Goal: Transaction & Acquisition: Purchase product/service

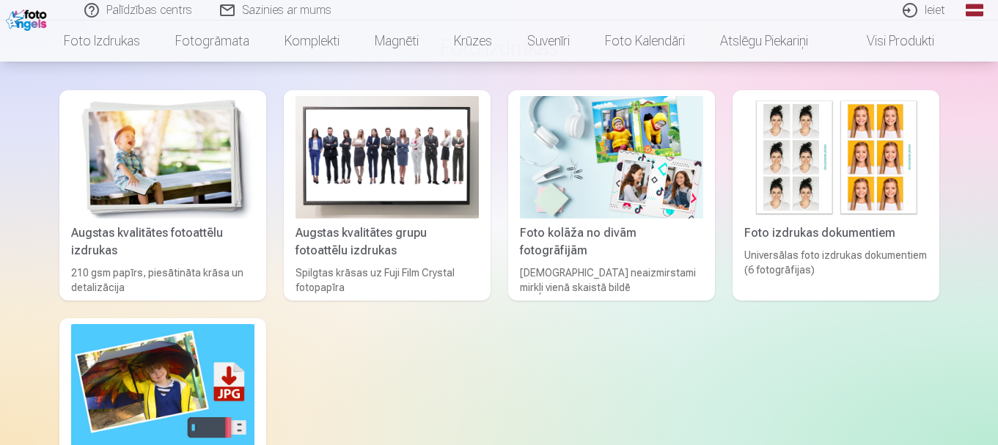
scroll to position [359, 0]
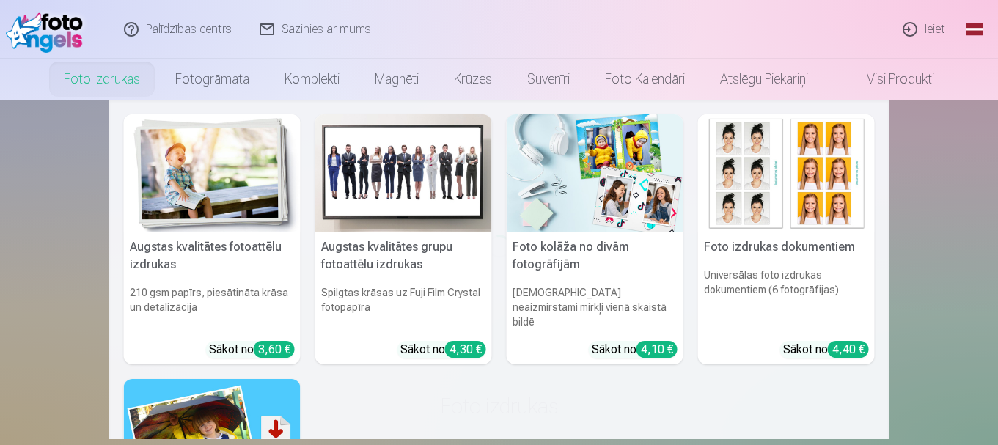
click at [233, 170] on img at bounding box center [212, 173] width 177 height 118
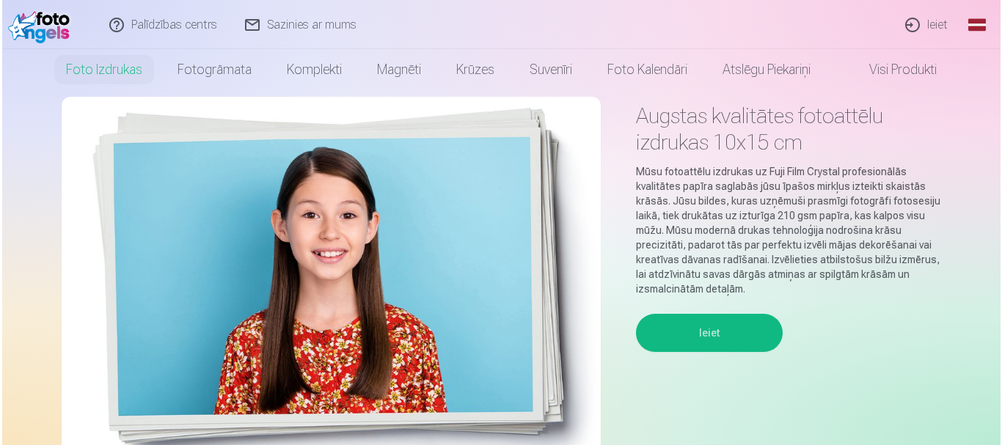
scroll to position [73, 0]
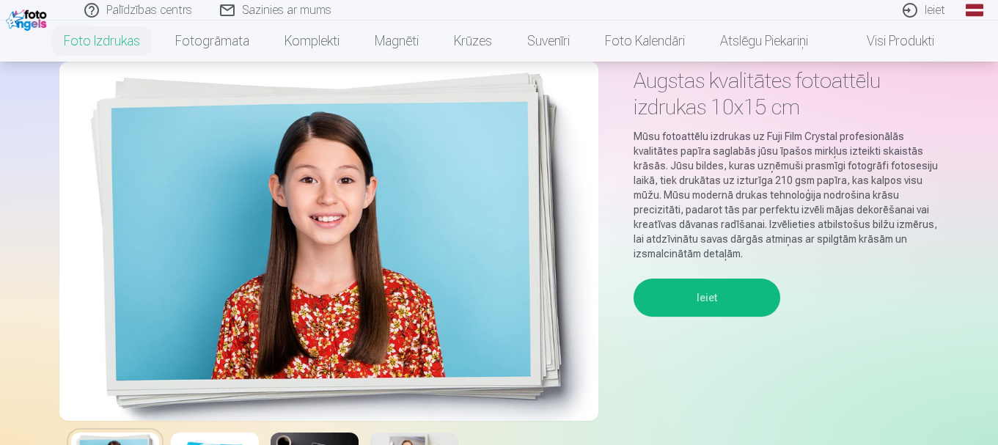
click at [701, 300] on button "Ieiet" at bounding box center [707, 298] width 147 height 38
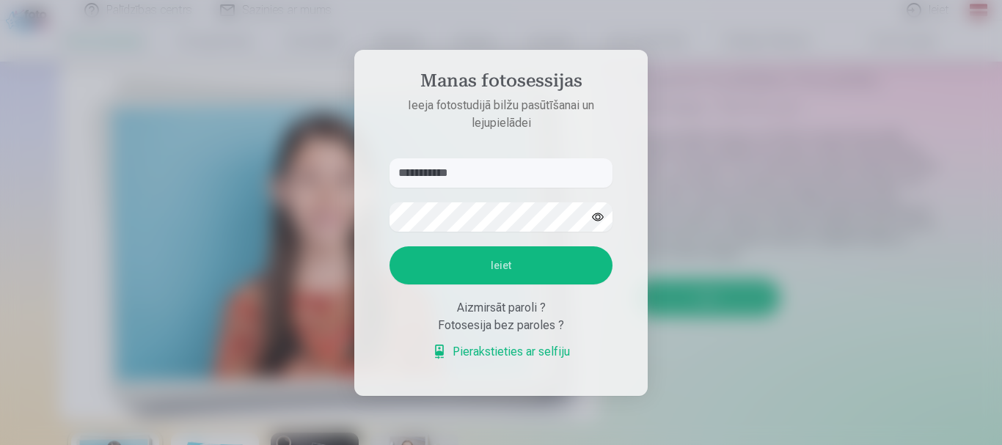
type input "**********"
click at [606, 217] on button "button" at bounding box center [598, 217] width 28 height 28
click at [524, 264] on button "Ieiet" at bounding box center [500, 265] width 223 height 38
click at [532, 258] on button "Ieiet" at bounding box center [500, 265] width 223 height 38
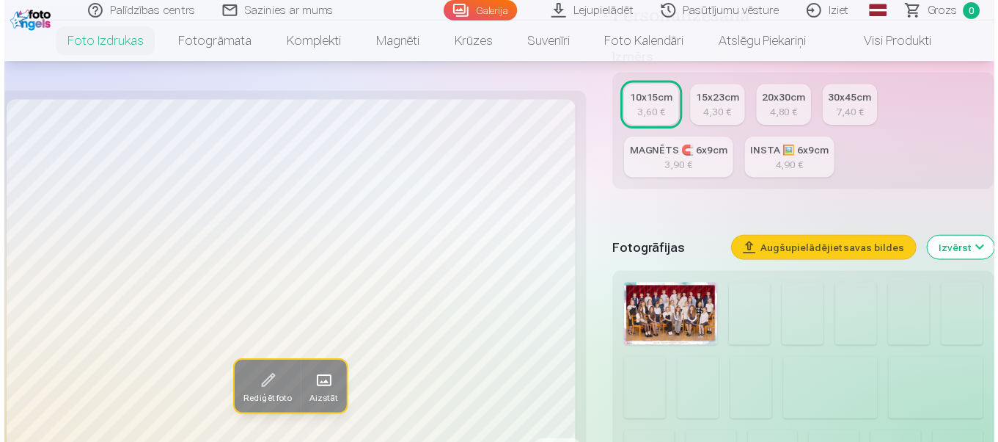
scroll to position [293, 0]
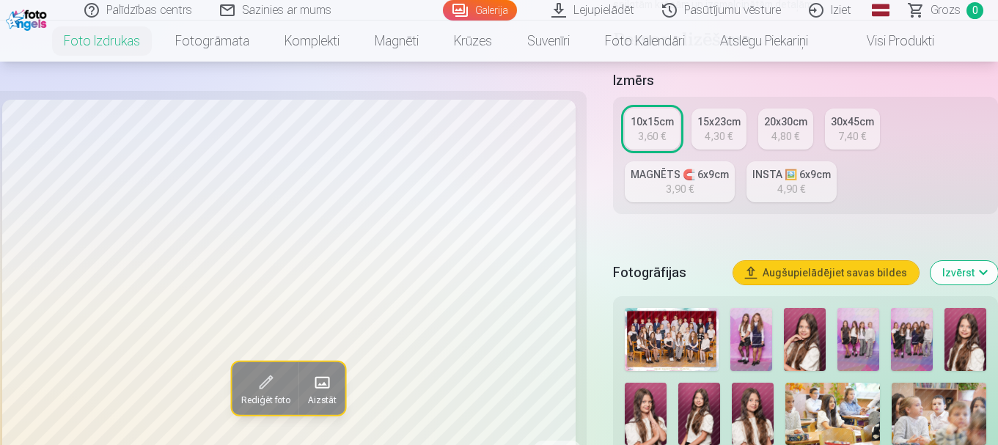
click at [708, 347] on img at bounding box center [672, 339] width 94 height 63
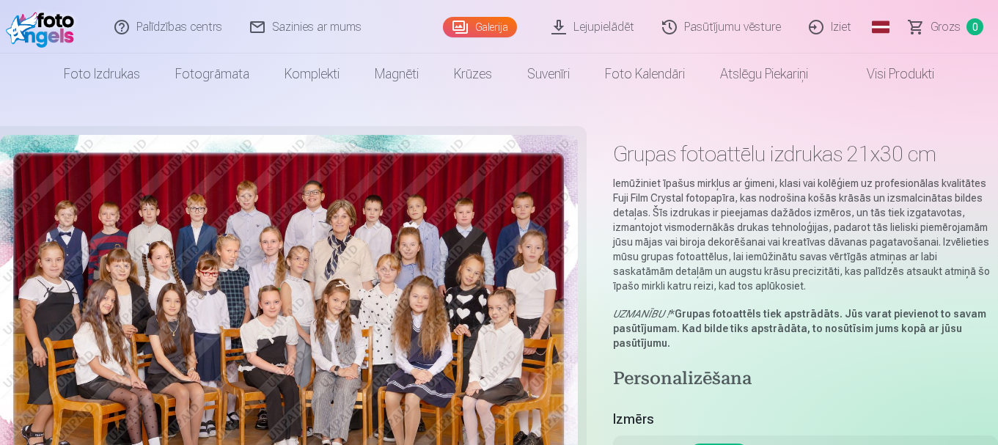
scroll to position [367, 0]
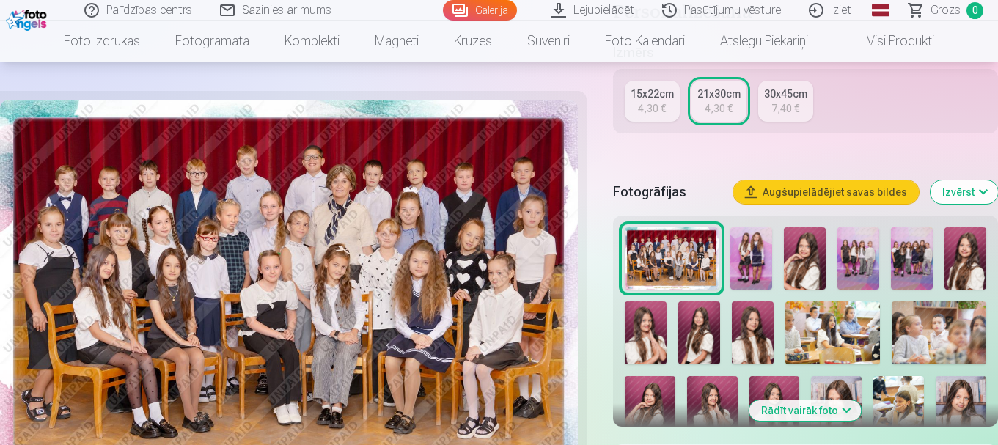
click at [375, 288] on img at bounding box center [289, 293] width 578 height 386
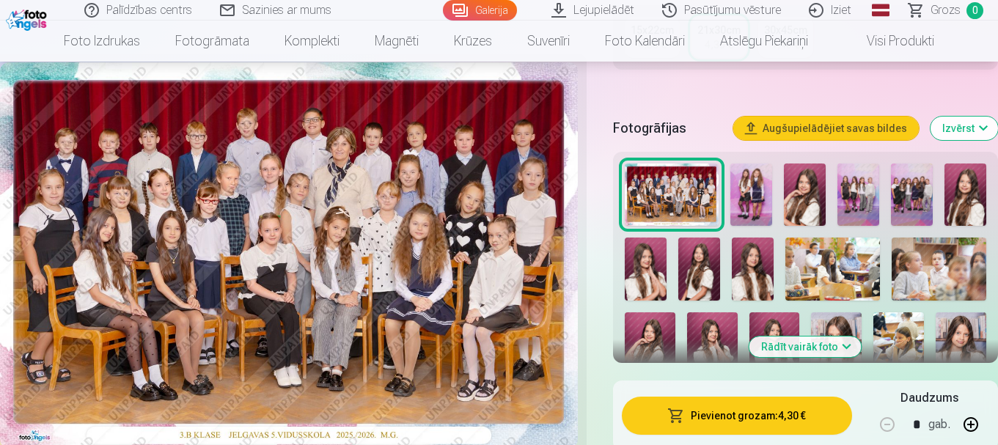
scroll to position [440, 0]
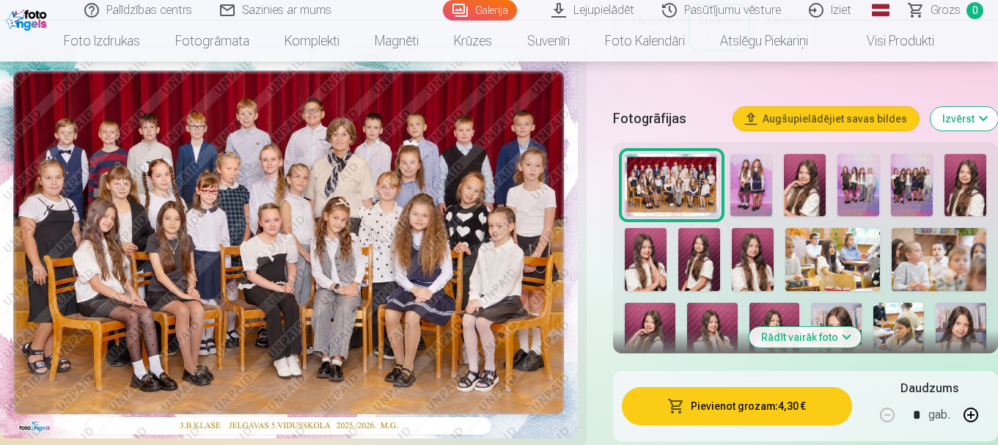
click at [395, 286] on img at bounding box center [289, 246] width 578 height 386
click at [395, 287] on img at bounding box center [289, 246] width 578 height 386
click at [951, 10] on span "Grozs" at bounding box center [946, 10] width 30 height 18
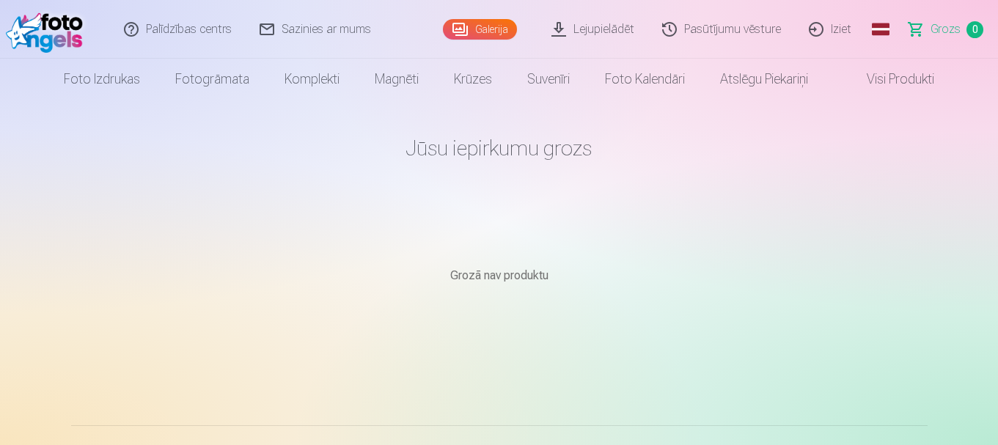
click at [938, 35] on span "Grozs" at bounding box center [946, 30] width 30 height 18
click at [967, 27] on span "0" at bounding box center [975, 29] width 17 height 17
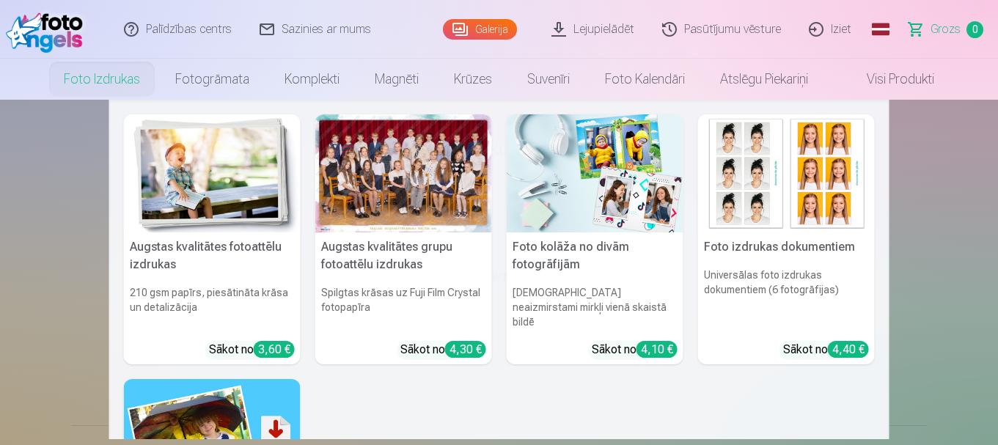
click at [114, 89] on link "Foto izdrukas" at bounding box center [101, 79] width 111 height 41
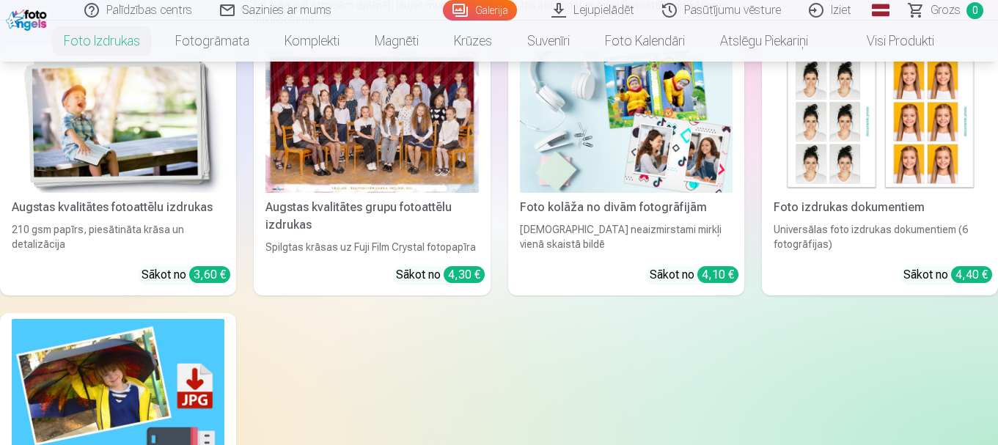
scroll to position [220, 0]
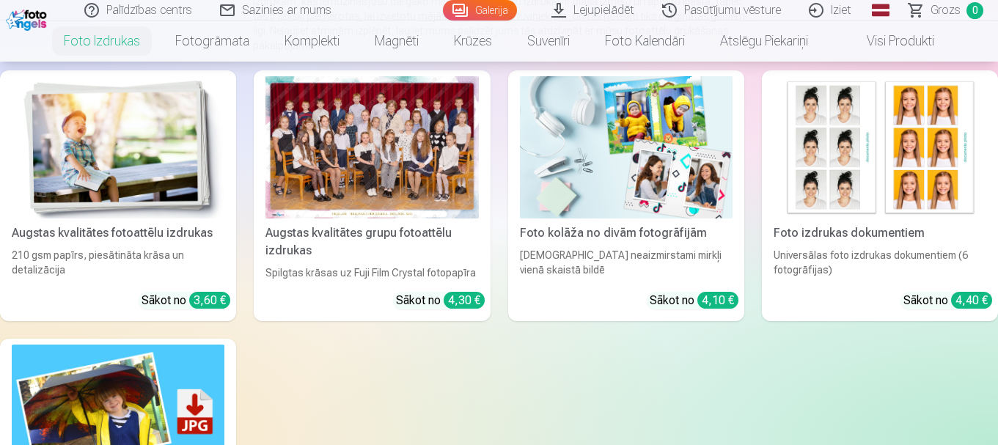
click at [416, 169] on div at bounding box center [372, 147] width 213 height 142
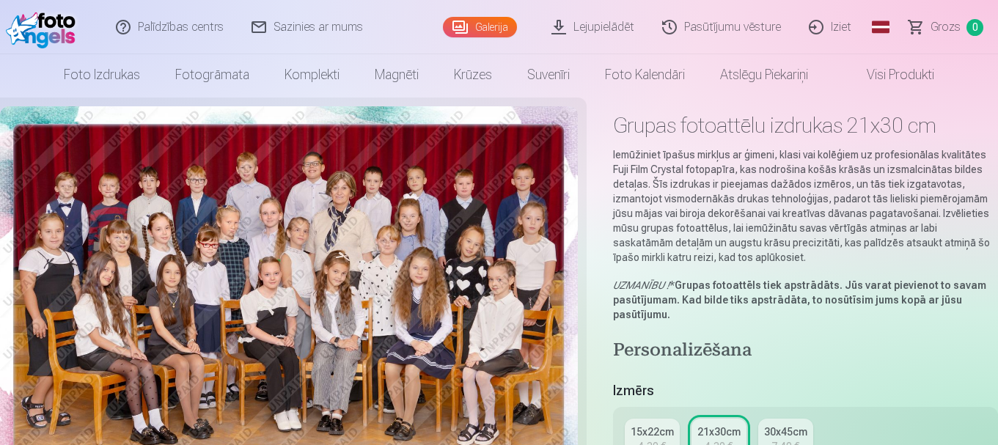
scroll to position [73, 0]
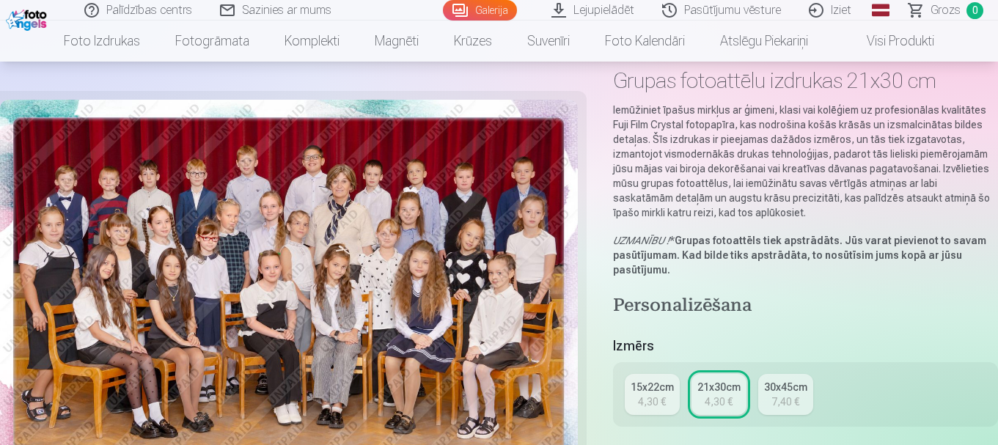
click at [660, 402] on div "4,30 €" at bounding box center [652, 402] width 28 height 15
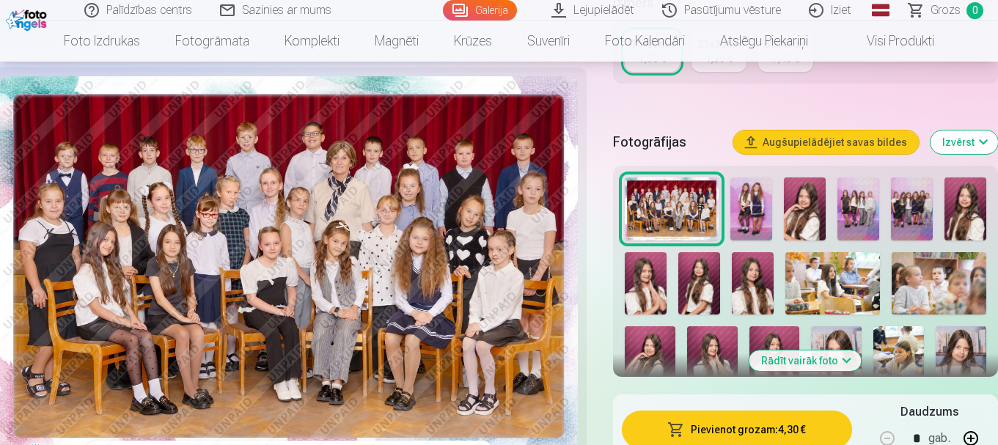
scroll to position [220, 0]
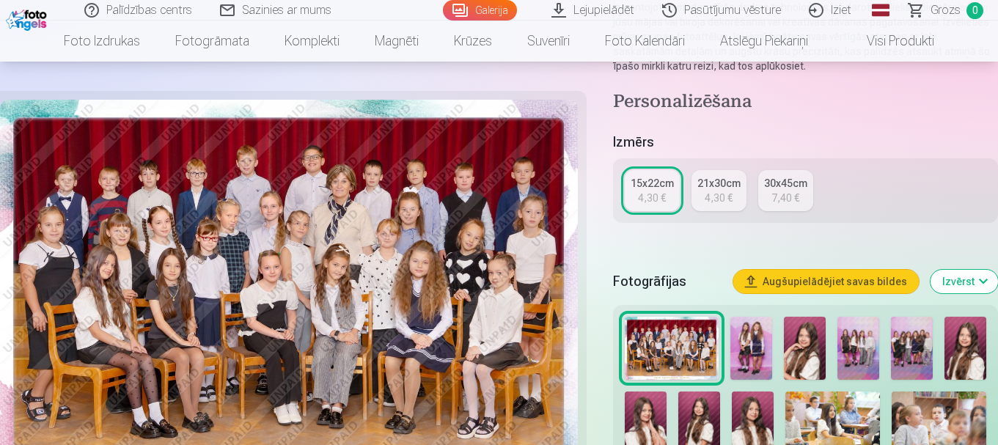
click at [725, 199] on div "4,30 €" at bounding box center [719, 198] width 28 height 15
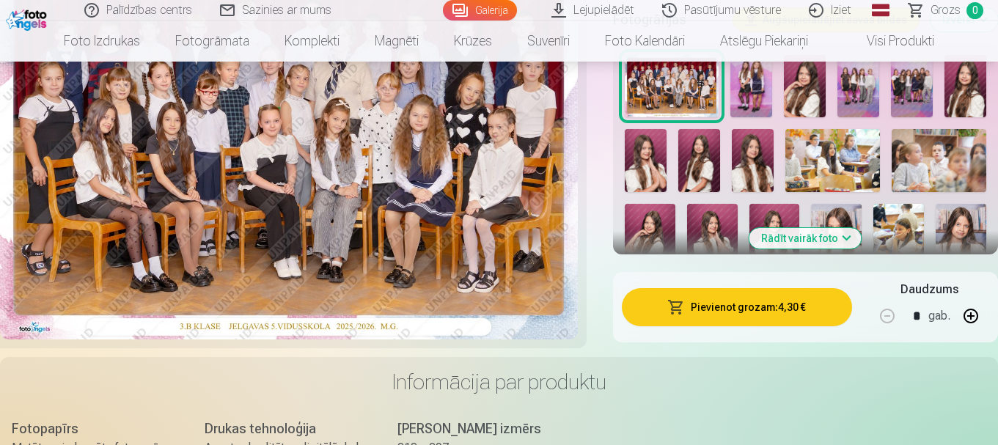
scroll to position [513, 0]
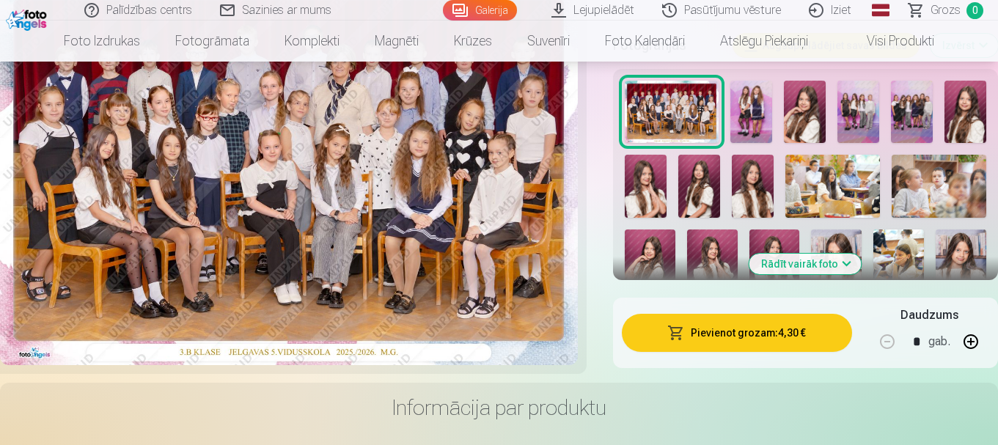
click at [787, 341] on button "Pievienot grozam : 4,30 €" at bounding box center [737, 333] width 230 height 38
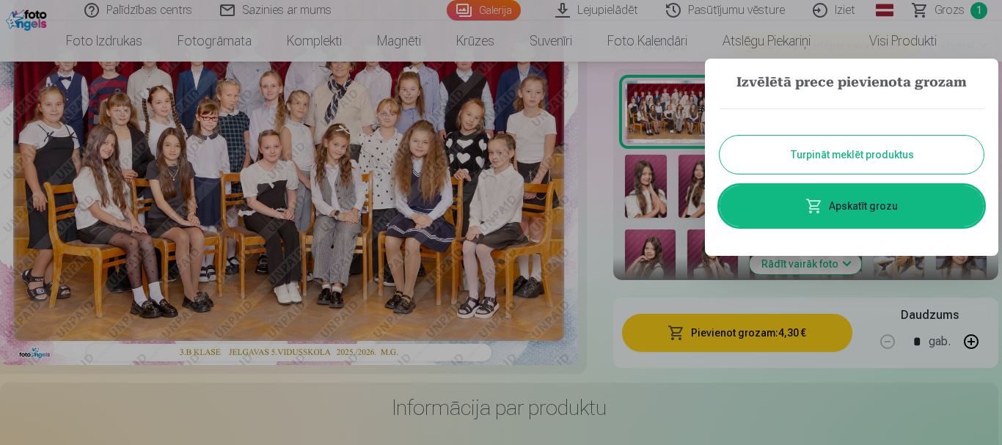
click at [780, 205] on link "Apskatīt grozu" at bounding box center [852, 206] width 264 height 41
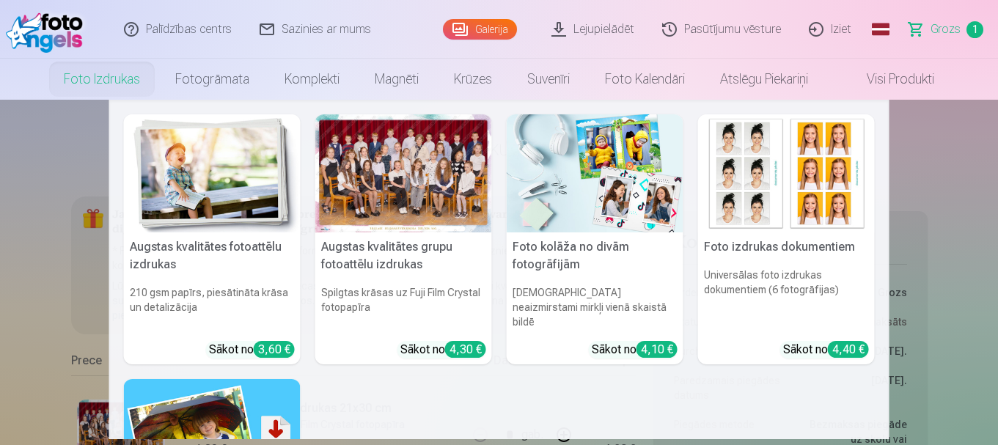
click at [111, 81] on link "Foto izdrukas" at bounding box center [101, 79] width 111 height 41
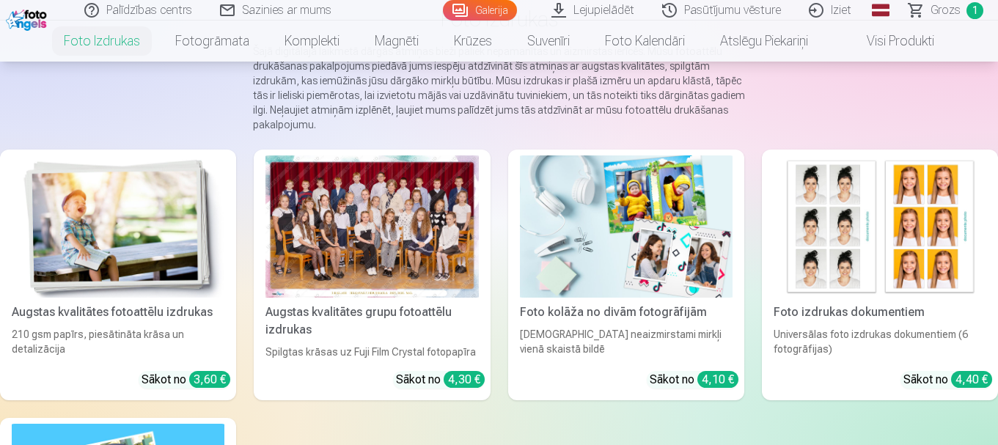
scroll to position [147, 0]
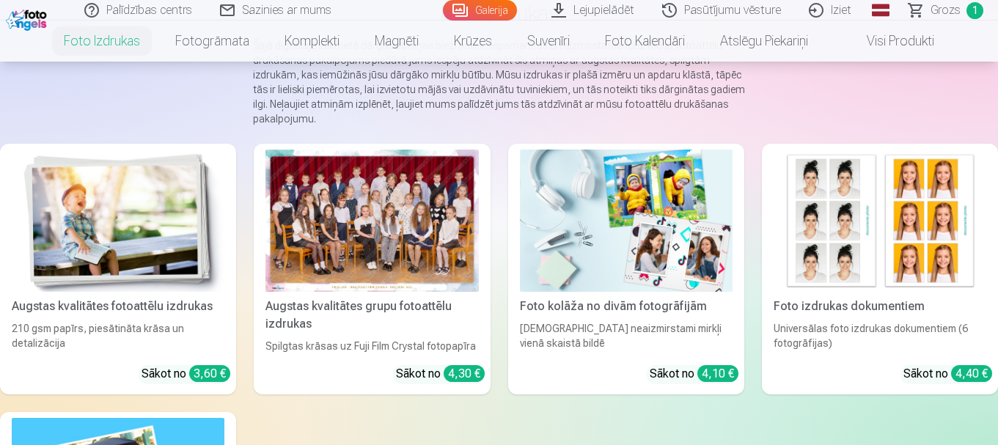
click at [120, 269] on img at bounding box center [118, 221] width 213 height 142
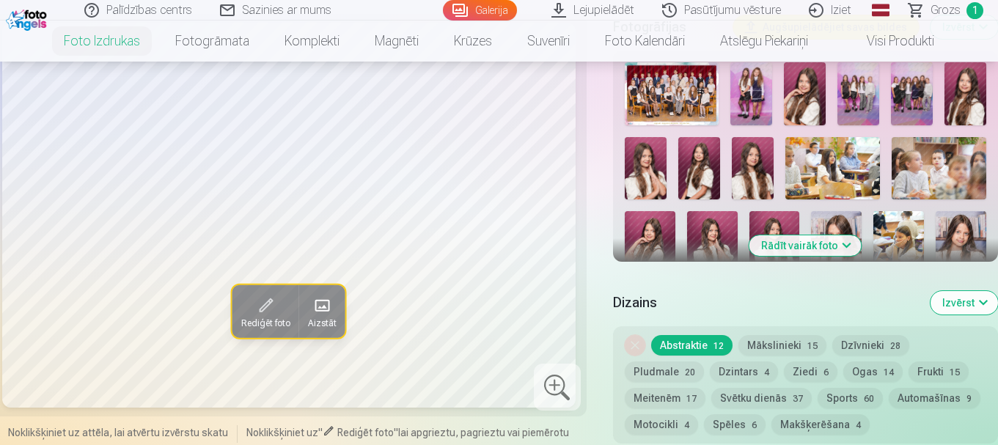
scroll to position [440, 0]
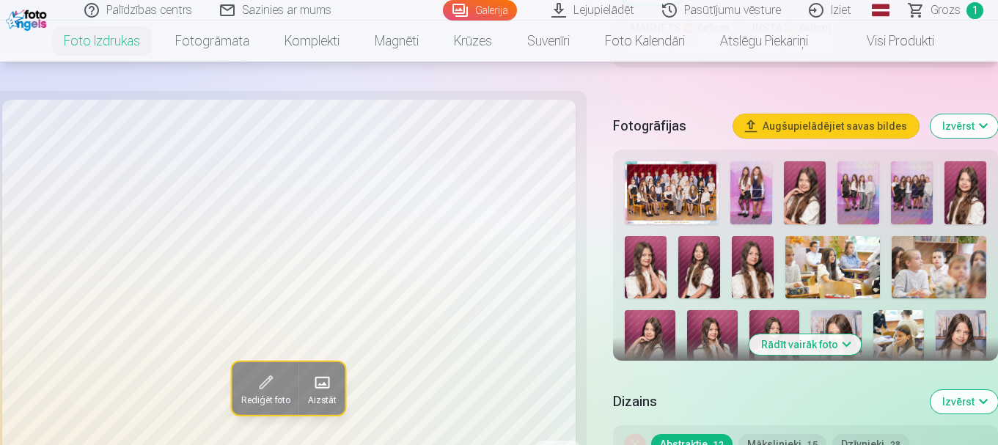
click at [742, 194] on img at bounding box center [752, 192] width 42 height 63
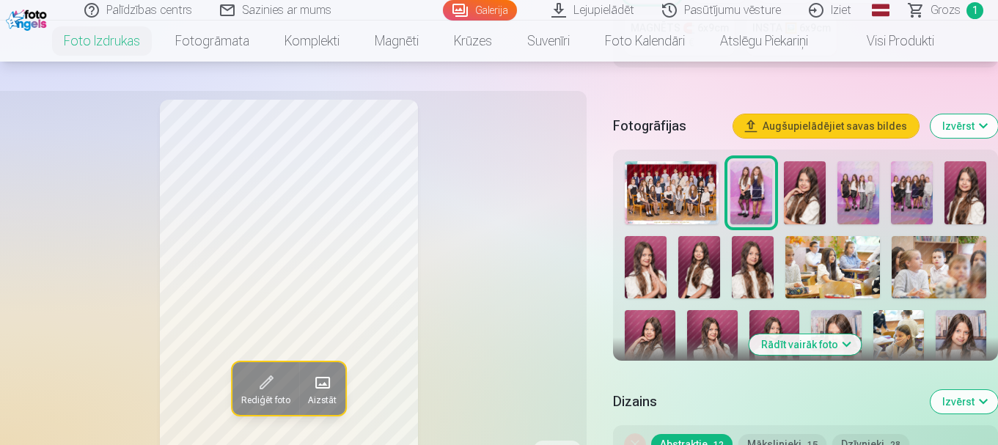
scroll to position [513, 0]
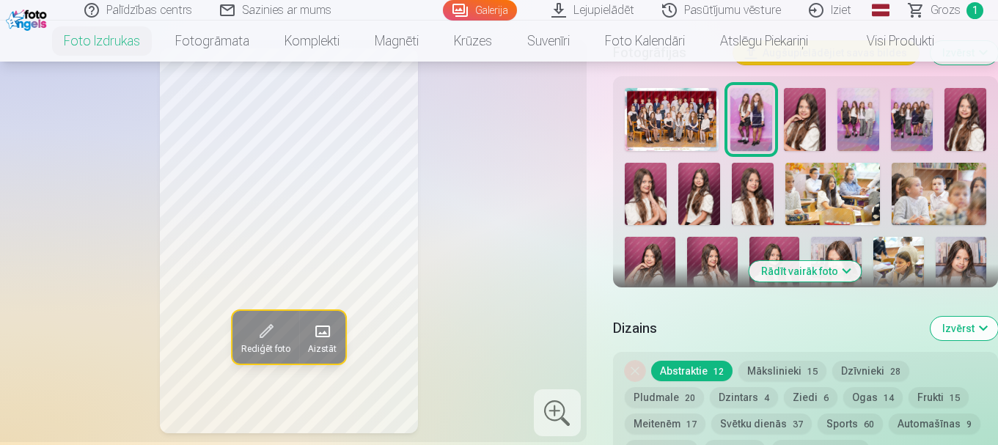
click at [797, 139] on img at bounding box center [805, 119] width 42 height 63
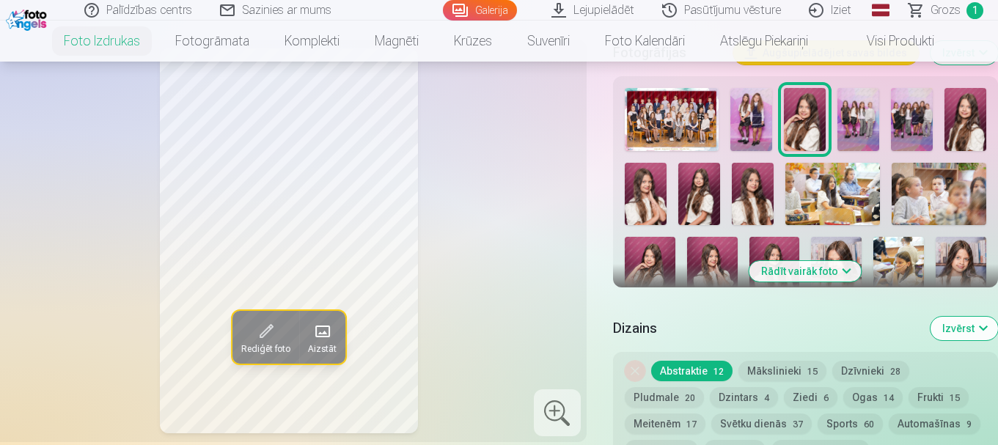
click at [549, 427] on div at bounding box center [557, 412] width 47 height 47
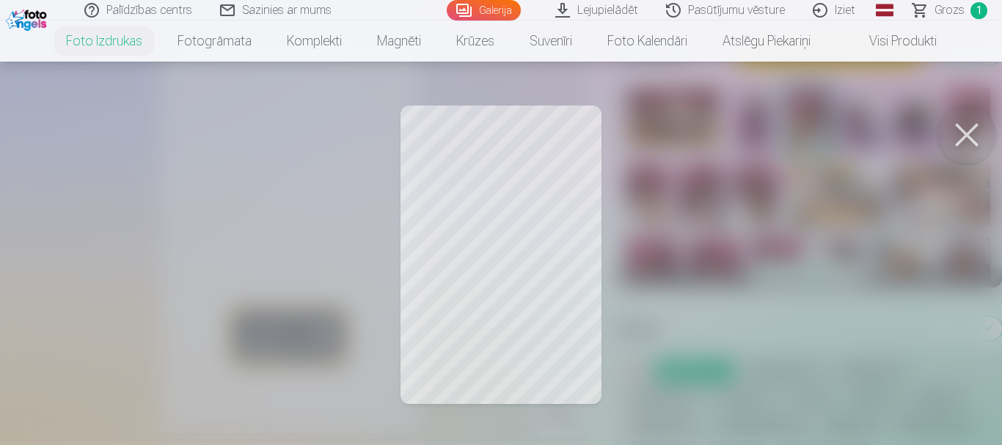
click at [428, 247] on div at bounding box center [501, 222] width 1002 height 445
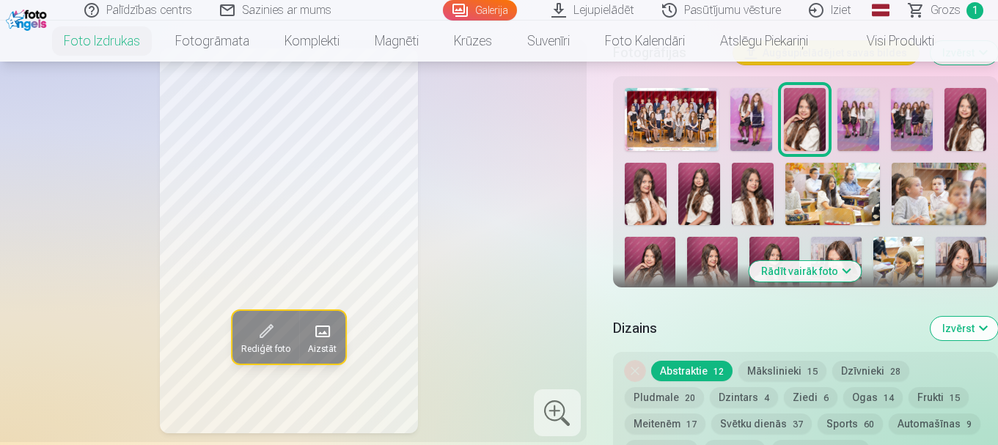
click at [841, 112] on img at bounding box center [859, 119] width 42 height 63
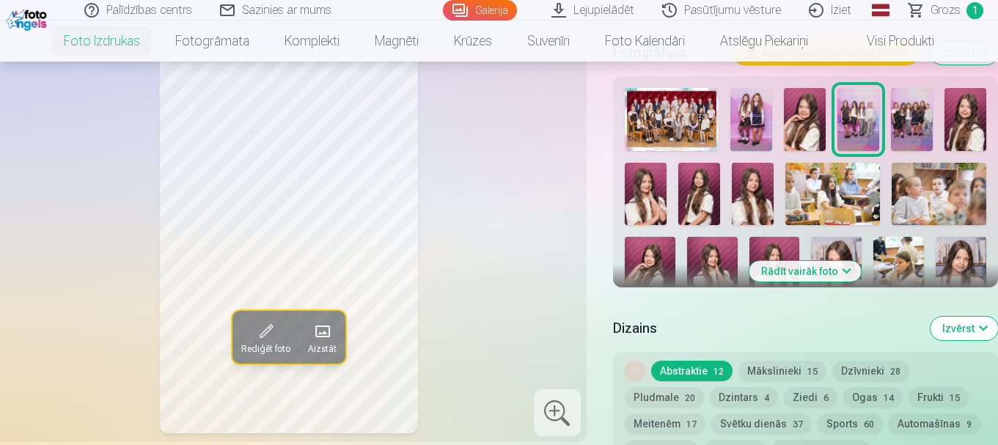
click at [912, 117] on img at bounding box center [912, 119] width 42 height 63
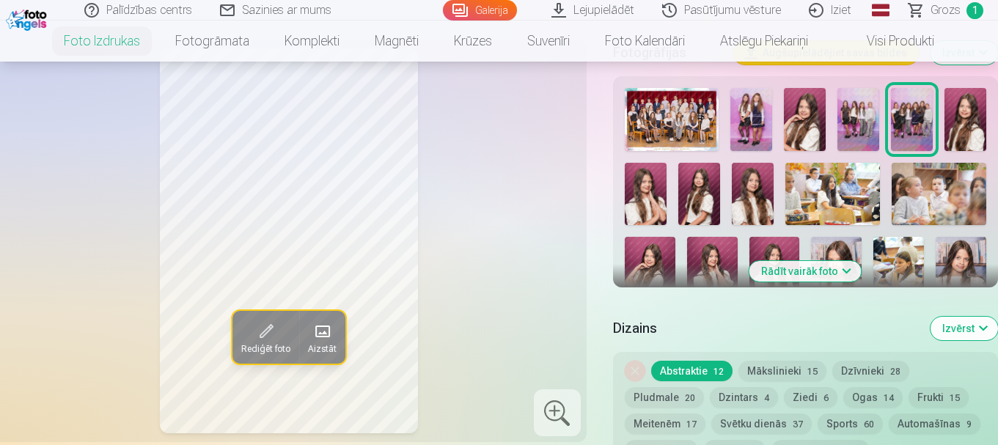
click at [953, 118] on img at bounding box center [966, 119] width 42 height 63
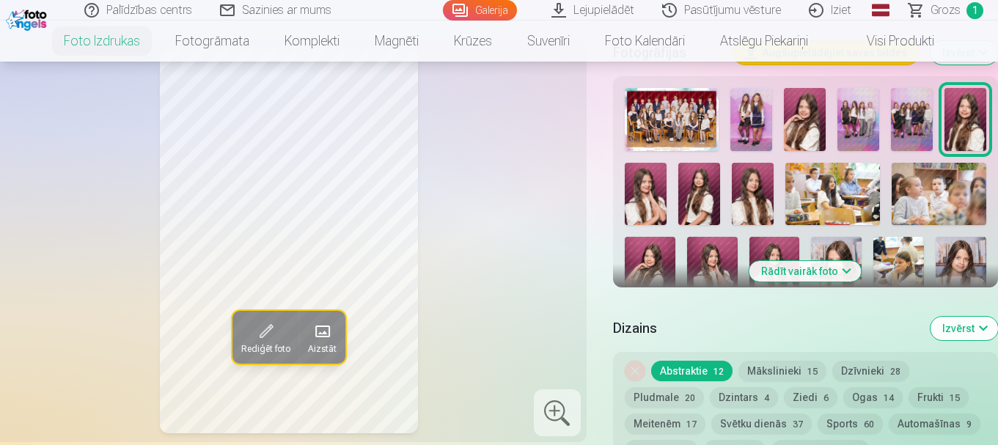
click at [648, 200] on img at bounding box center [646, 194] width 42 height 63
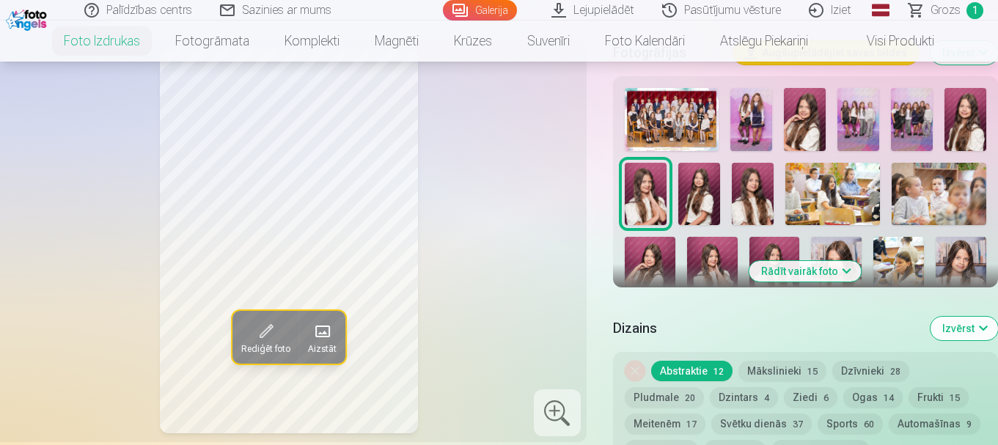
click at [714, 213] on img at bounding box center [699, 194] width 42 height 63
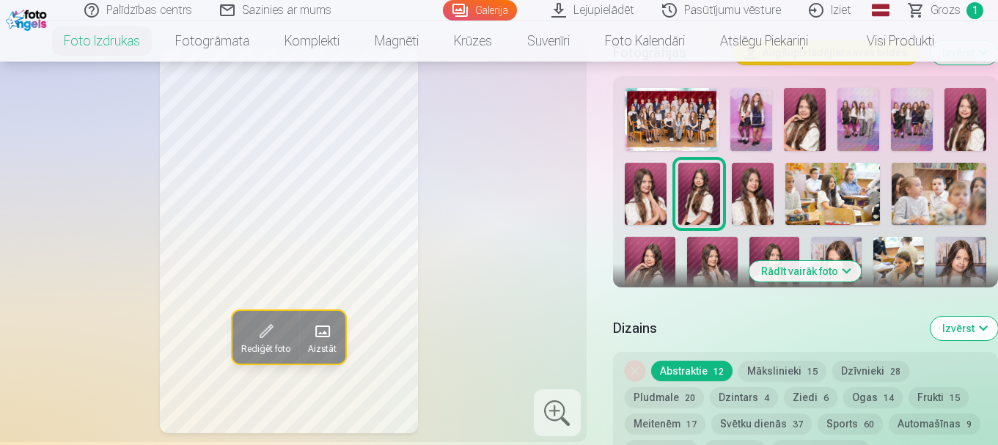
click at [761, 197] on img at bounding box center [753, 194] width 42 height 63
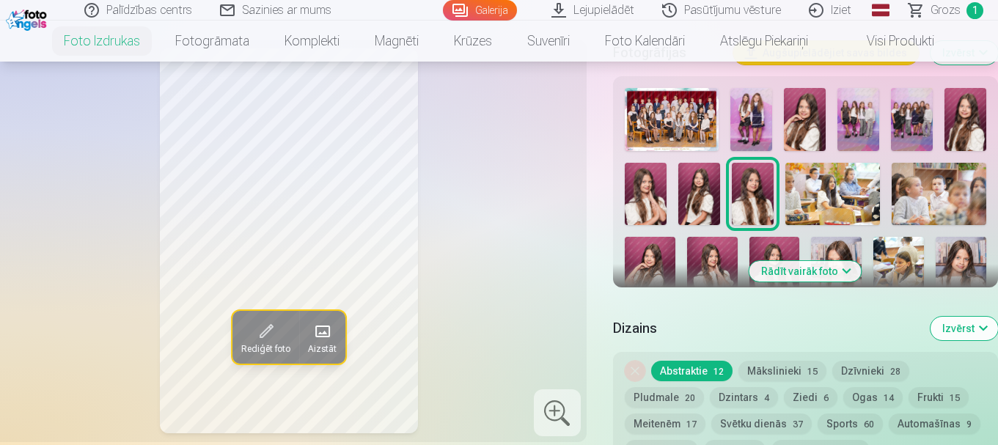
click at [836, 182] on img at bounding box center [833, 194] width 95 height 63
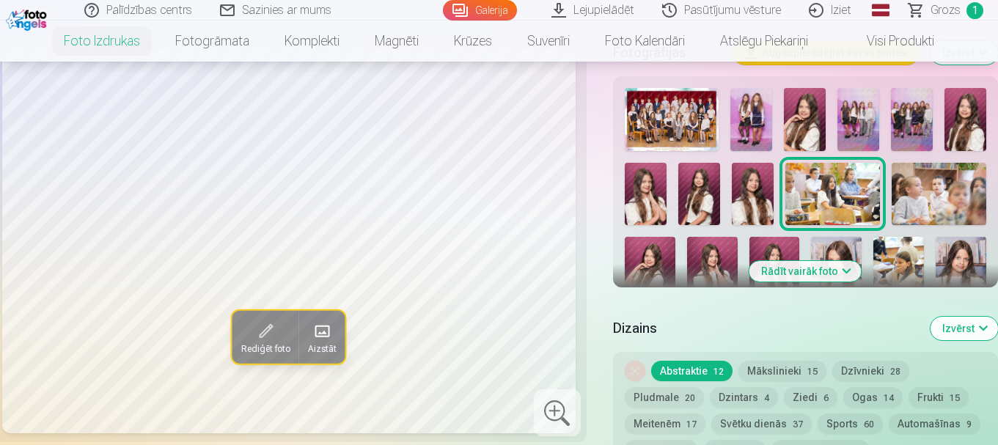
click at [967, 197] on img at bounding box center [939, 194] width 95 height 63
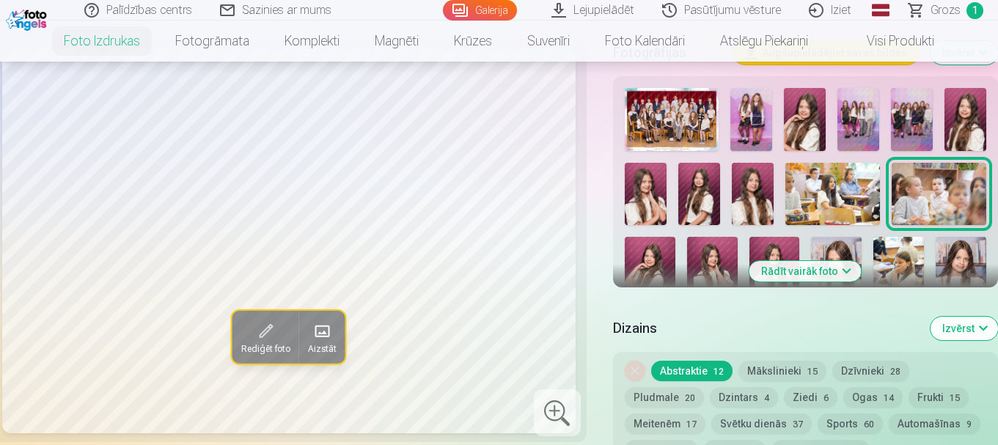
click at [665, 266] on img at bounding box center [650, 275] width 51 height 76
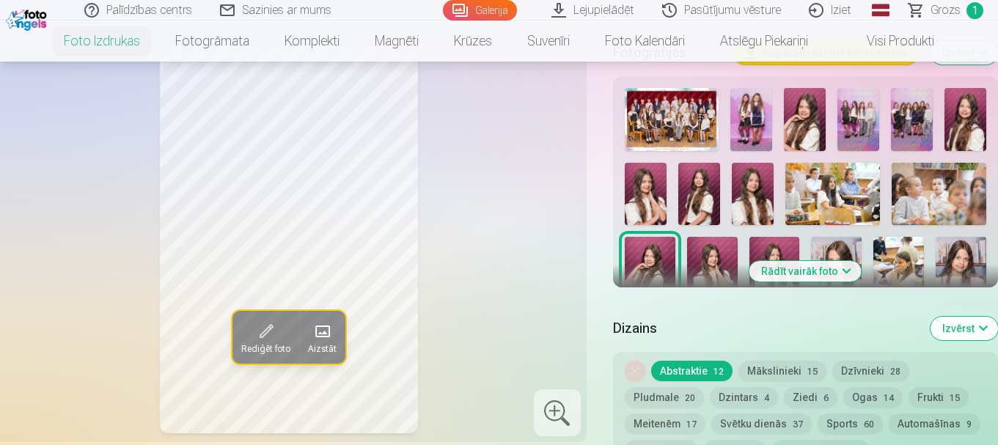
click at [711, 261] on img at bounding box center [712, 275] width 51 height 76
click at [793, 247] on img at bounding box center [775, 275] width 51 height 76
click at [832, 245] on img at bounding box center [836, 275] width 51 height 76
click at [882, 249] on img at bounding box center [899, 275] width 51 height 76
click at [953, 257] on img at bounding box center [961, 275] width 51 height 76
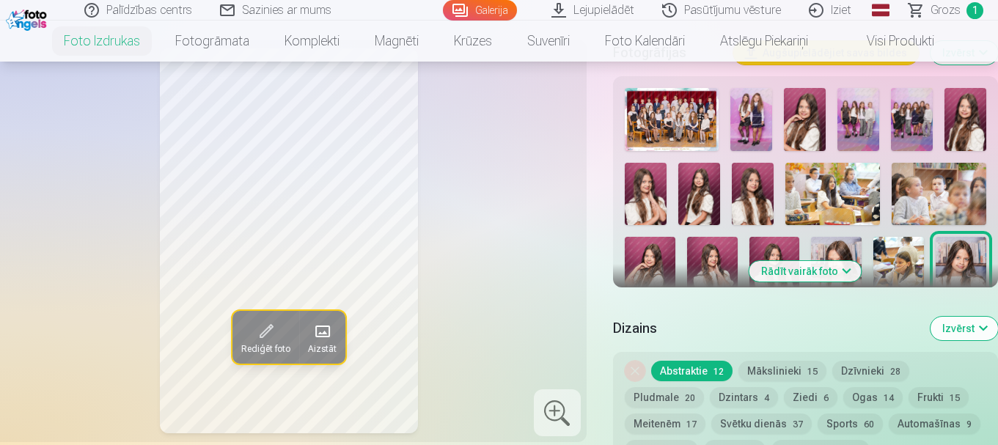
click at [987, 334] on button "Izvērst" at bounding box center [964, 328] width 67 height 23
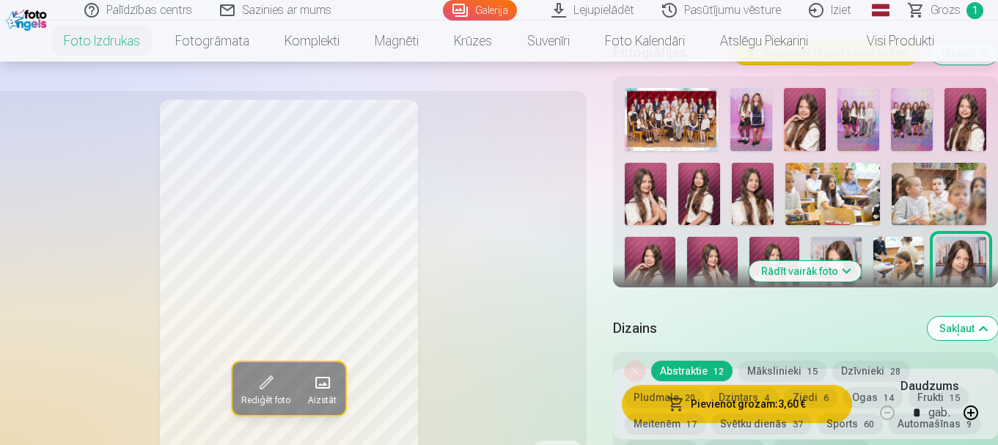
click at [660, 254] on img at bounding box center [650, 275] width 51 height 76
click at [705, 254] on img at bounding box center [712, 275] width 51 height 76
click at [775, 244] on img at bounding box center [775, 275] width 51 height 76
drag, startPoint x: 830, startPoint y: 264, endPoint x: 840, endPoint y: 270, distance: 11.8
click at [830, 266] on button "Rādīt vairāk foto" at bounding box center [806, 271] width 112 height 21
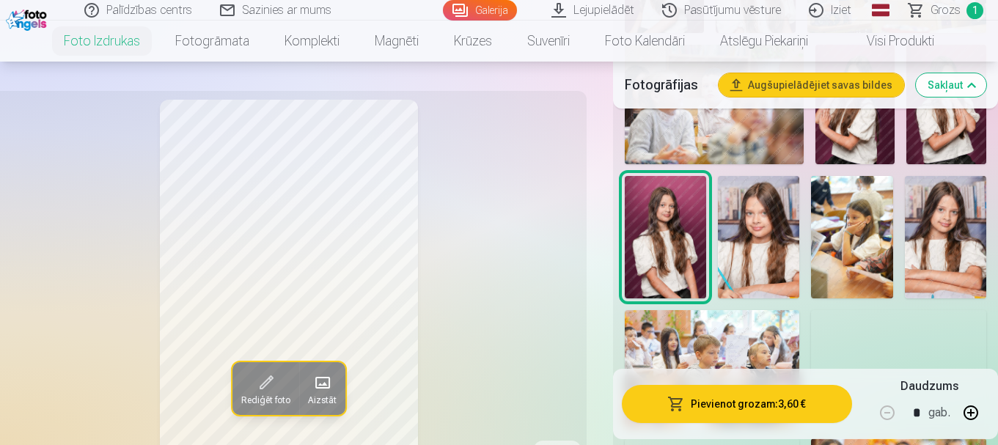
scroll to position [1027, 0]
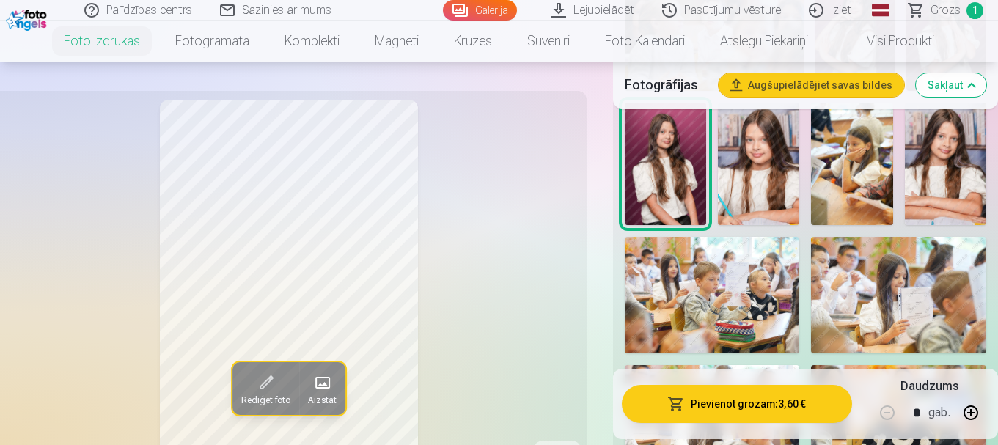
click at [745, 183] on img at bounding box center [758, 164] width 81 height 122
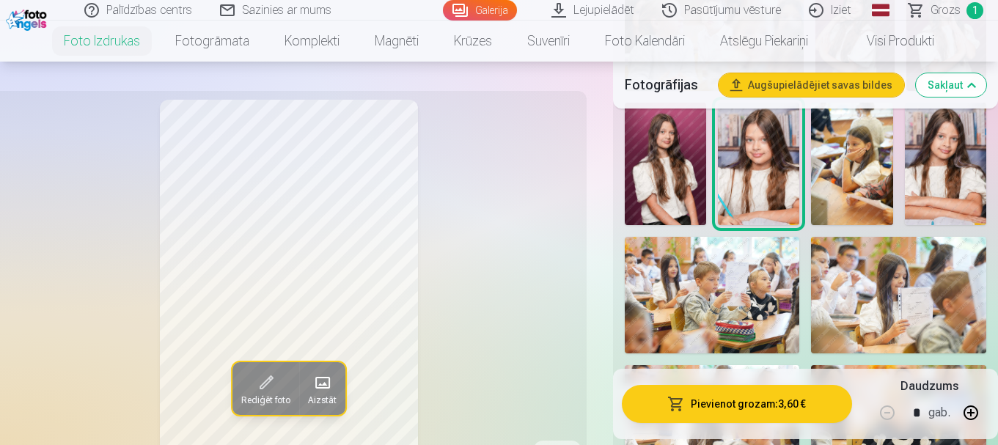
click at [876, 186] on img at bounding box center [851, 164] width 81 height 122
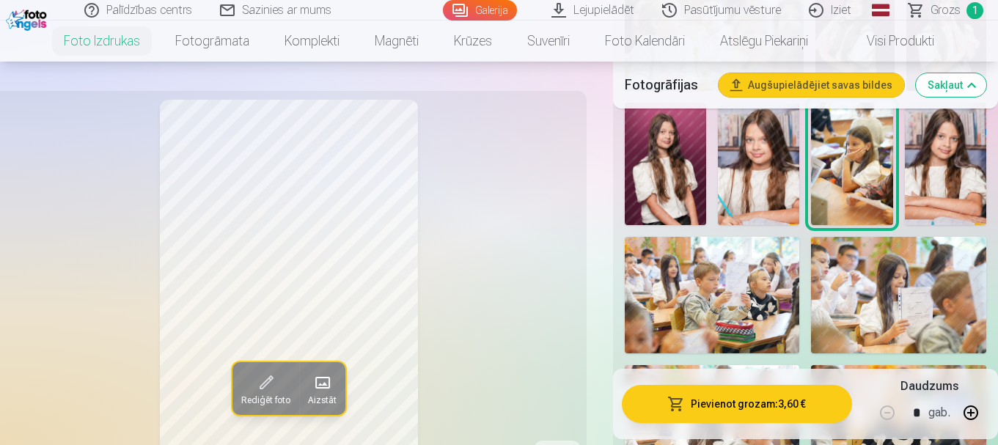
click at [962, 179] on img at bounding box center [945, 164] width 81 height 122
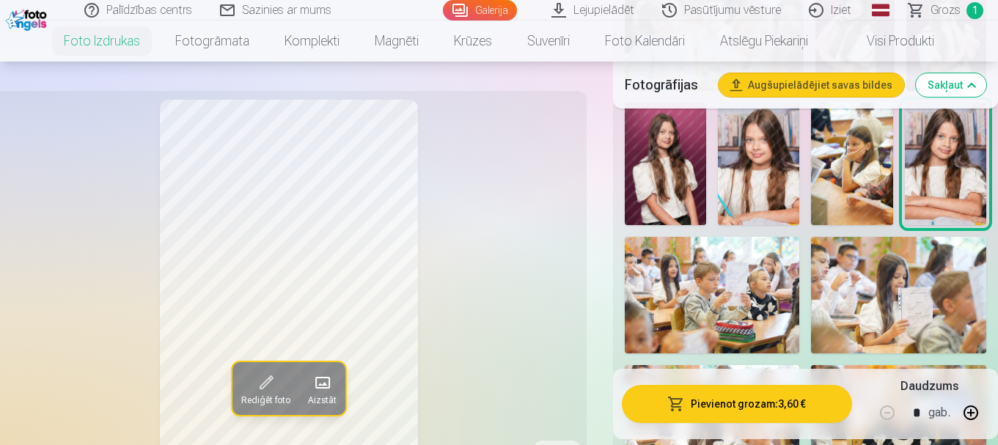
click at [686, 297] on img at bounding box center [712, 295] width 175 height 117
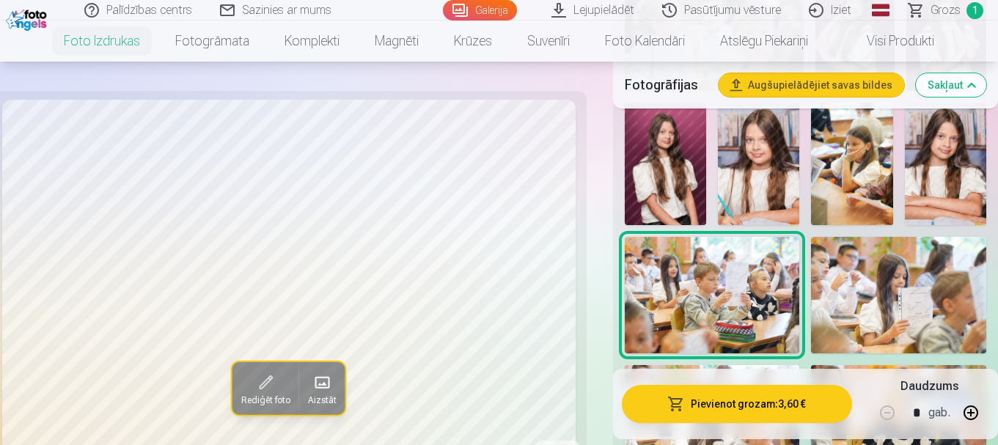
click at [884, 306] on img at bounding box center [898, 295] width 175 height 117
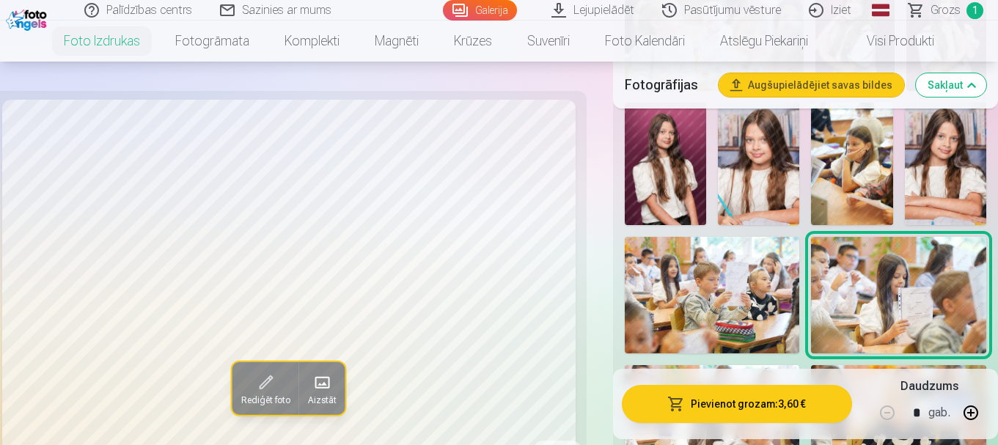
scroll to position [1467, 0]
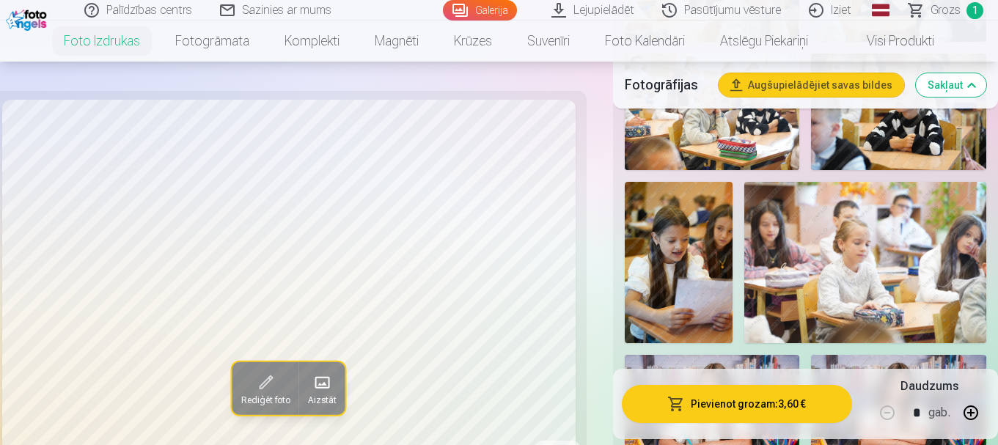
click at [687, 271] on img at bounding box center [679, 262] width 108 height 161
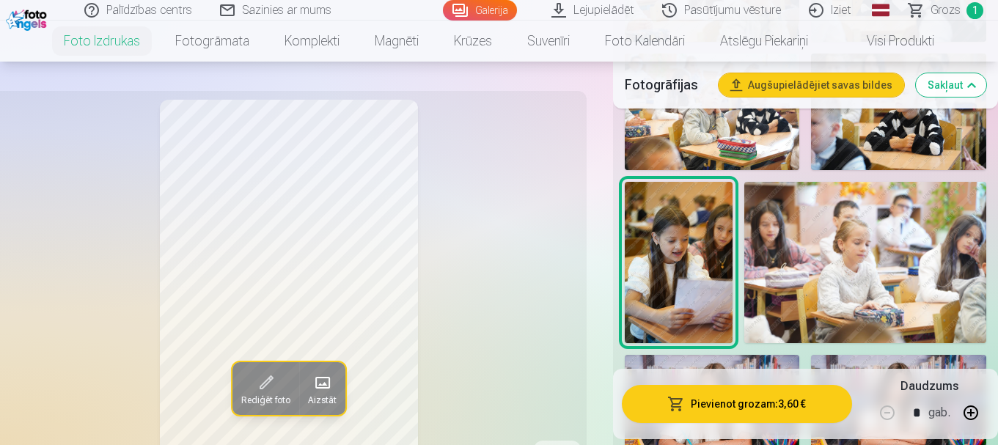
click at [850, 277] on img at bounding box center [865, 262] width 242 height 161
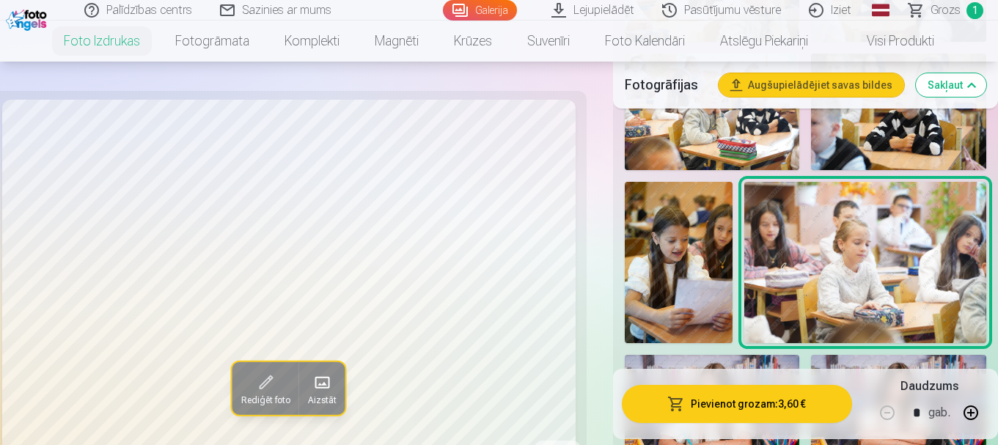
scroll to position [1614, 0]
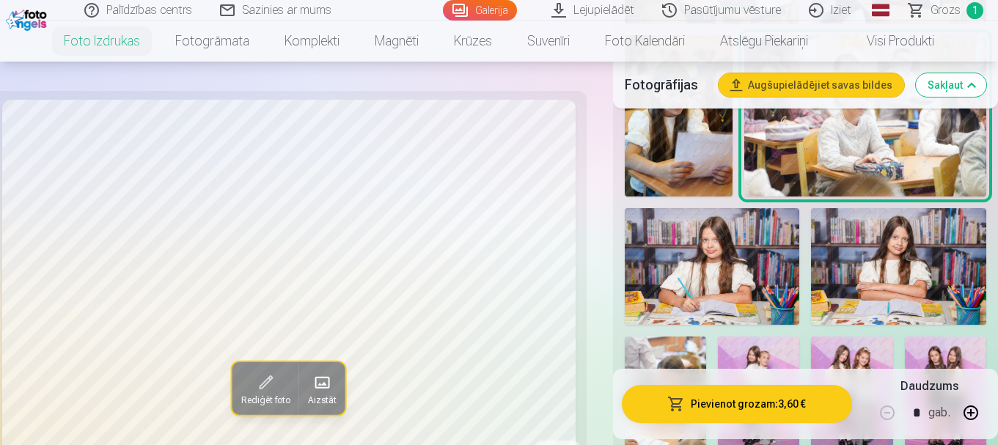
click at [761, 263] on img at bounding box center [712, 266] width 175 height 117
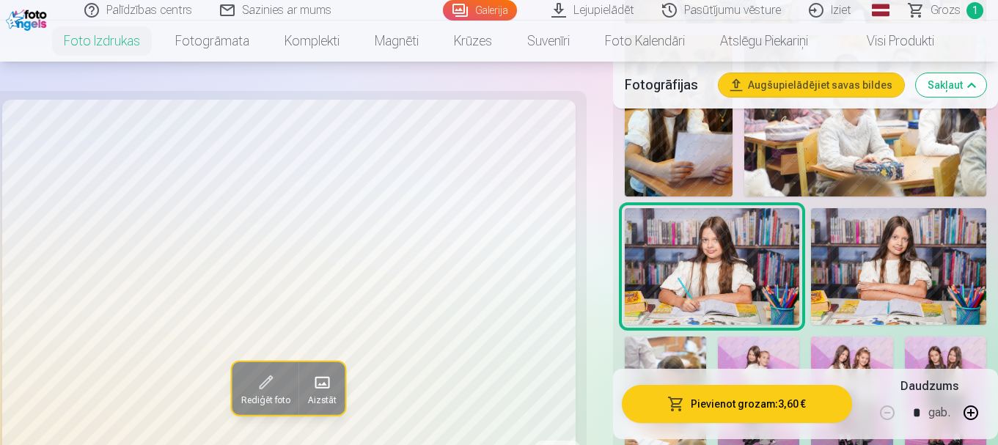
click at [938, 265] on img at bounding box center [898, 266] width 175 height 117
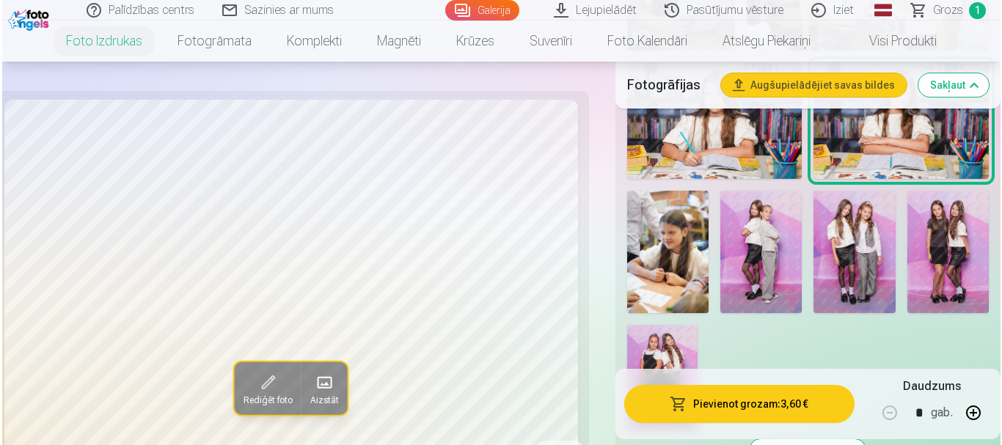
scroll to position [1760, 0]
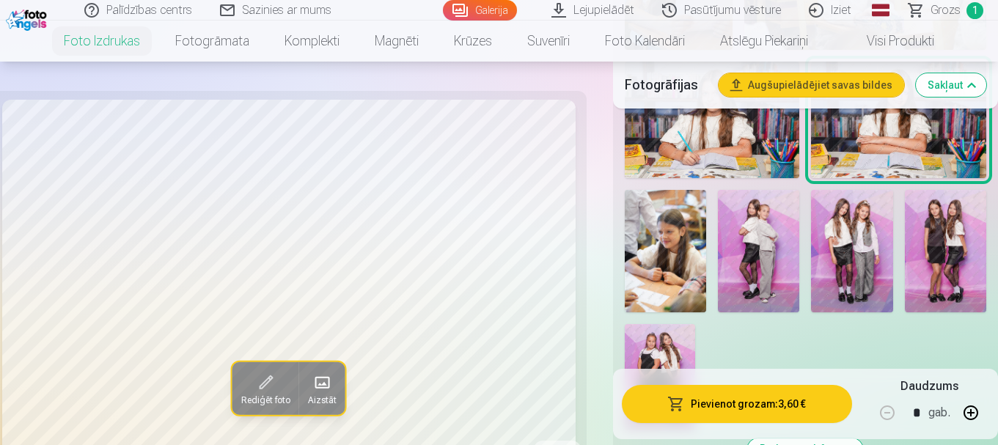
click at [658, 258] on img at bounding box center [665, 251] width 81 height 122
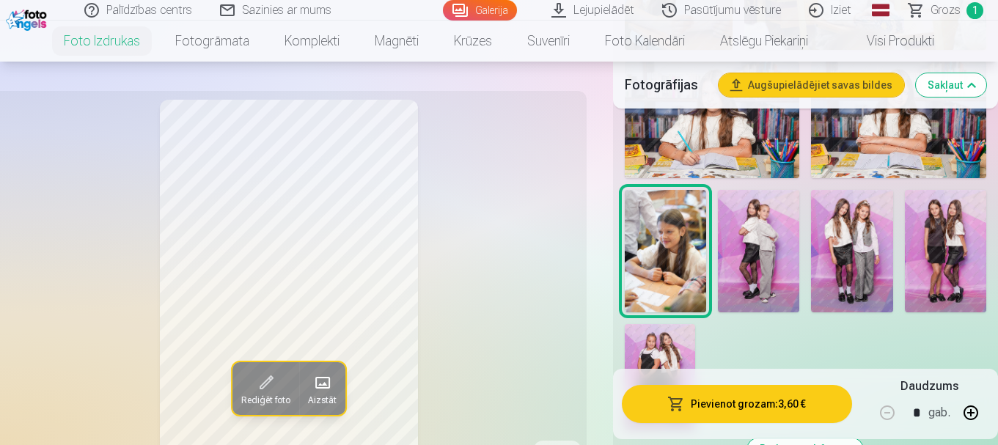
click at [789, 242] on img at bounding box center [758, 251] width 81 height 122
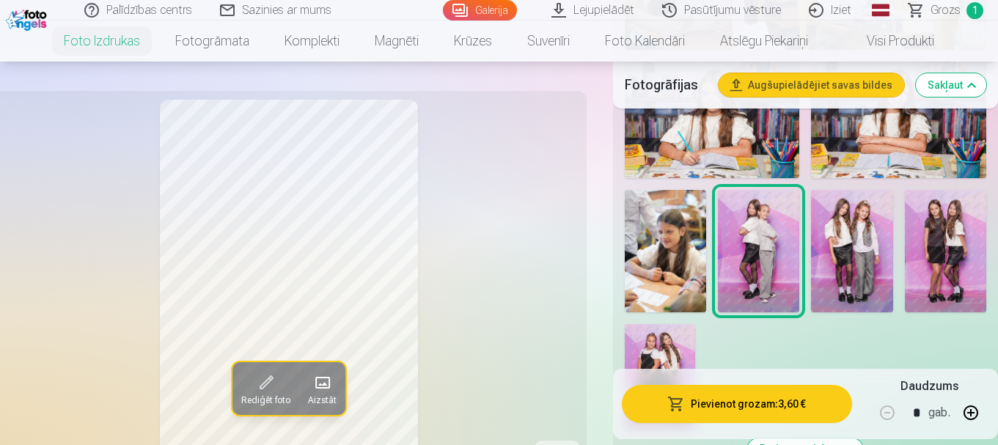
click at [840, 259] on img at bounding box center [851, 251] width 81 height 122
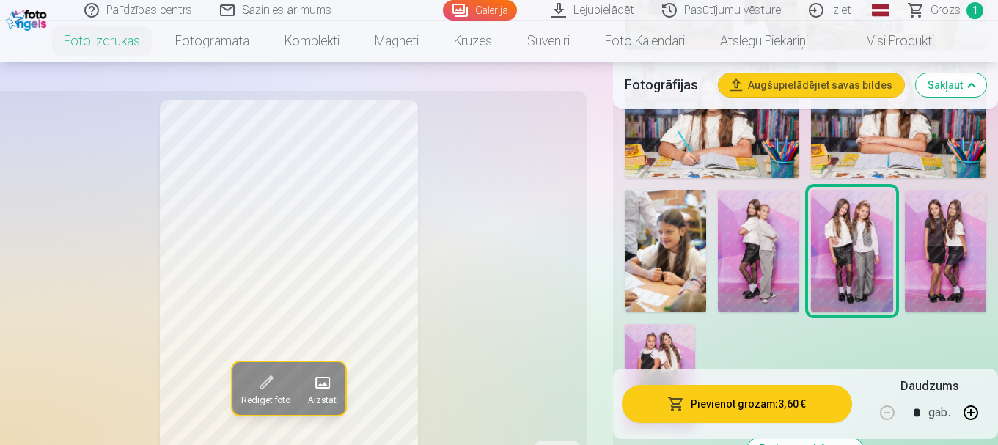
click at [744, 411] on button "Pievienot grozam : 3,60 €" at bounding box center [737, 404] width 230 height 38
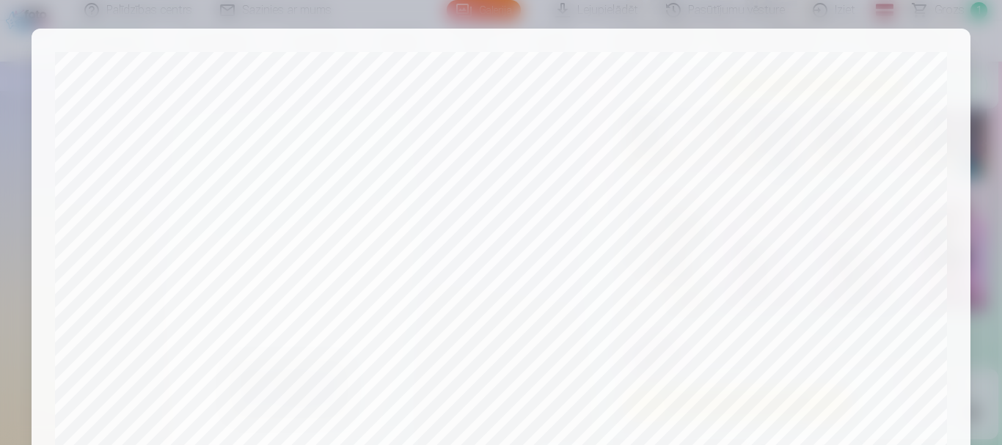
scroll to position [0, 0]
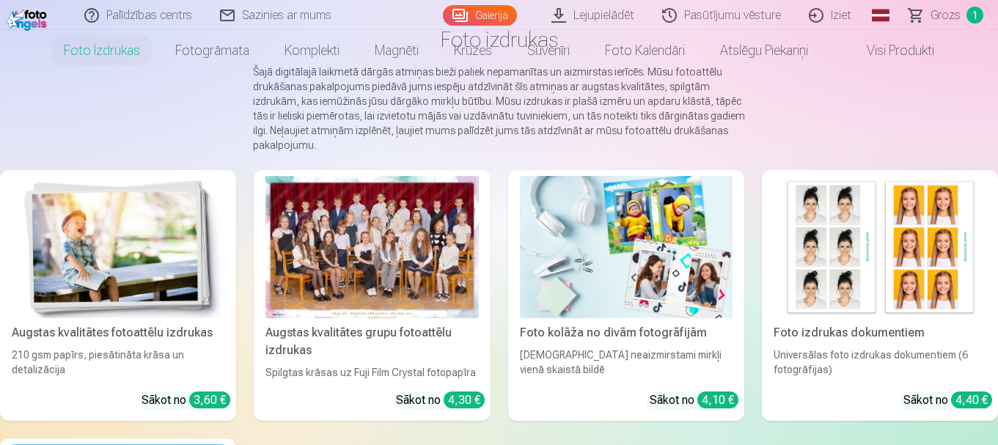
scroll to position [220, 0]
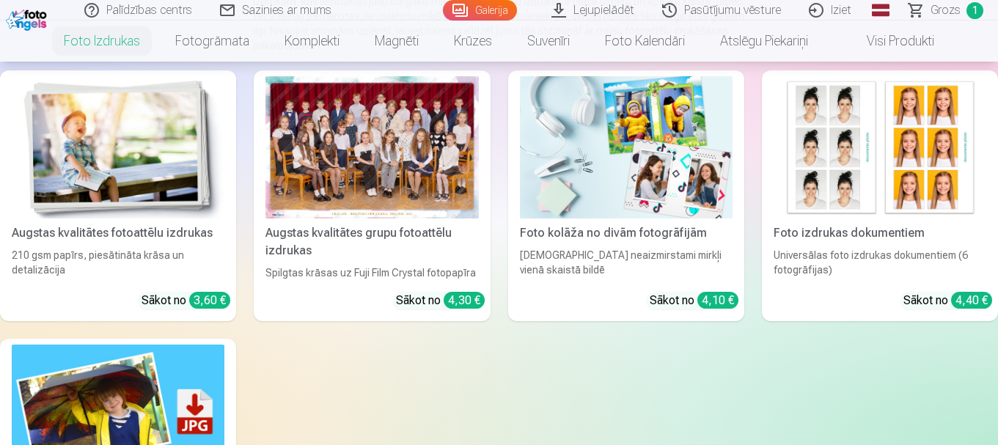
click at [64, 144] on img at bounding box center [118, 147] width 213 height 142
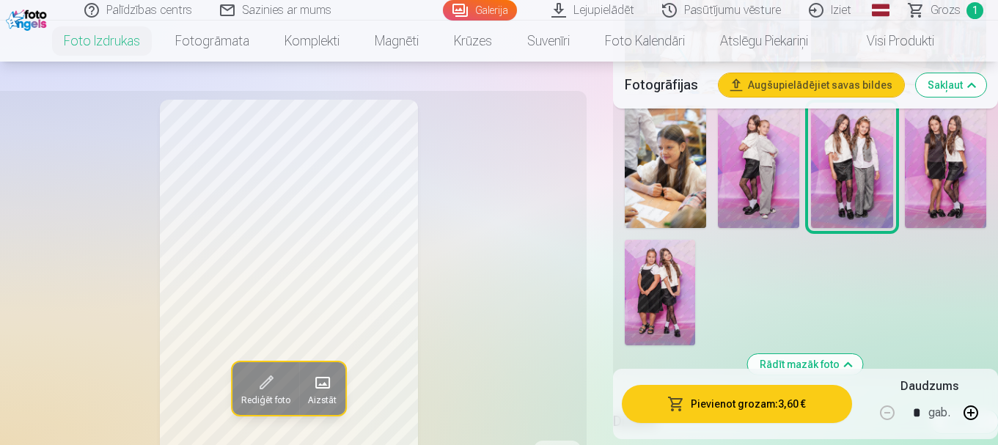
scroll to position [1760, 0]
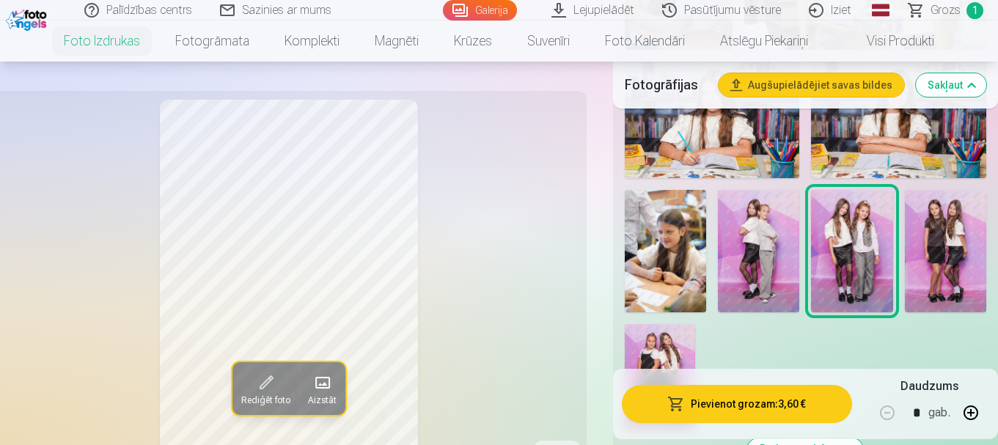
click at [945, 234] on img at bounding box center [945, 251] width 81 height 122
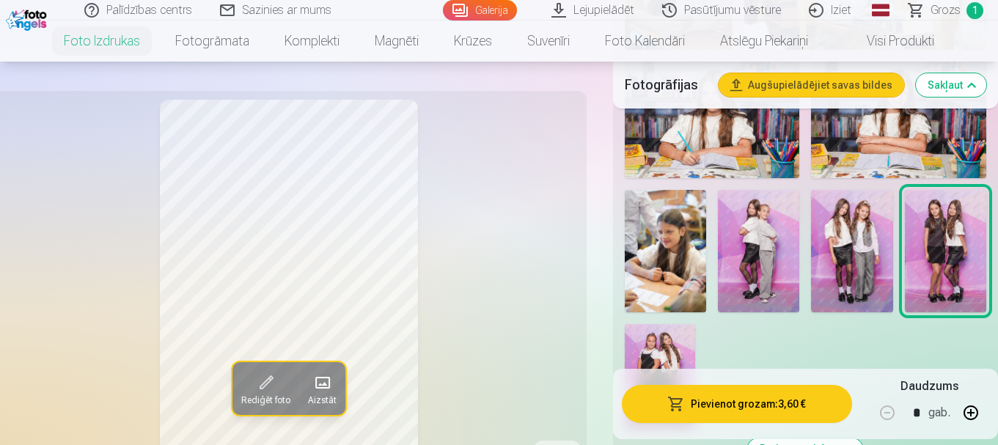
click at [667, 352] on img at bounding box center [660, 377] width 70 height 106
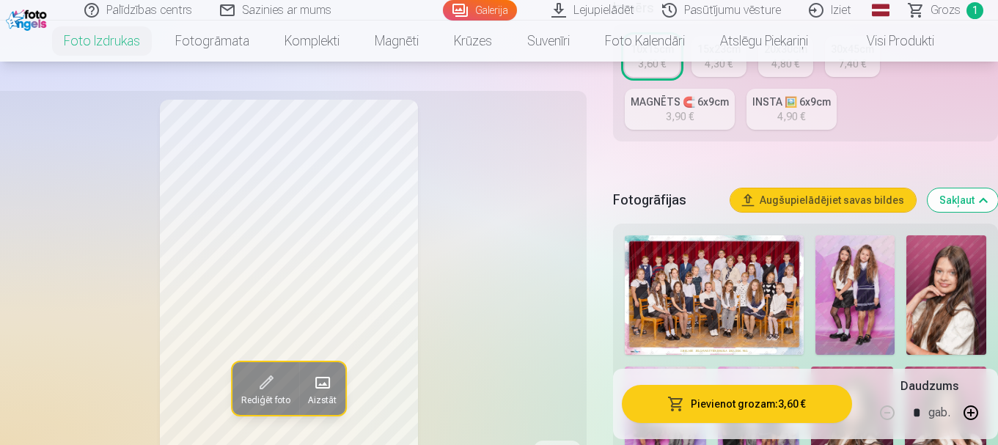
scroll to position [367, 0]
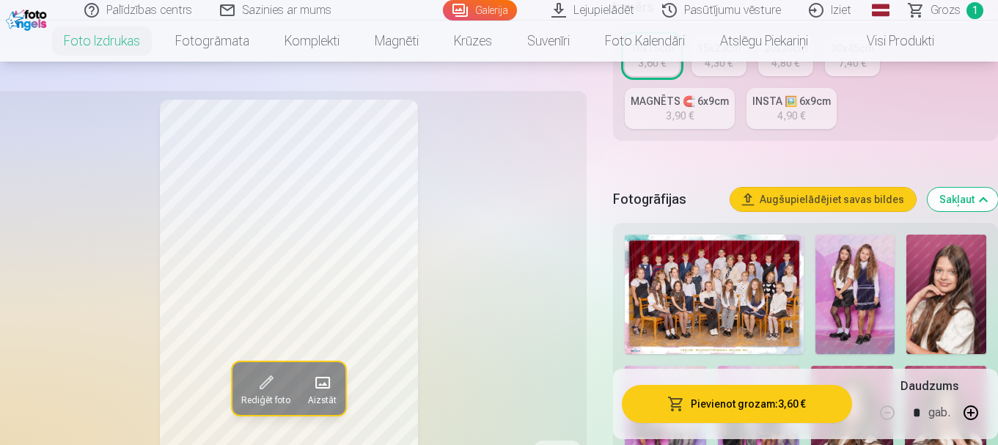
click at [981, 304] on img at bounding box center [947, 295] width 80 height 120
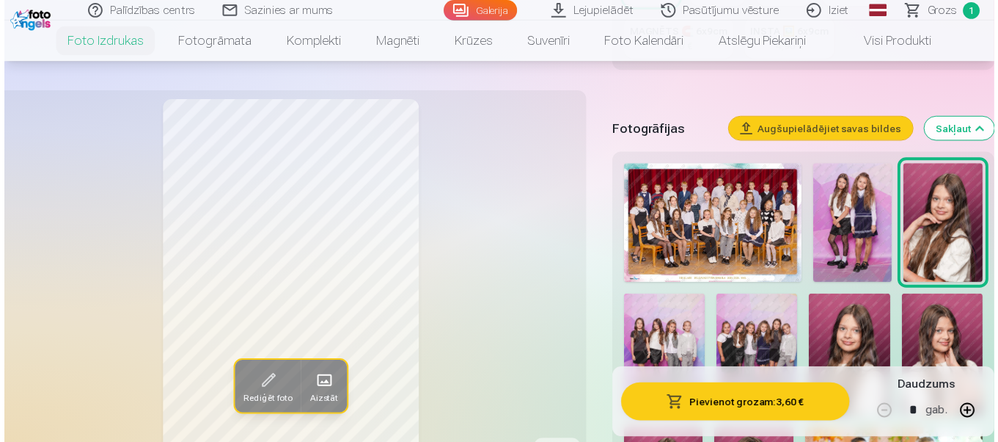
scroll to position [440, 0]
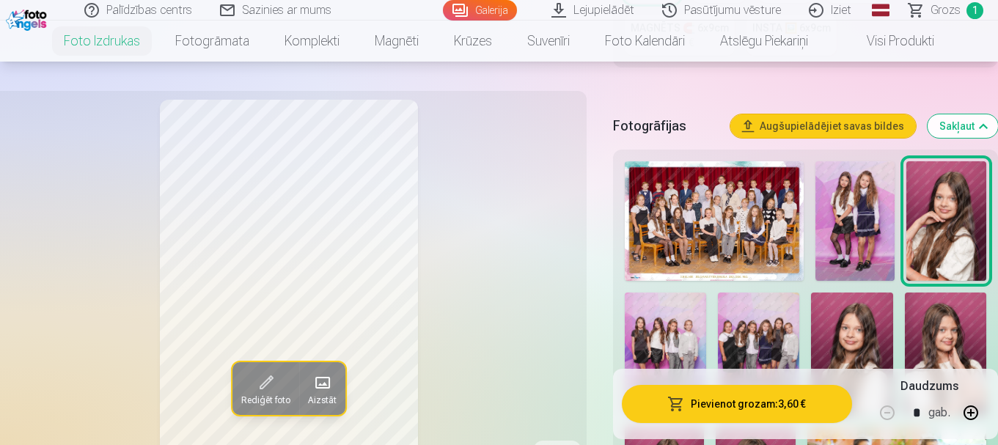
click at [735, 237] on img at bounding box center [714, 221] width 179 height 120
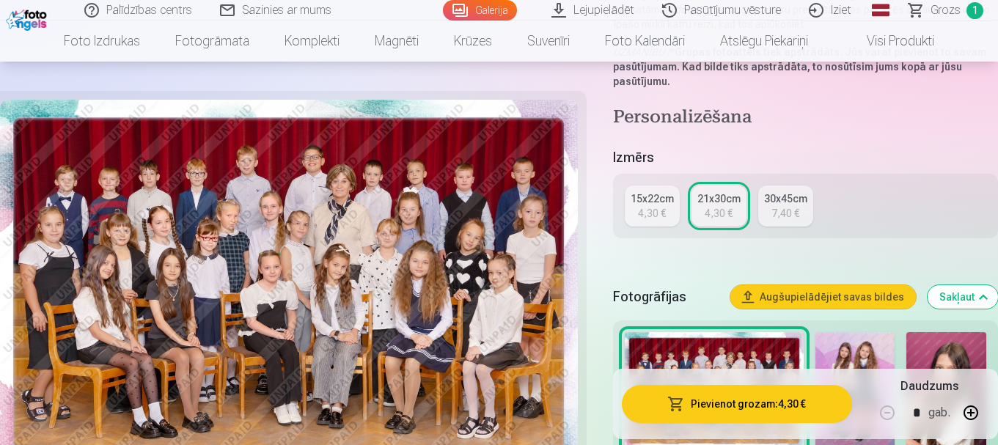
scroll to position [367, 0]
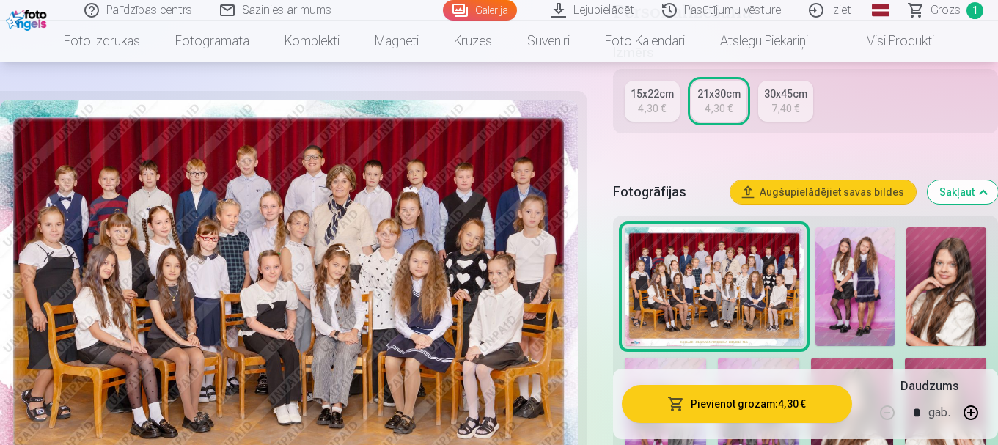
click at [460, 186] on img at bounding box center [289, 293] width 578 height 386
click at [939, 304] on img at bounding box center [947, 287] width 80 height 120
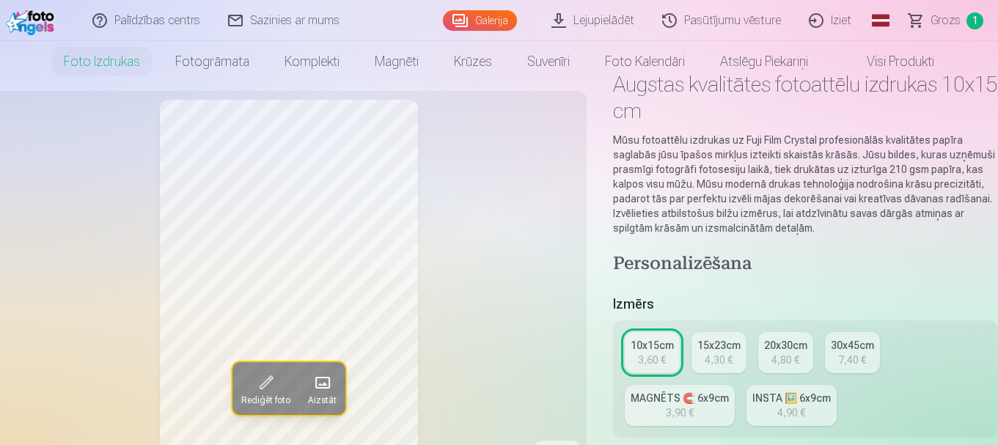
scroll to position [73, 0]
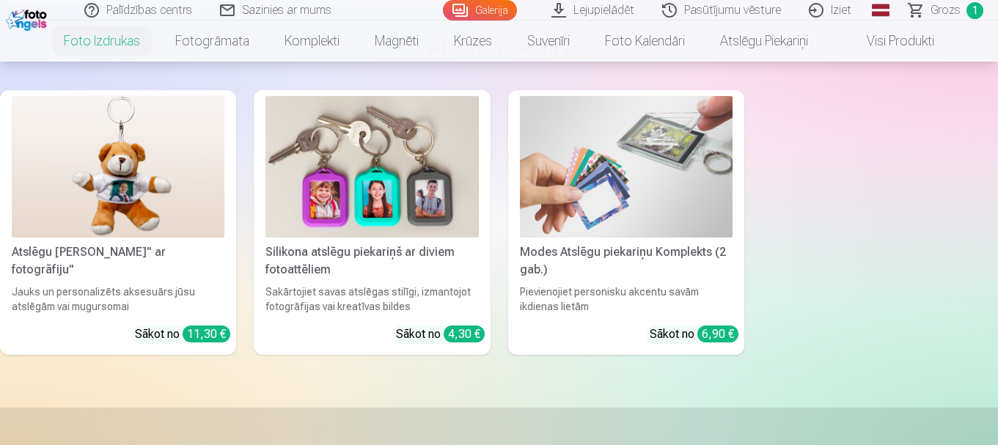
scroll to position [5311, 0]
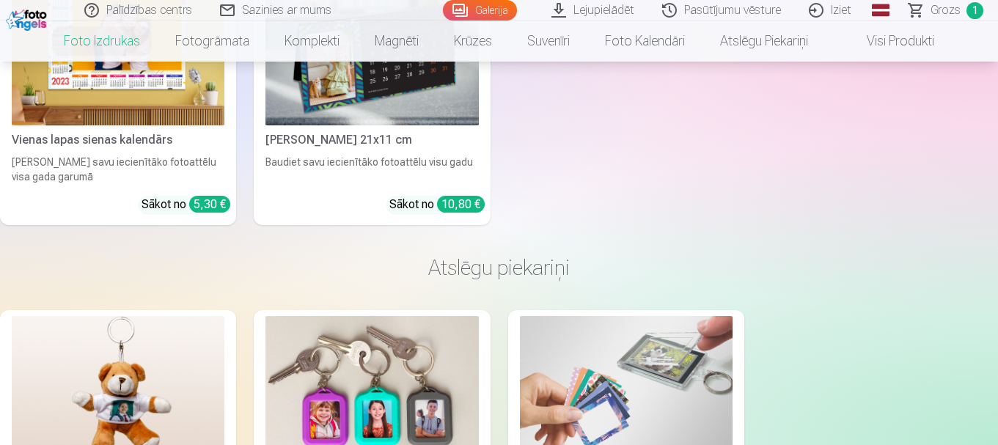
click at [82, 89] on img at bounding box center [118, 54] width 213 height 142
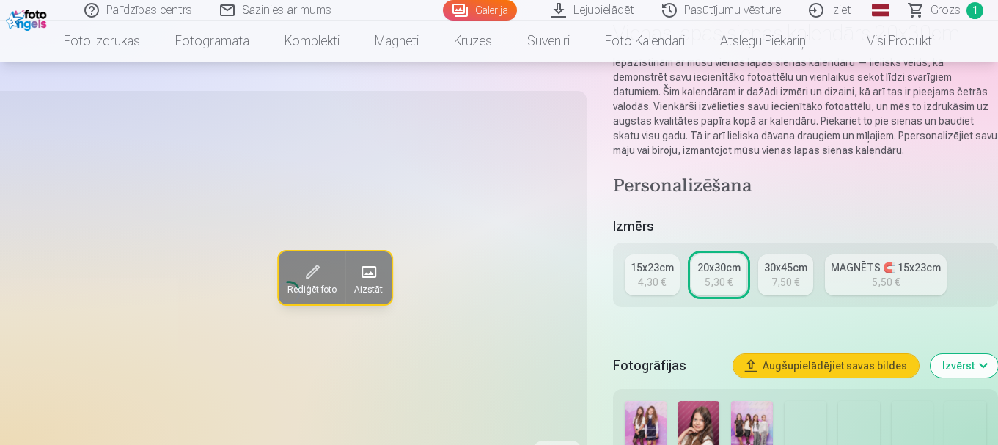
scroll to position [147, 0]
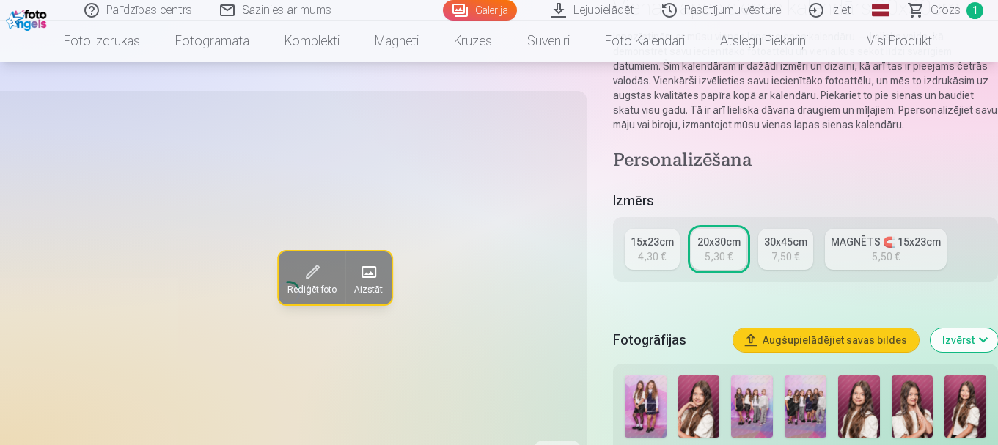
drag, startPoint x: 643, startPoint y: 252, endPoint x: 649, endPoint y: 257, distance: 8.3
click at [644, 251] on div "4,30 €" at bounding box center [652, 256] width 28 height 15
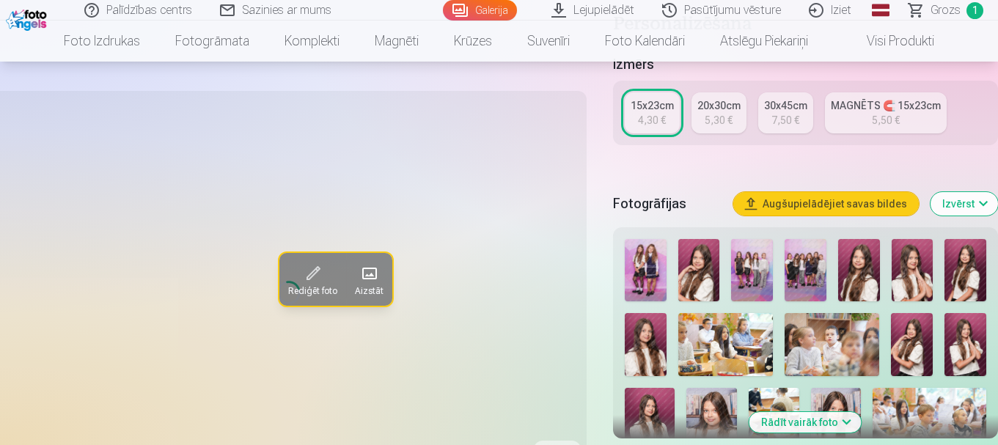
scroll to position [293, 0]
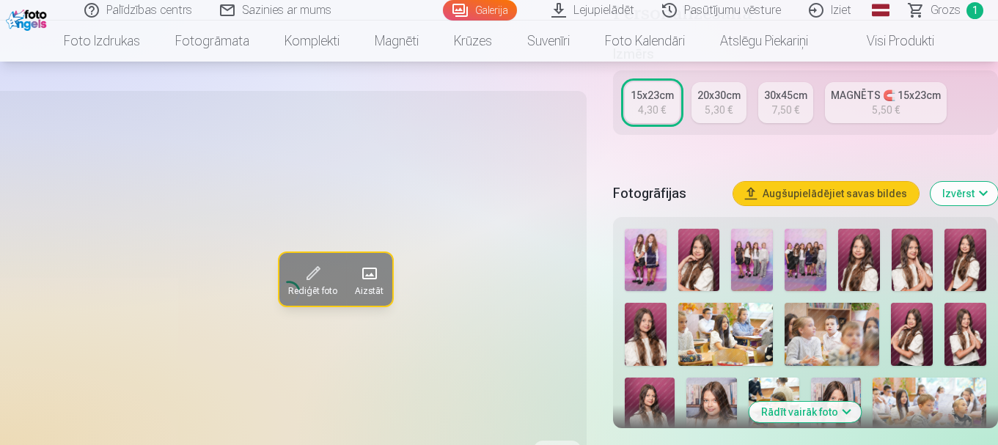
click at [687, 256] on img at bounding box center [699, 260] width 42 height 62
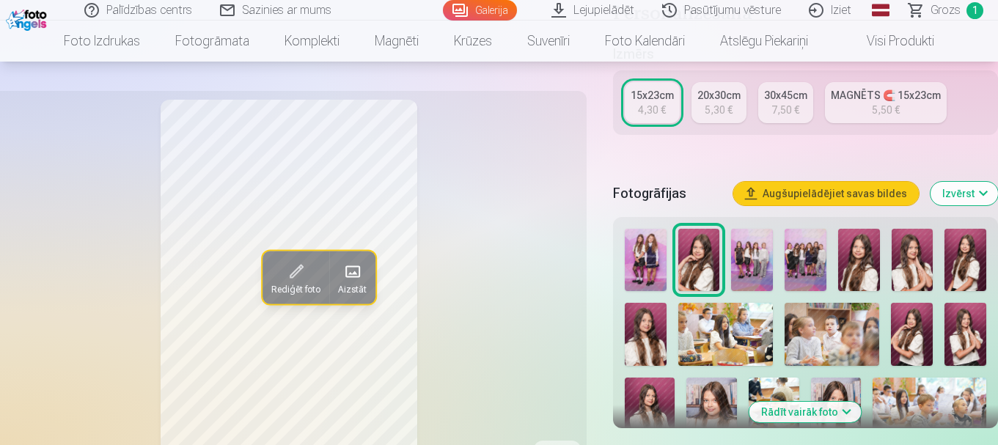
click at [683, 249] on img at bounding box center [699, 260] width 42 height 62
click at [700, 260] on img at bounding box center [699, 260] width 42 height 62
click at [685, 246] on img at bounding box center [699, 260] width 42 height 62
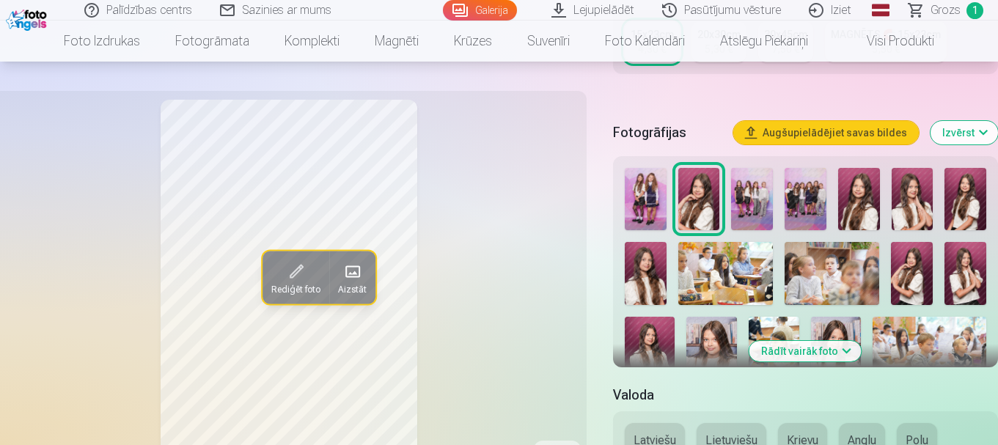
scroll to position [367, 0]
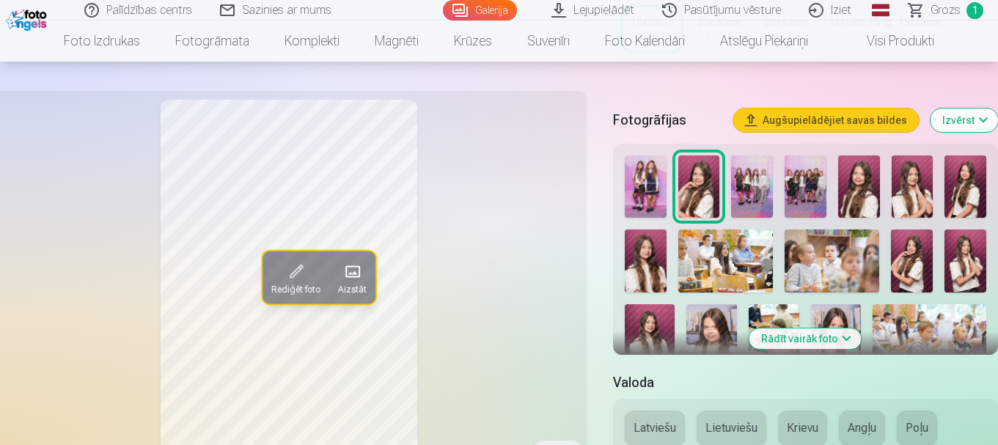
click at [705, 197] on img at bounding box center [699, 187] width 42 height 62
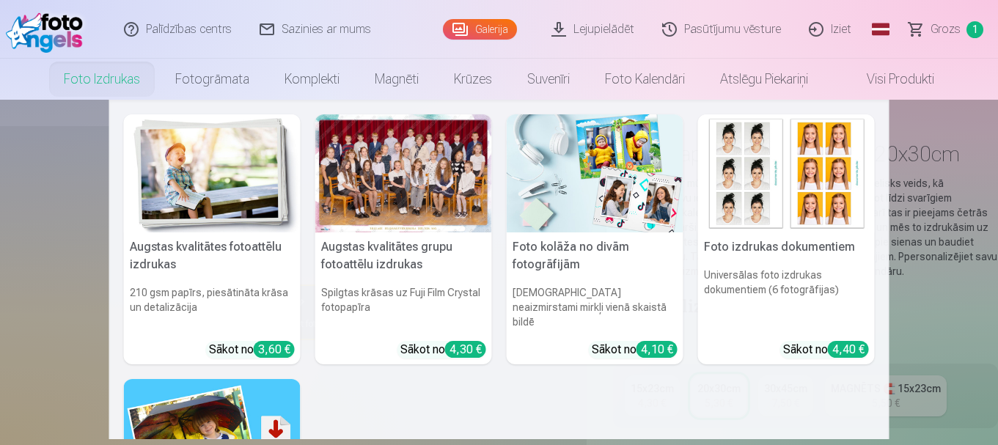
click at [200, 183] on img at bounding box center [212, 173] width 177 height 118
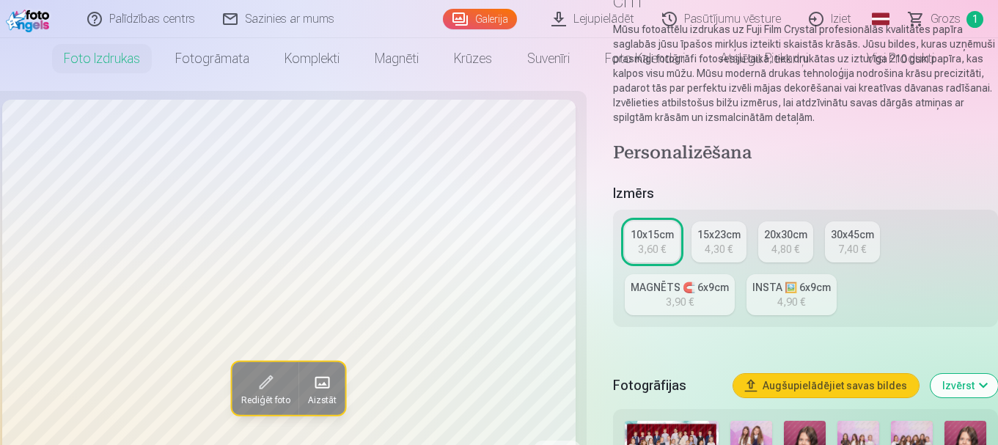
scroll to position [293, 0]
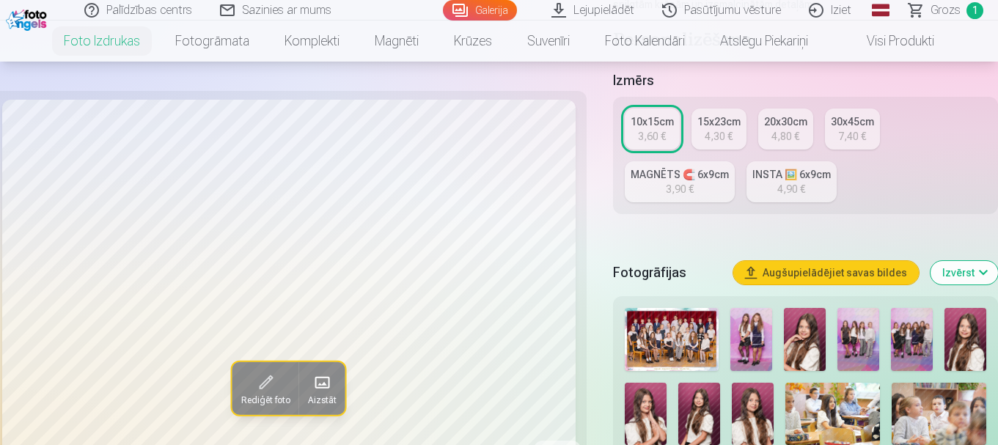
click at [765, 351] on img at bounding box center [752, 339] width 42 height 63
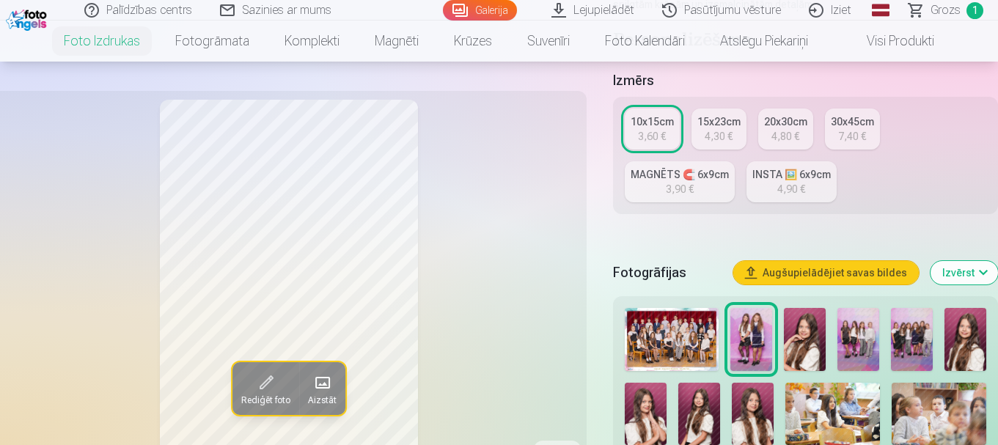
click at [822, 336] on img at bounding box center [805, 339] width 42 height 63
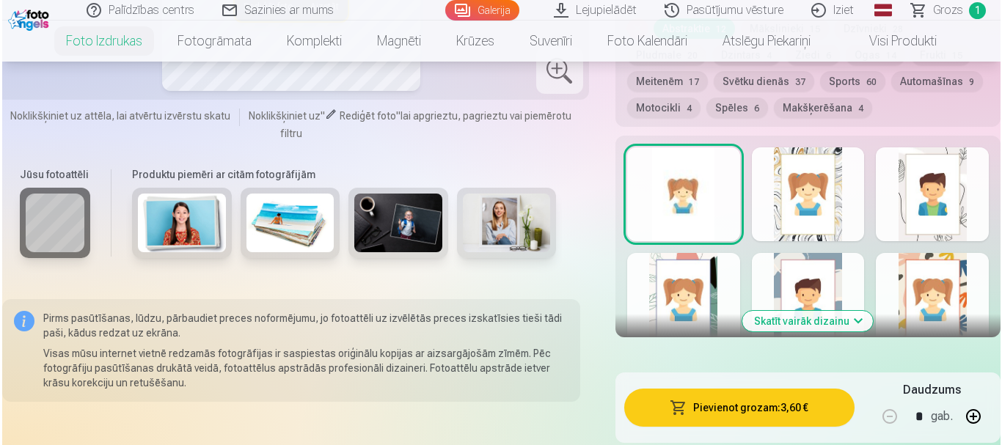
scroll to position [954, 0]
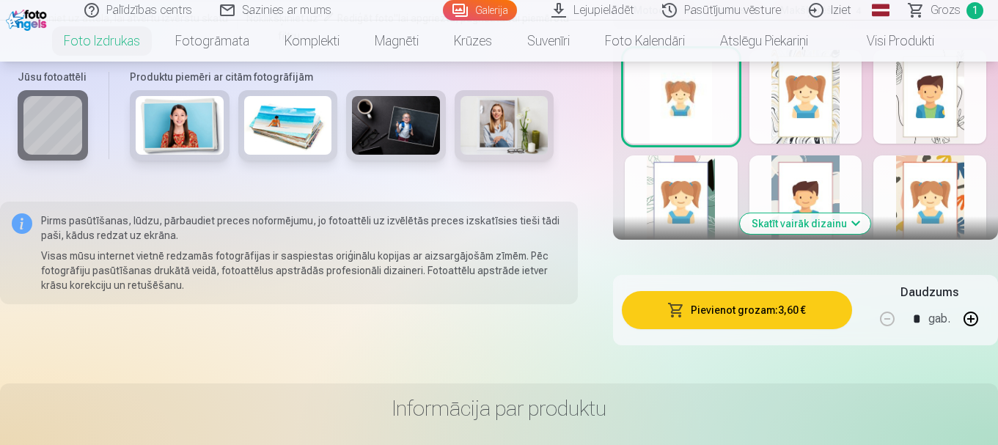
click at [778, 304] on button "Pievienot grozam : 3,60 €" at bounding box center [737, 310] width 230 height 38
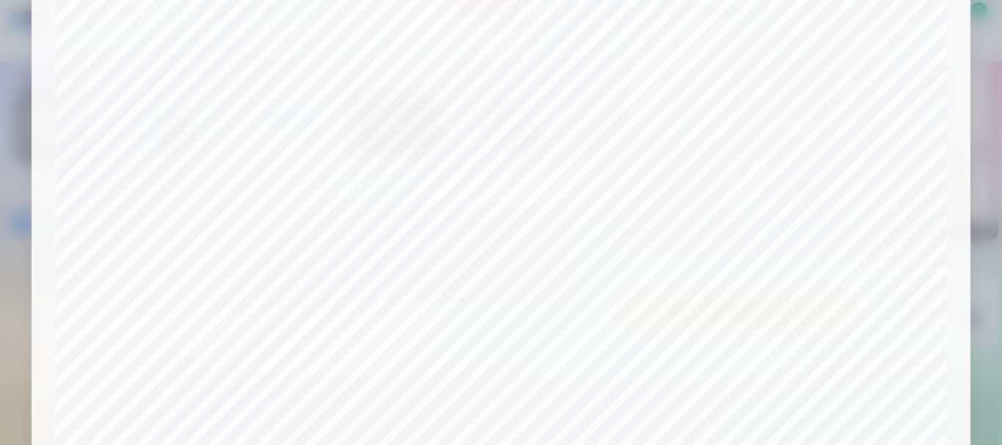
scroll to position [24, 0]
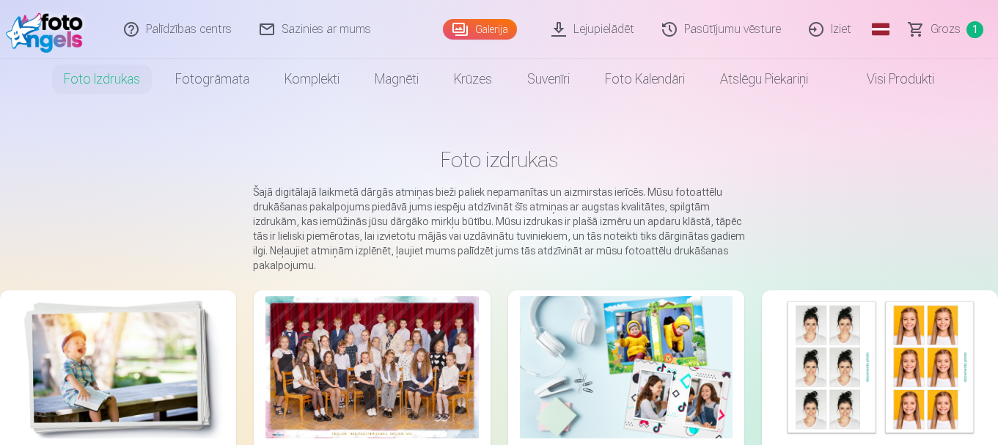
click at [92, 322] on img at bounding box center [118, 367] width 213 height 142
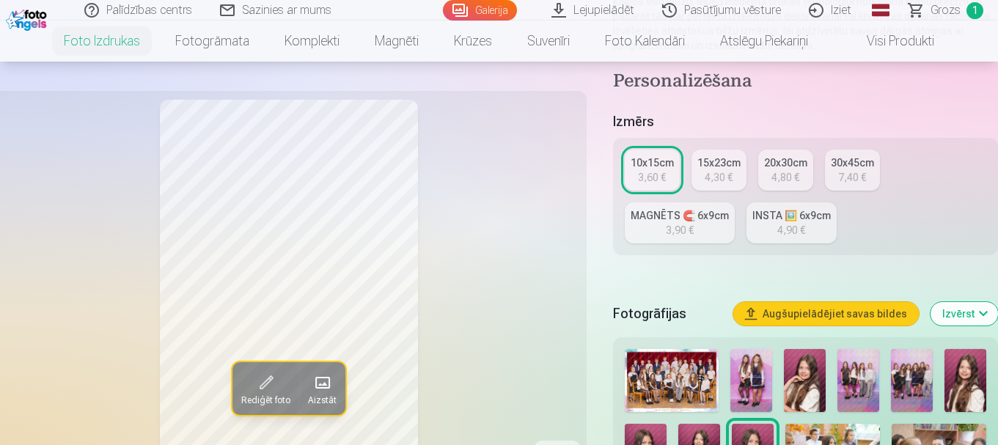
scroll to position [293, 0]
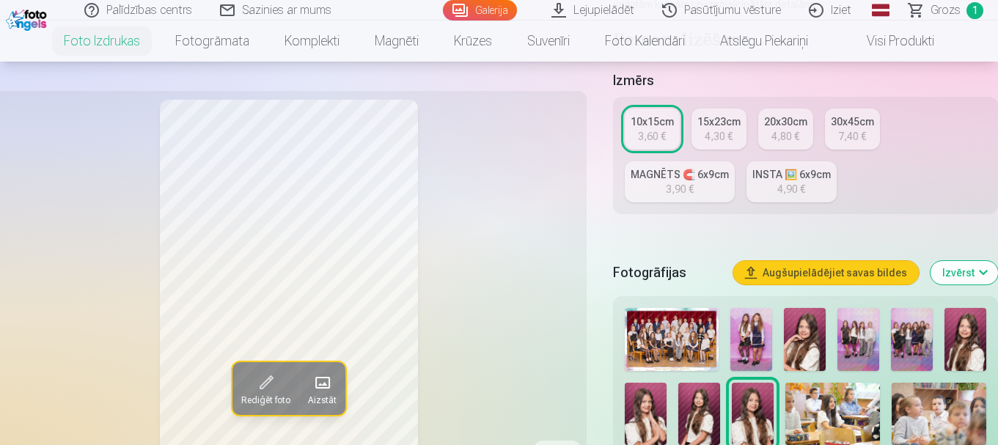
click at [855, 340] on img at bounding box center [859, 339] width 42 height 63
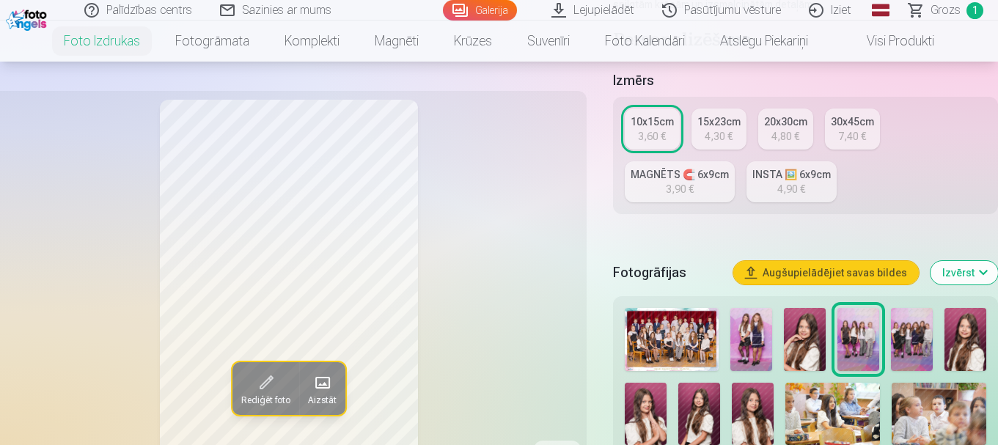
click at [921, 348] on img at bounding box center [912, 339] width 42 height 63
click at [969, 357] on img at bounding box center [966, 339] width 42 height 63
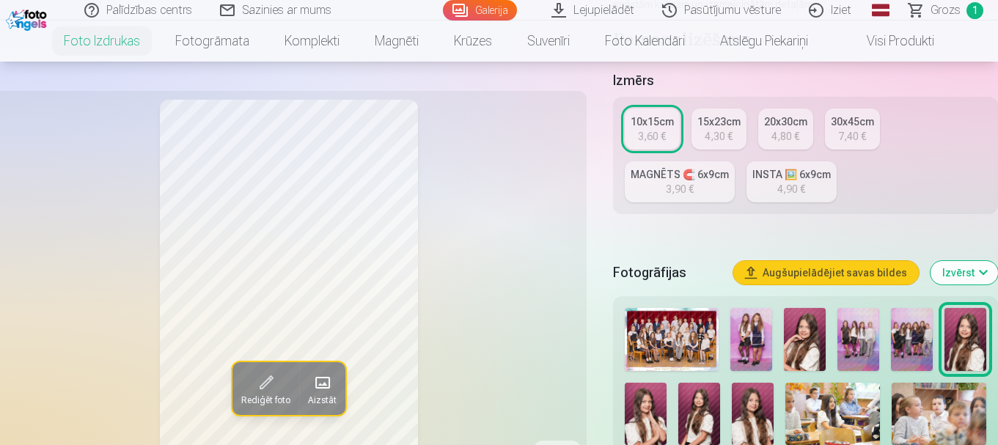
click at [791, 340] on img at bounding box center [805, 339] width 42 height 63
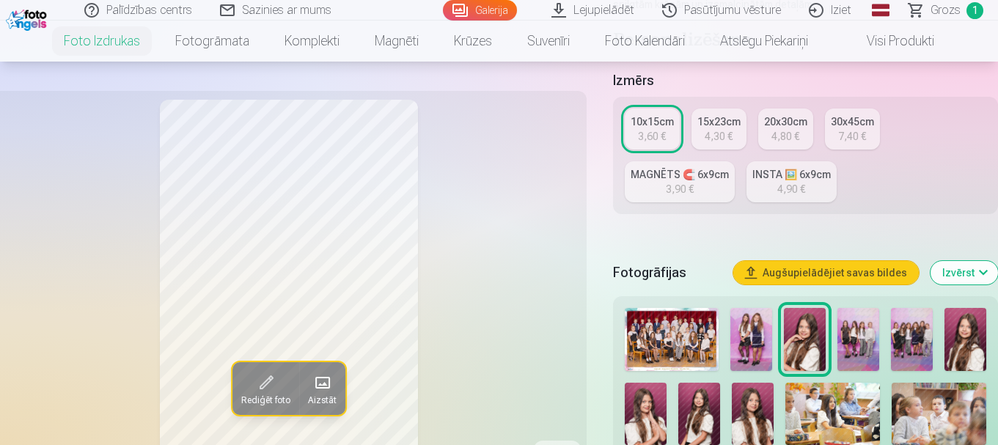
click at [977, 351] on img at bounding box center [966, 339] width 42 height 63
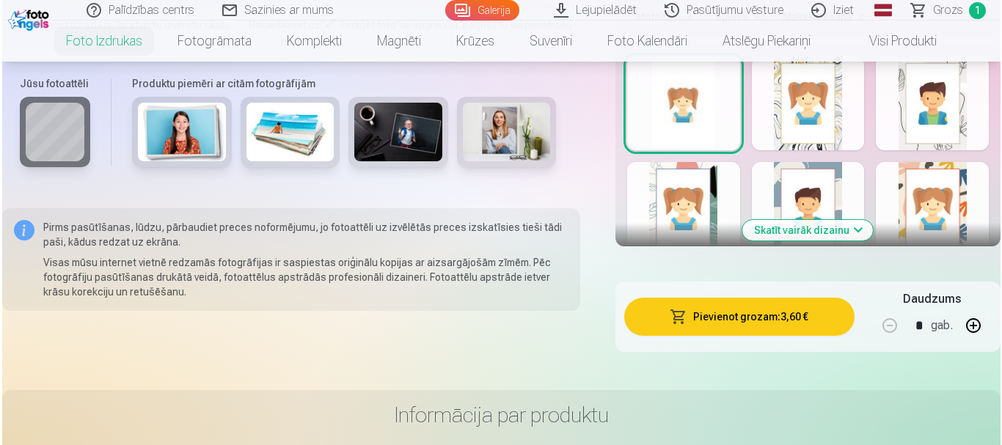
scroll to position [954, 0]
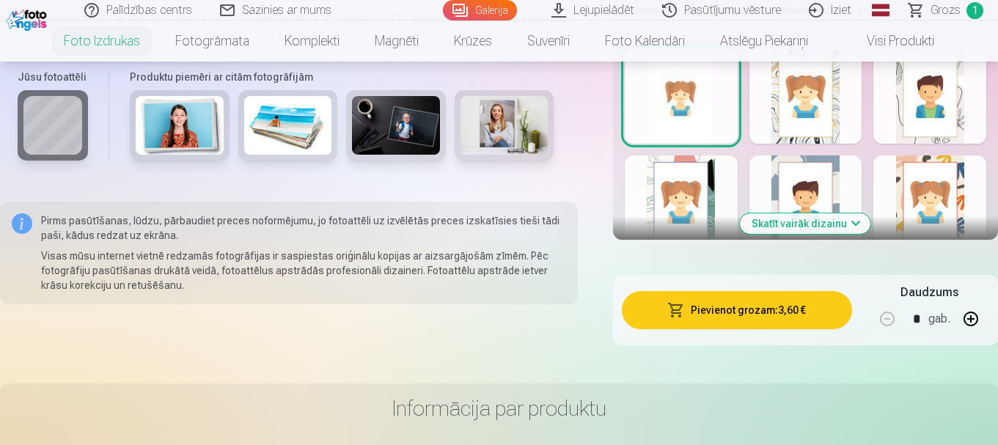
click at [733, 305] on button "Pievienot grozam : 3,60 €" at bounding box center [737, 310] width 230 height 38
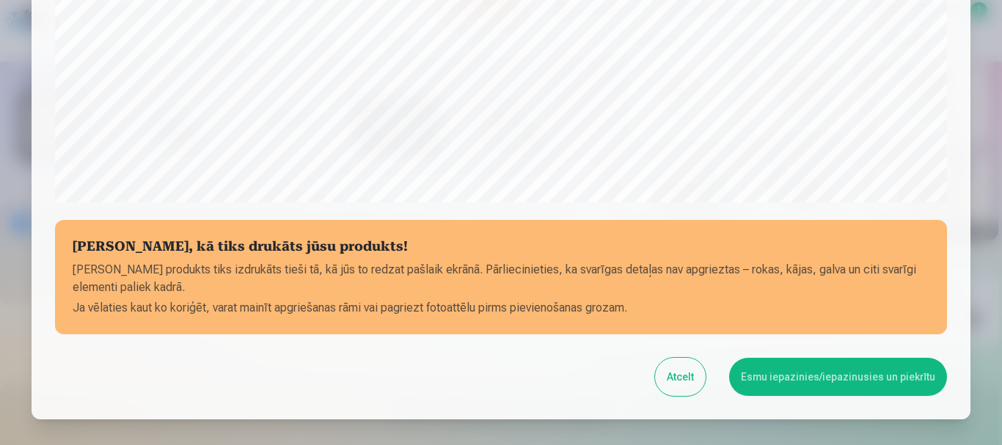
scroll to position [611, 0]
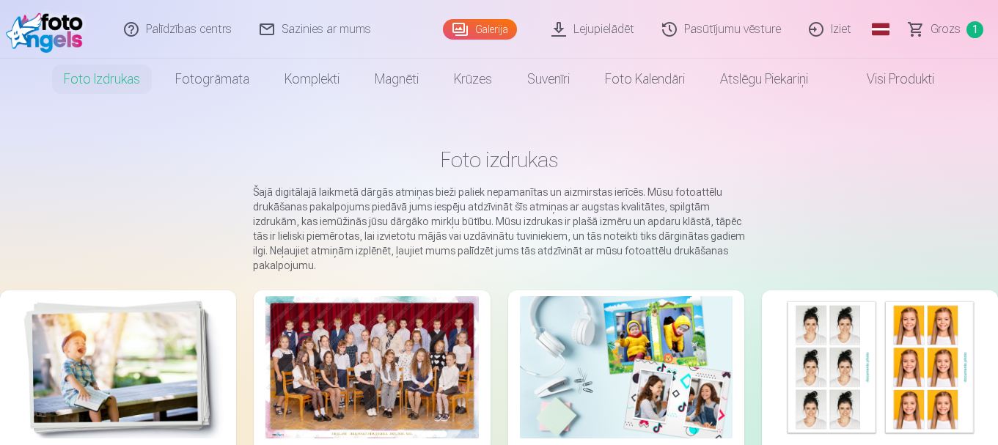
click at [16, 367] on img at bounding box center [118, 367] width 213 height 142
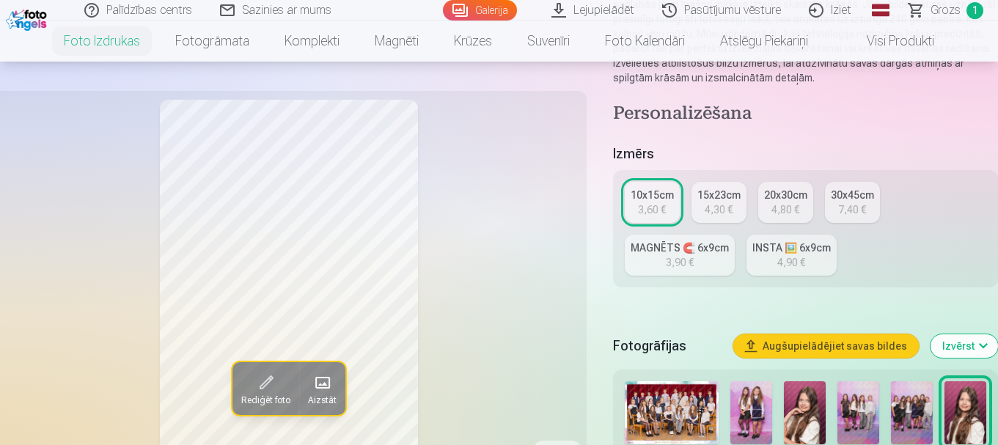
scroll to position [440, 0]
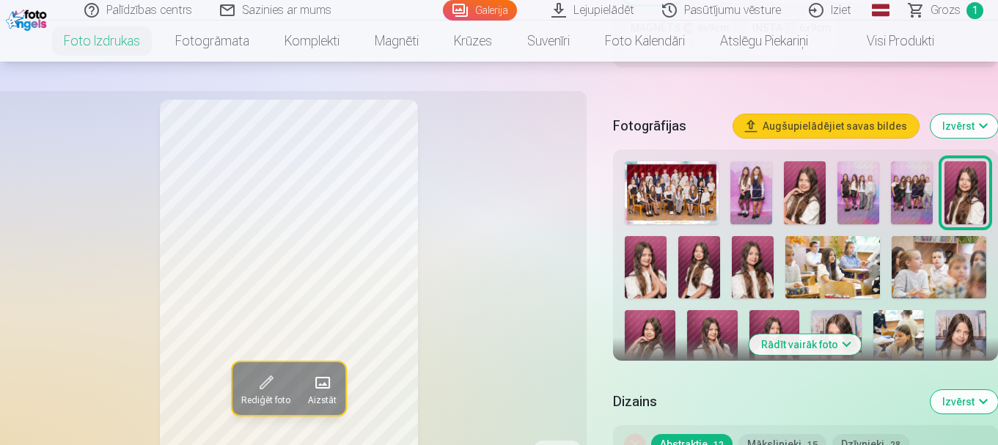
click at [645, 278] on img at bounding box center [646, 267] width 42 height 63
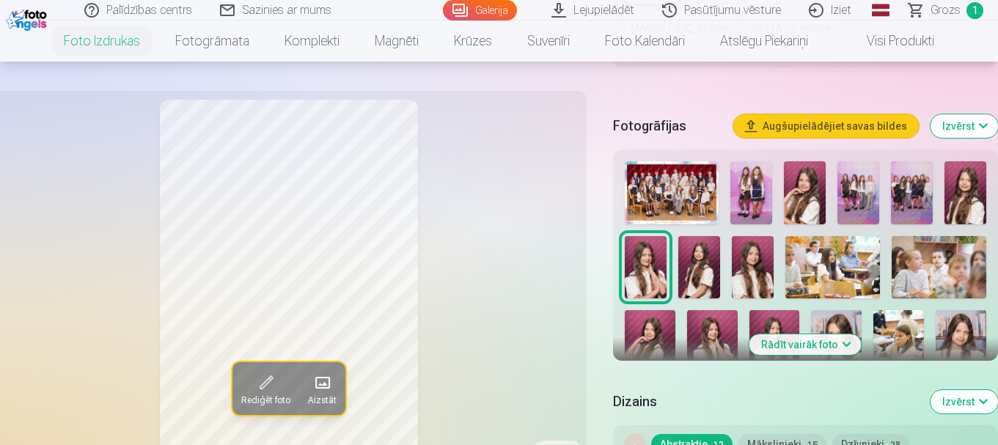
click at [705, 268] on img at bounding box center [699, 267] width 42 height 63
click at [751, 274] on img at bounding box center [753, 267] width 42 height 63
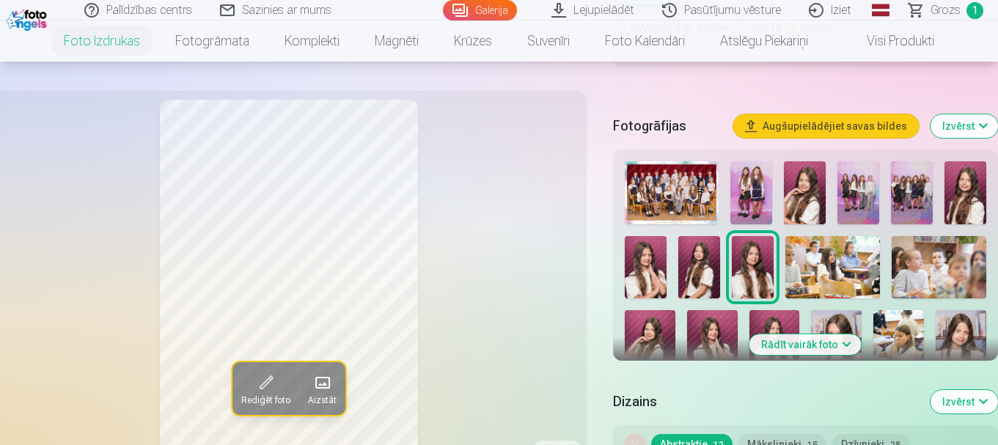
click at [808, 268] on img at bounding box center [833, 267] width 95 height 63
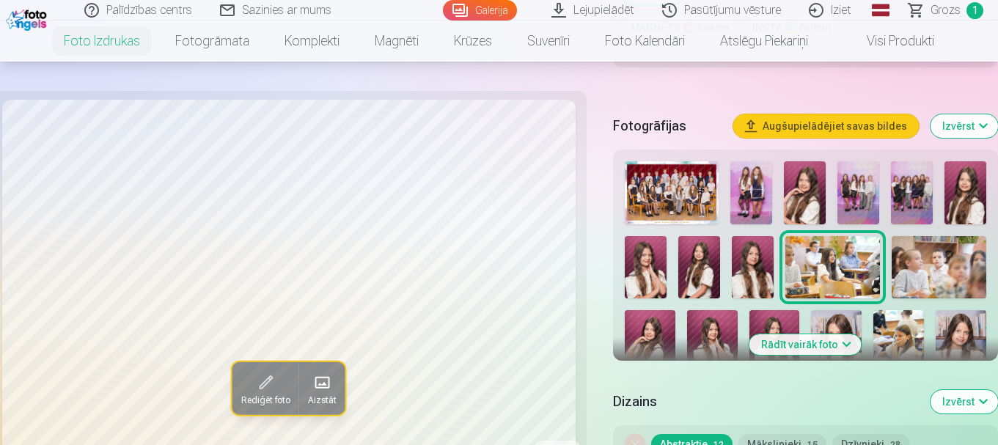
click at [932, 282] on img at bounding box center [939, 267] width 95 height 63
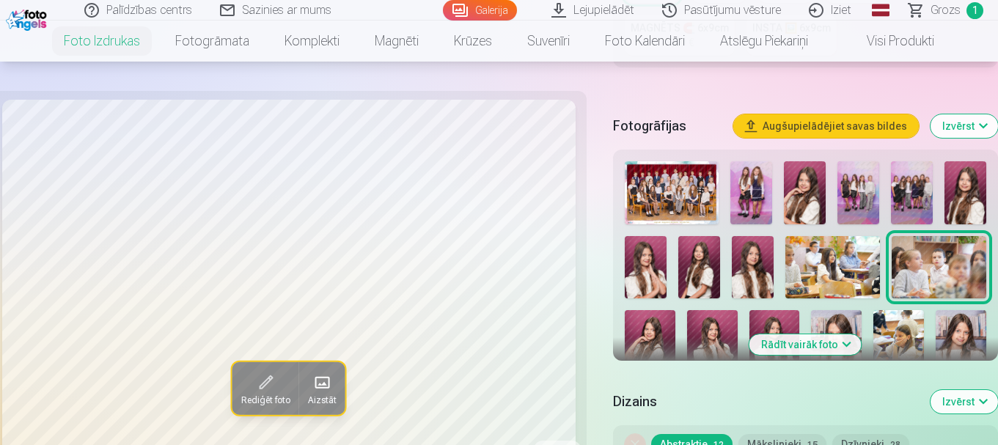
click at [654, 331] on img at bounding box center [650, 348] width 51 height 76
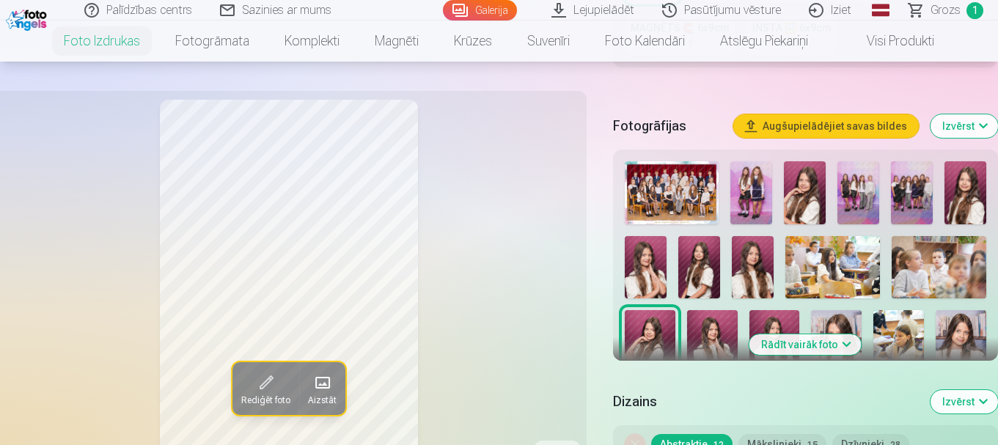
click at [711, 329] on img at bounding box center [712, 348] width 51 height 76
click at [785, 313] on img at bounding box center [775, 348] width 51 height 76
click at [852, 315] on img at bounding box center [836, 348] width 51 height 76
click at [890, 342] on img at bounding box center [899, 348] width 51 height 76
click at [844, 257] on img at bounding box center [833, 267] width 95 height 63
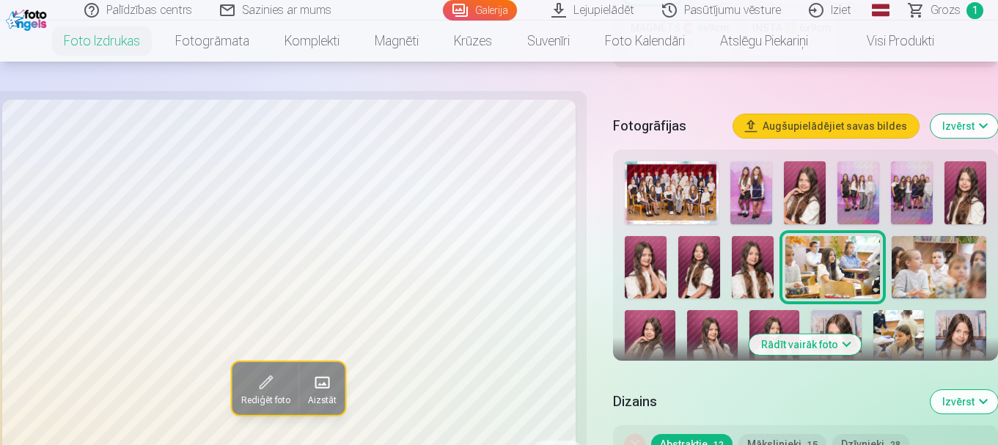
click at [957, 323] on img at bounding box center [961, 348] width 51 height 76
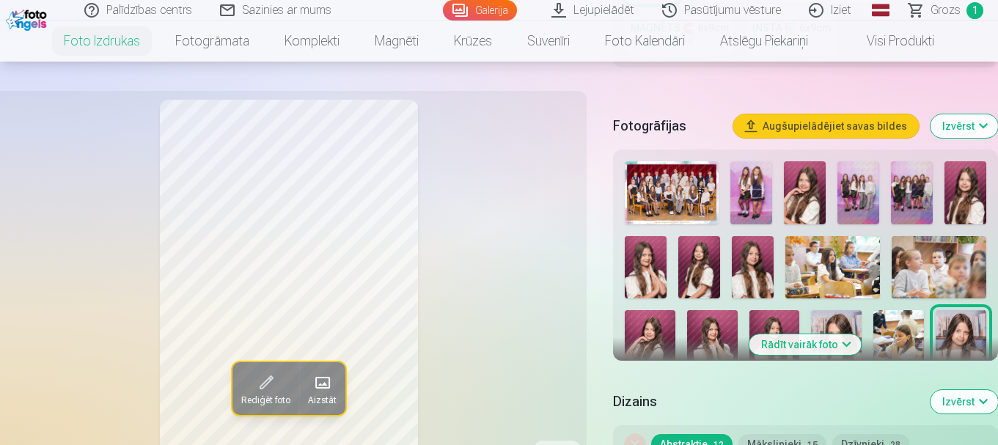
click at [992, 400] on button "Izvērst" at bounding box center [964, 401] width 67 height 23
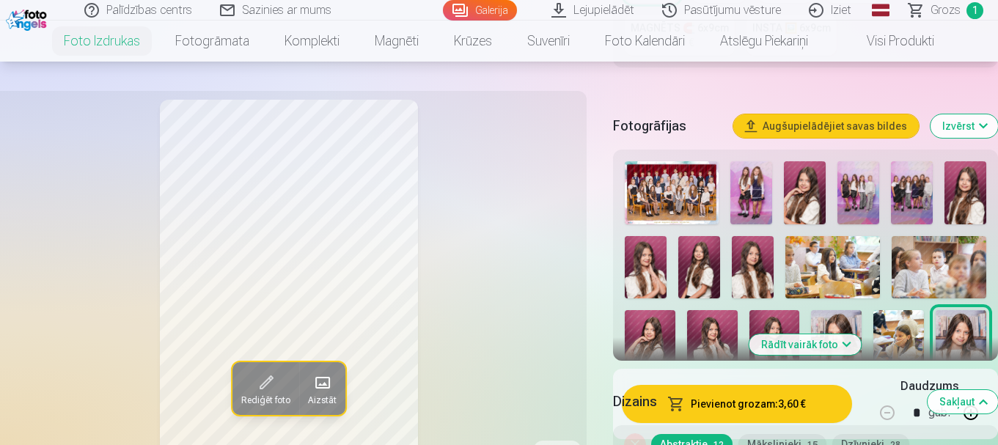
click at [827, 334] on button "Rādīt vairāk foto" at bounding box center [806, 344] width 112 height 21
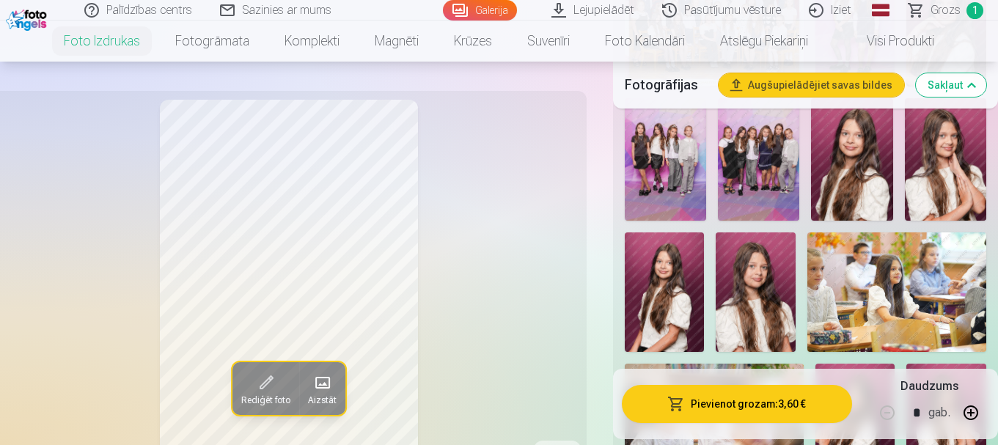
scroll to position [660, 0]
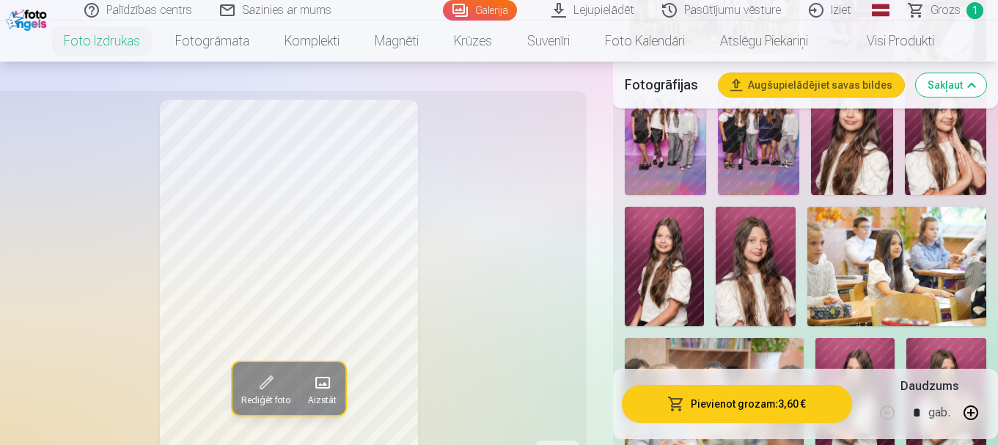
click at [632, 266] on img at bounding box center [665, 267] width 80 height 120
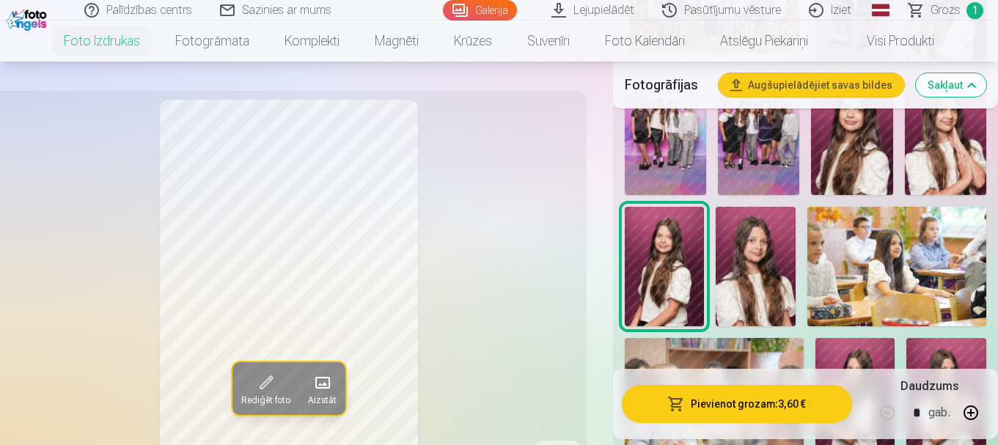
click at [768, 271] on img at bounding box center [755, 267] width 79 height 120
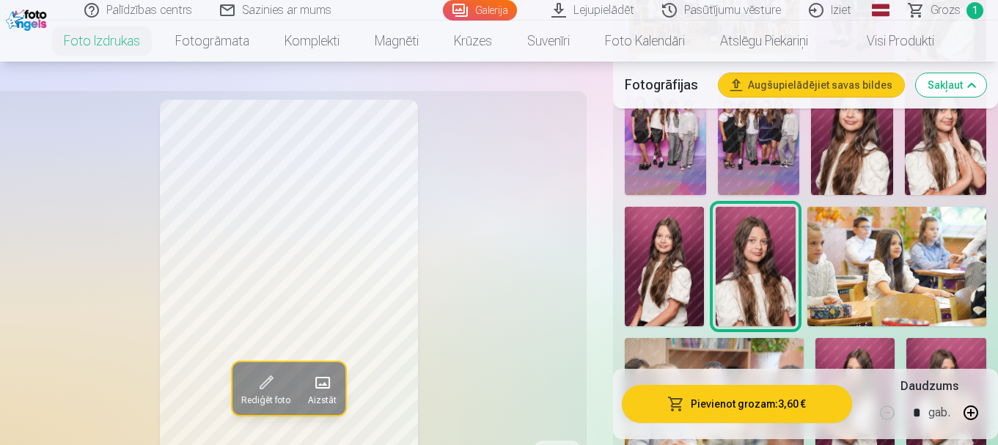
click at [915, 268] on img at bounding box center [897, 267] width 179 height 120
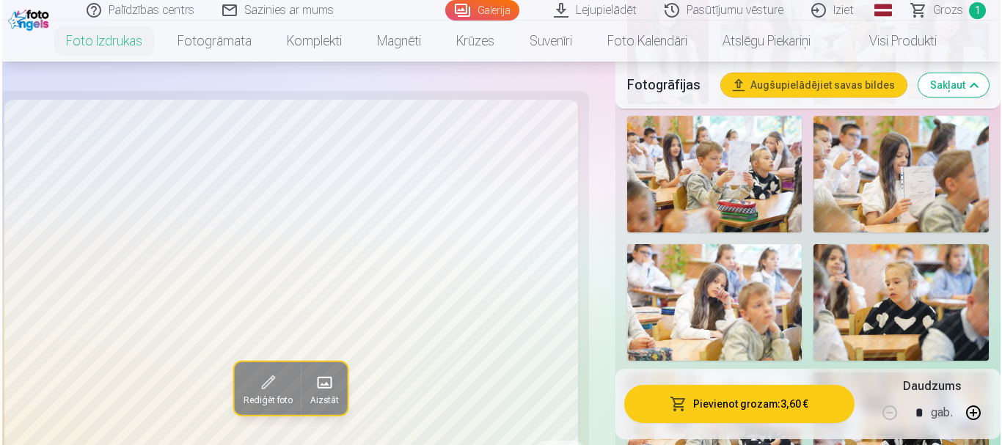
scroll to position [1174, 0]
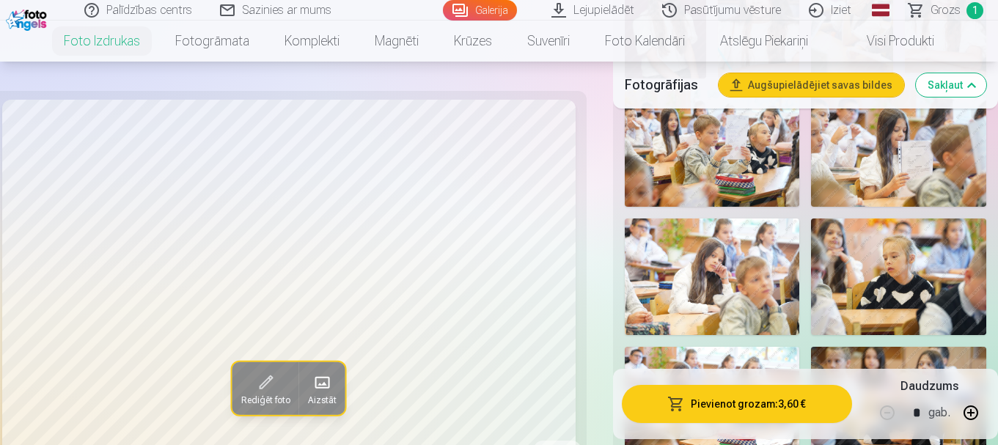
click at [728, 273] on img at bounding box center [712, 277] width 175 height 117
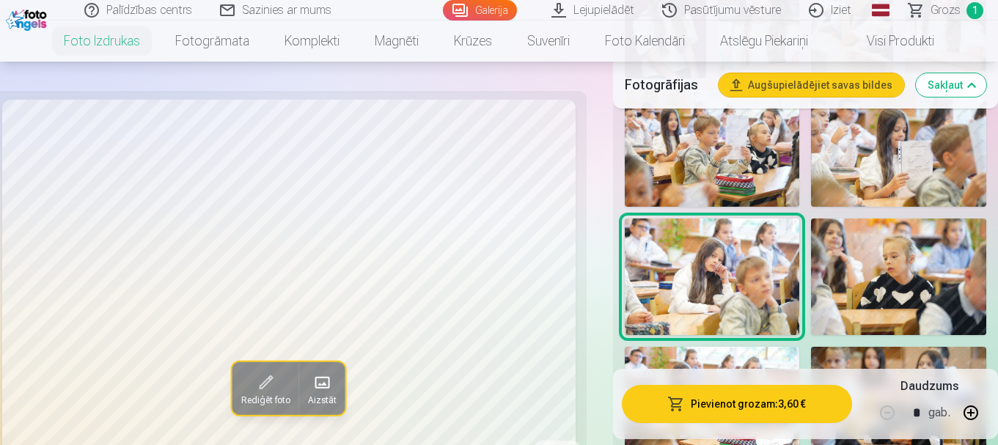
click at [762, 401] on button "Pievienot grozam : 3,60 €" at bounding box center [737, 404] width 230 height 38
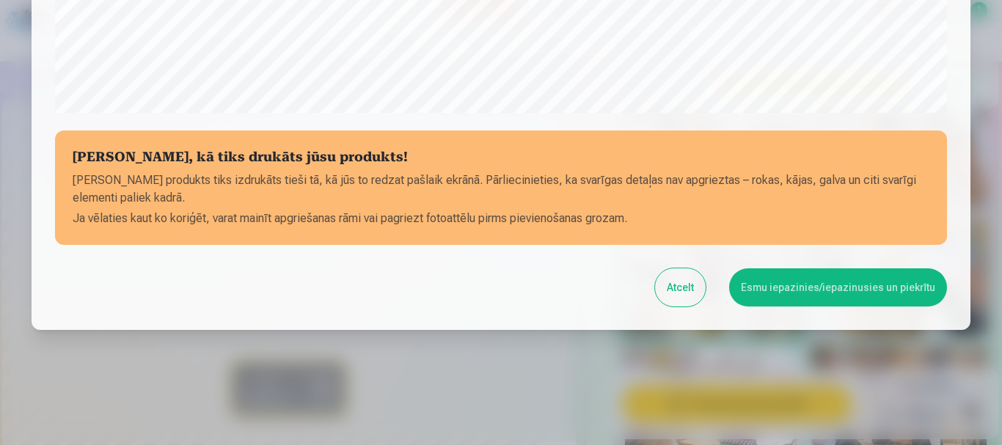
scroll to position [611, 0]
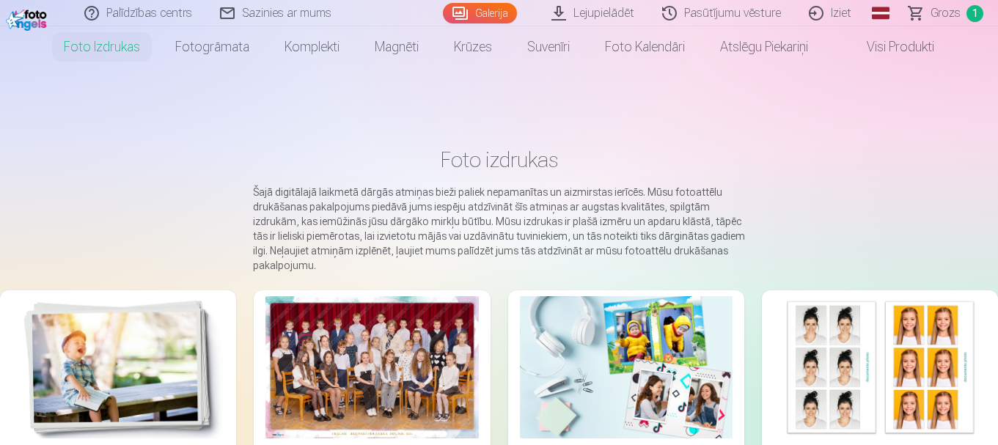
scroll to position [220, 0]
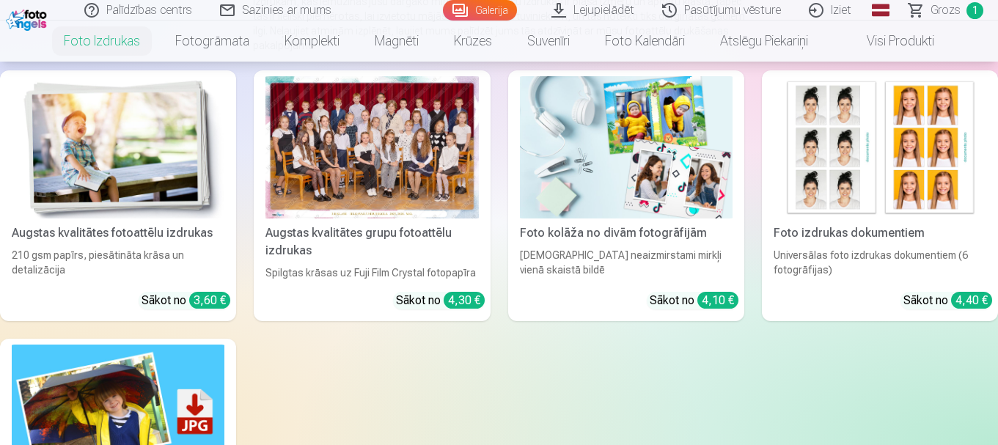
click at [47, 117] on img at bounding box center [118, 147] width 213 height 142
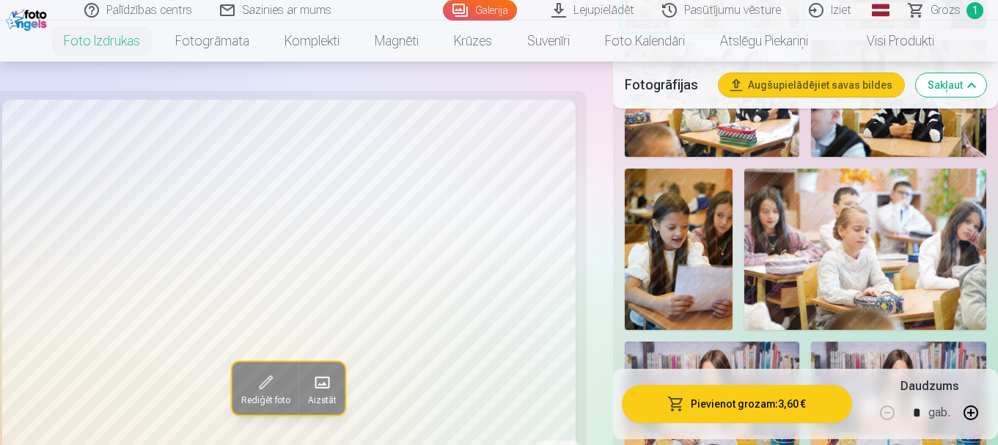
scroll to position [1467, 0]
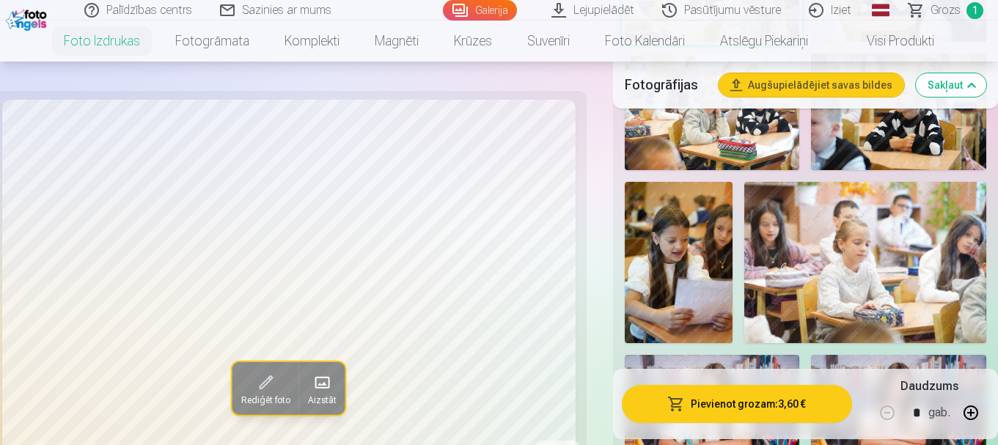
click at [798, 246] on img at bounding box center [865, 262] width 242 height 161
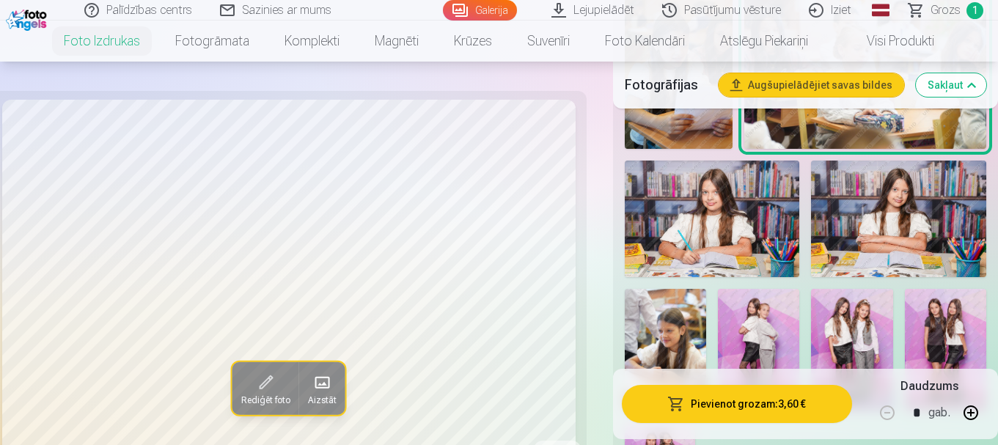
scroll to position [1687, 0]
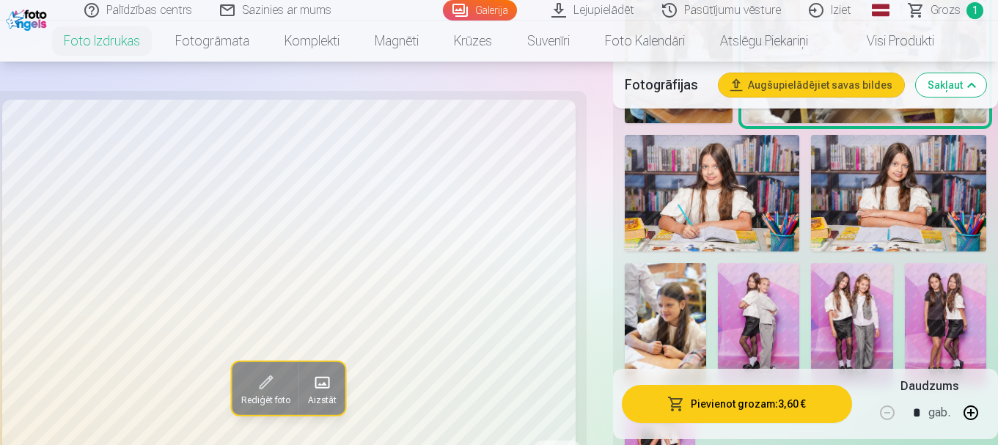
click at [727, 213] on img at bounding box center [712, 193] width 175 height 117
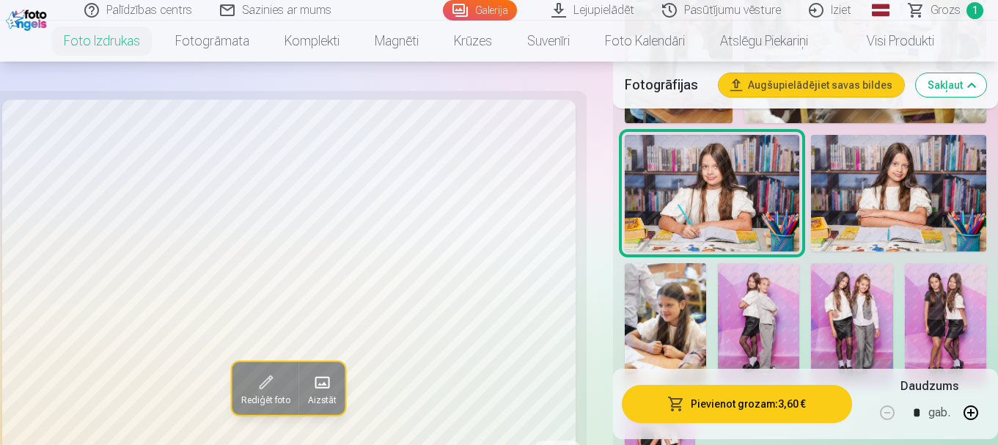
click at [921, 215] on img at bounding box center [898, 193] width 175 height 117
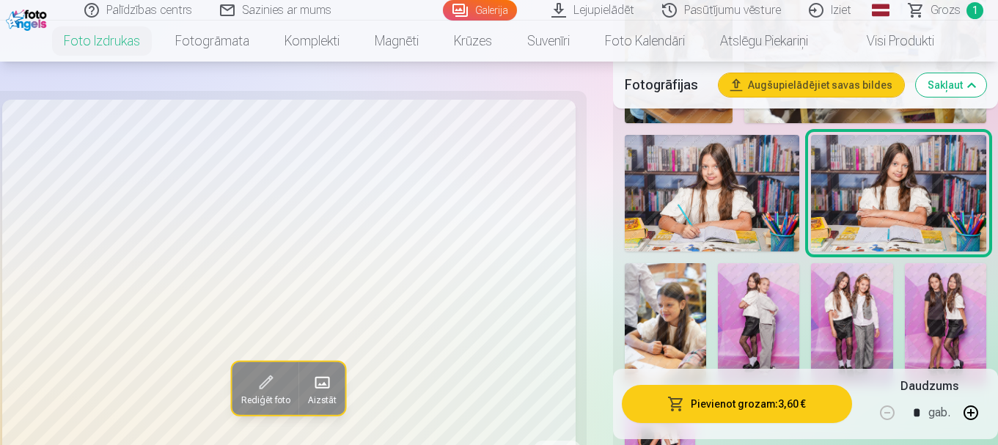
click at [656, 329] on img at bounding box center [665, 324] width 81 height 122
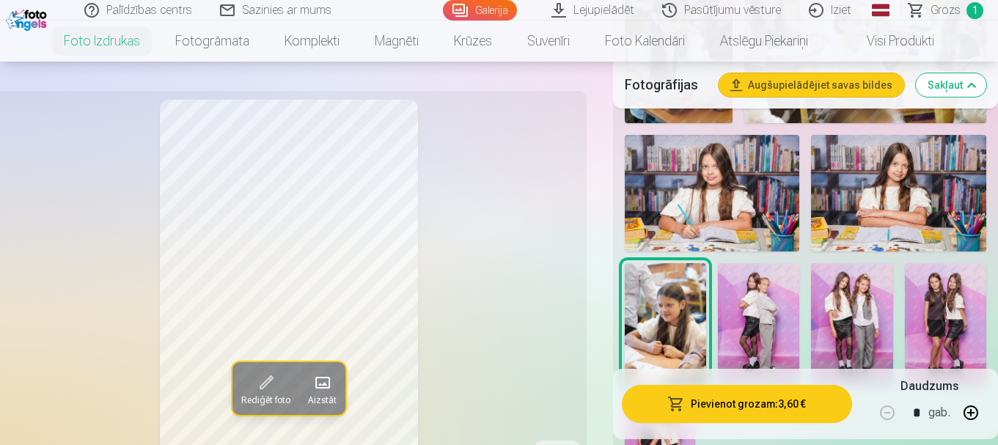
click at [771, 337] on img at bounding box center [758, 324] width 81 height 122
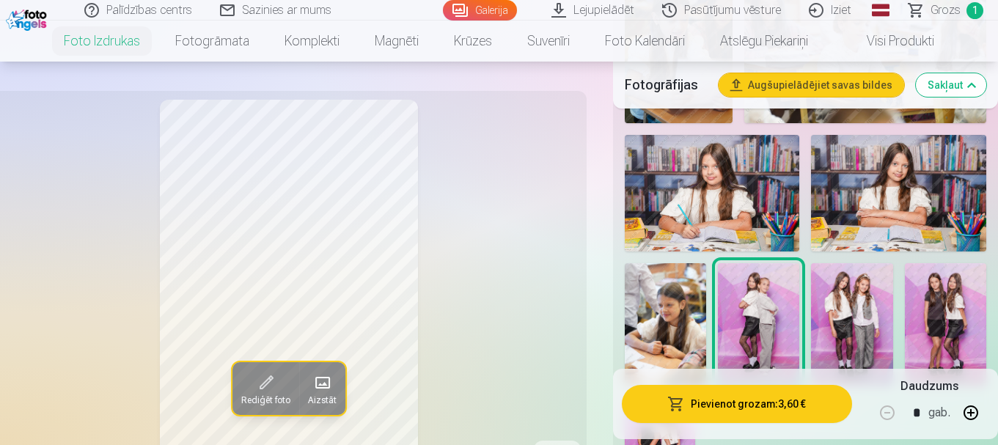
click at [824, 342] on img at bounding box center [851, 324] width 81 height 122
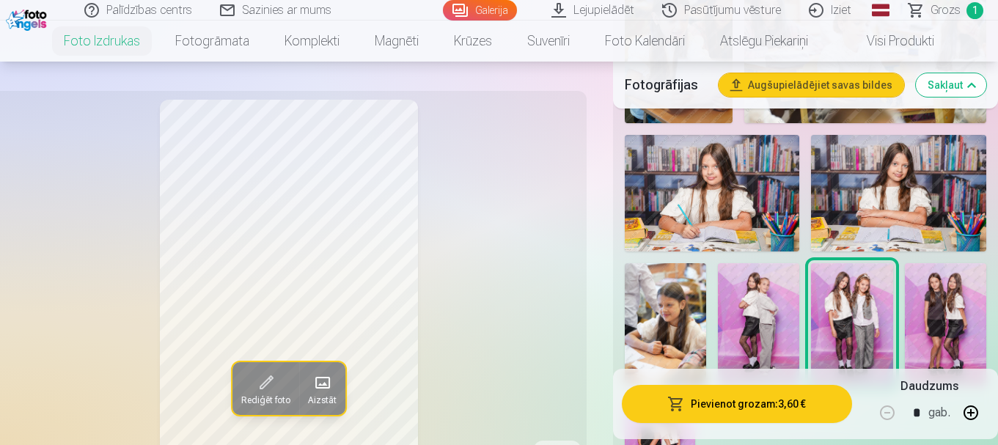
click at [940, 353] on img at bounding box center [945, 324] width 81 height 122
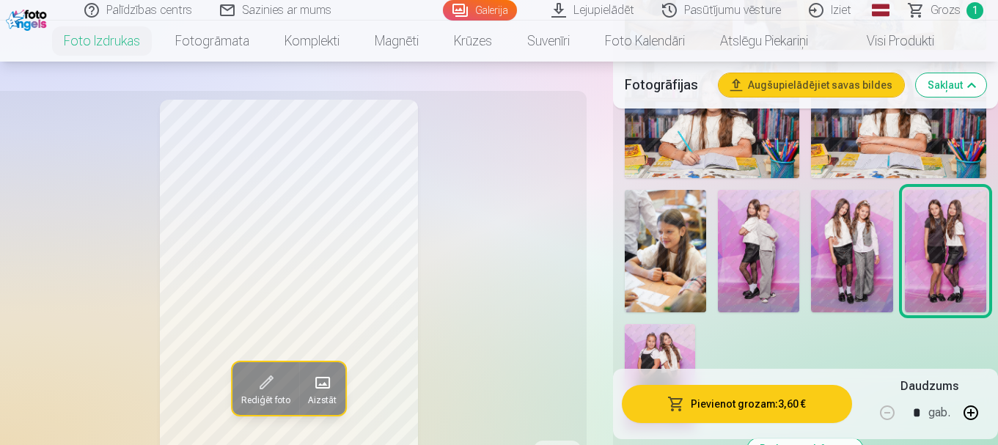
scroll to position [1834, 0]
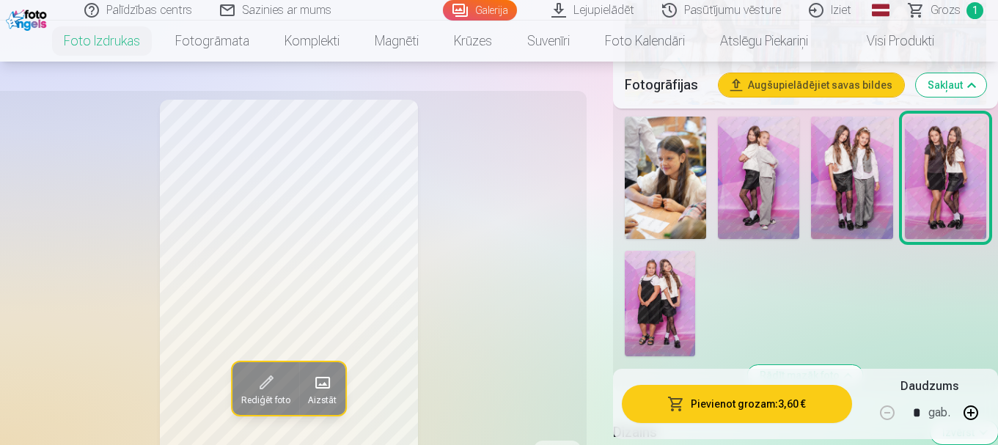
click at [637, 294] on img at bounding box center [660, 304] width 70 height 106
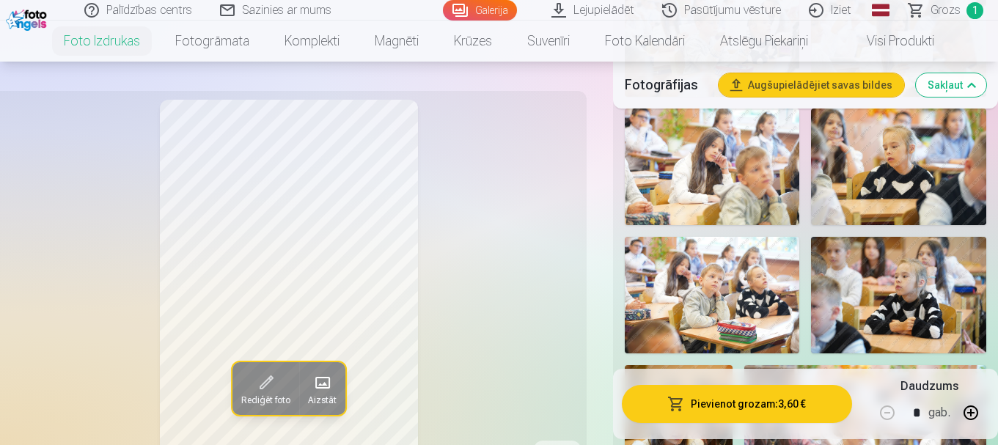
scroll to position [1174, 0]
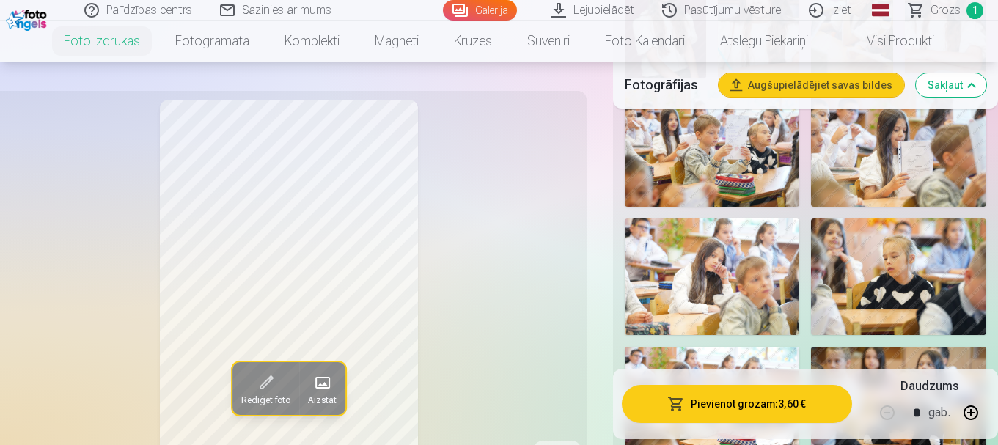
click at [940, 12] on span "Grozs" at bounding box center [946, 10] width 30 height 18
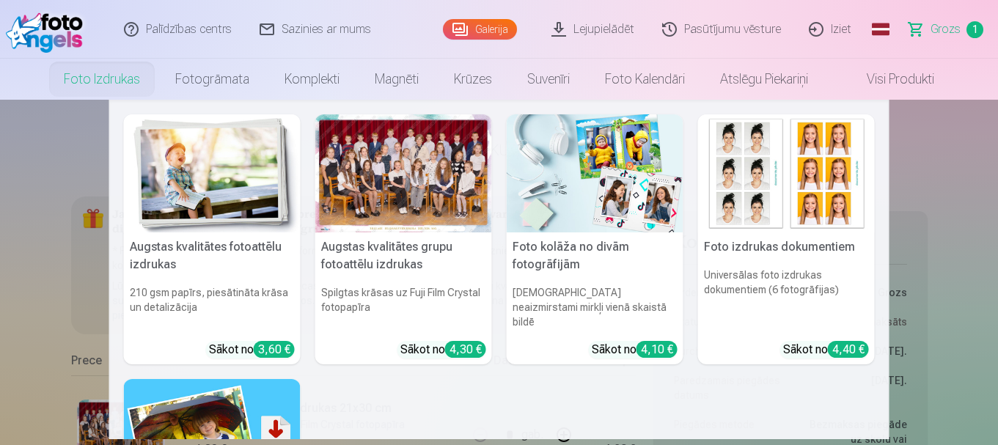
click at [131, 83] on link "Foto izdrukas" at bounding box center [101, 79] width 111 height 41
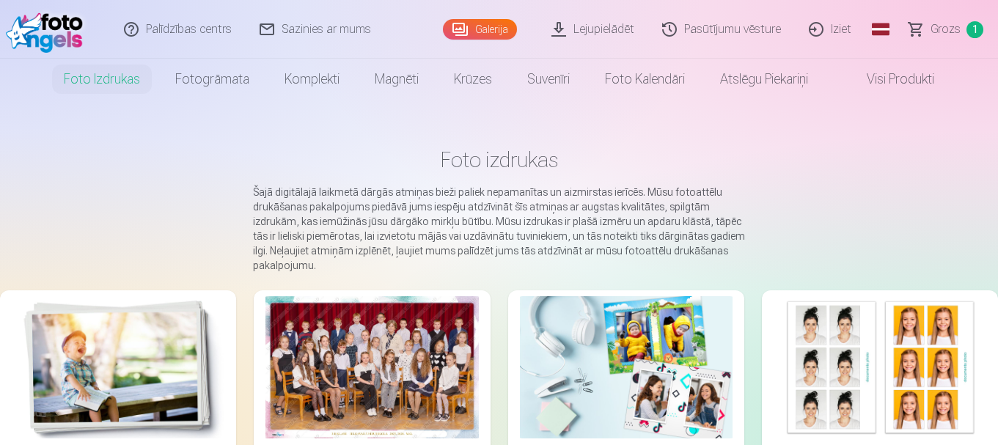
click at [133, 351] on img at bounding box center [118, 367] width 213 height 142
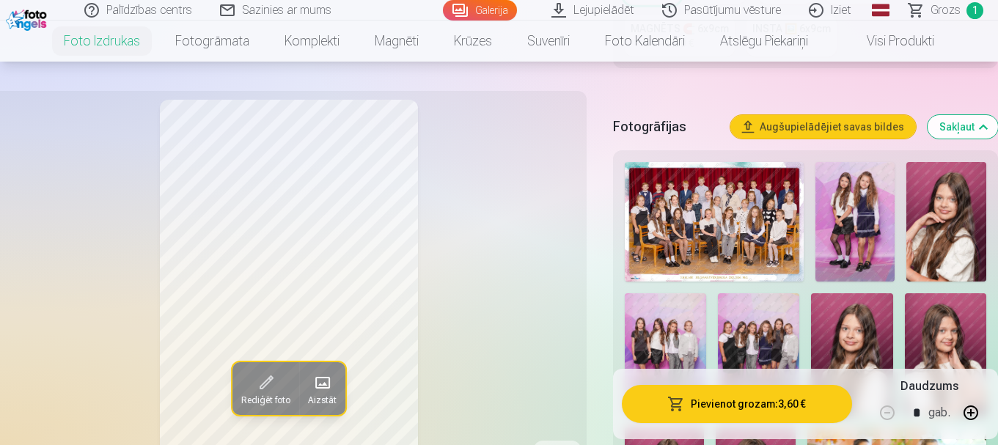
scroll to position [440, 0]
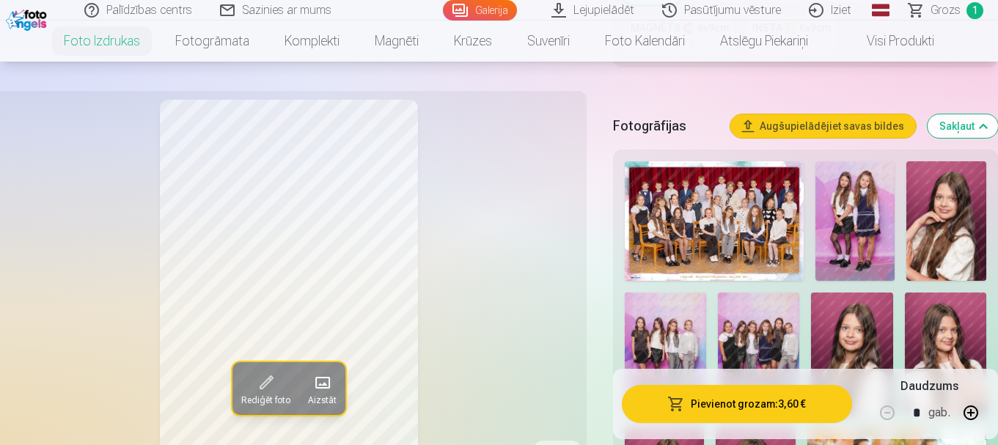
click at [862, 239] on img at bounding box center [856, 221] width 80 height 120
click at [980, 235] on img at bounding box center [947, 221] width 80 height 120
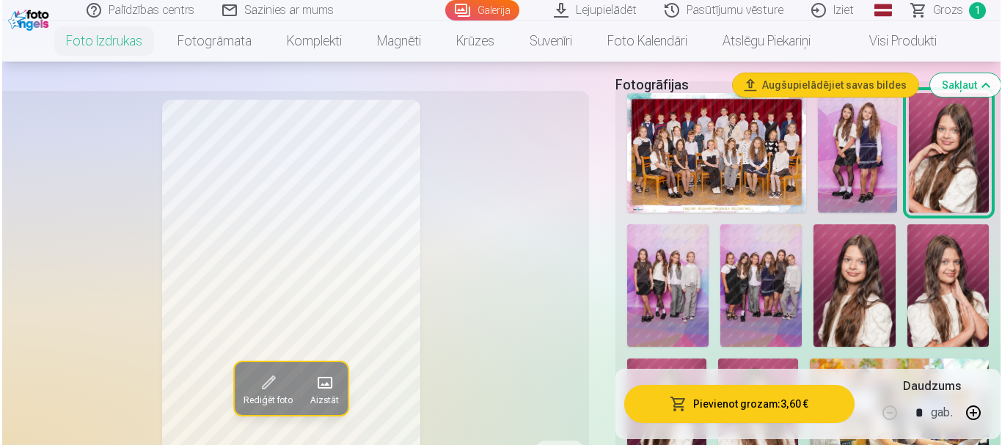
scroll to position [587, 0]
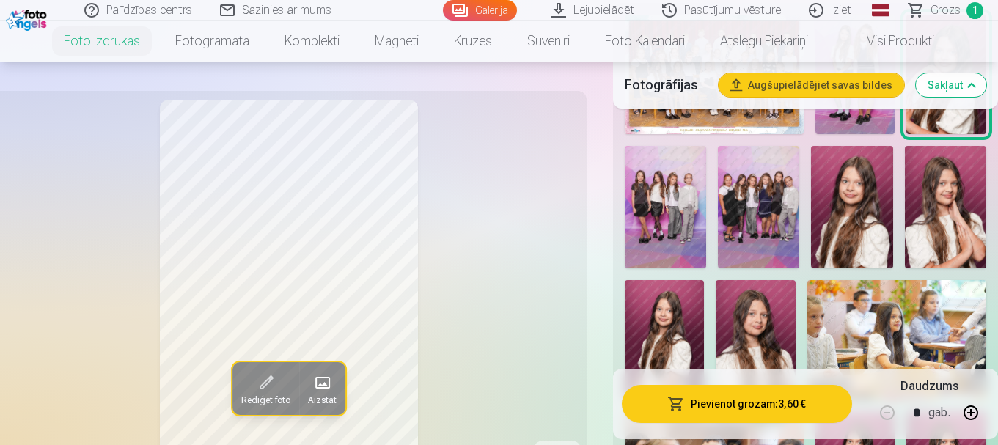
click at [792, 408] on button "Pievienot grozam : 3,60 €" at bounding box center [737, 404] width 230 height 38
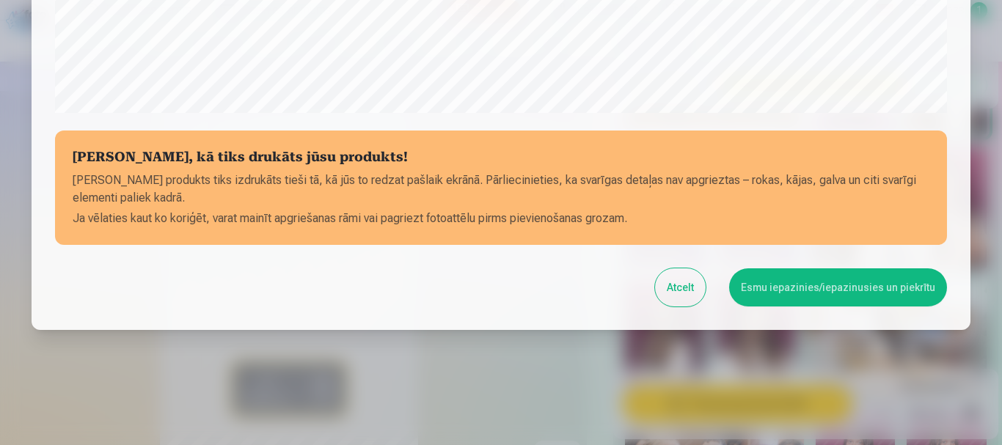
scroll to position [611, 0]
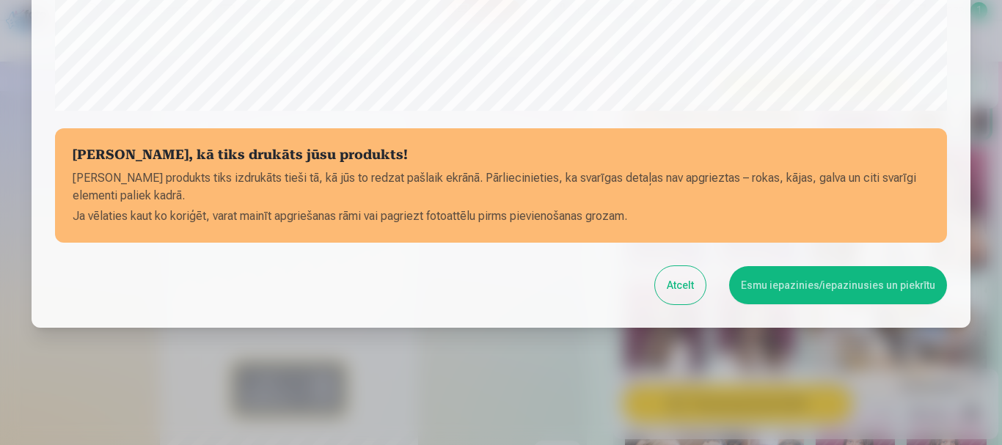
click at [829, 291] on button "Esmu iepazinies/iepazinusies un piekrītu" at bounding box center [838, 285] width 218 height 38
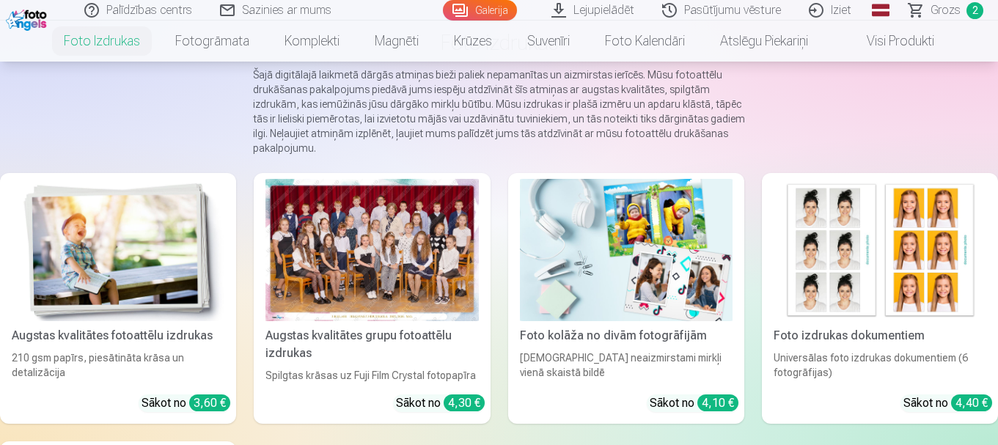
scroll to position [220, 0]
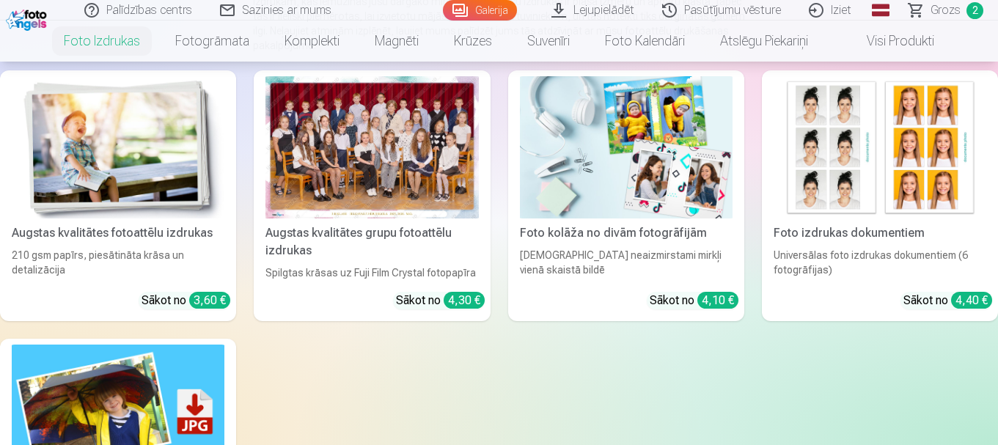
drag, startPoint x: 200, startPoint y: 181, endPoint x: 205, endPoint y: 188, distance: 7.9
click at [200, 183] on img at bounding box center [118, 147] width 213 height 142
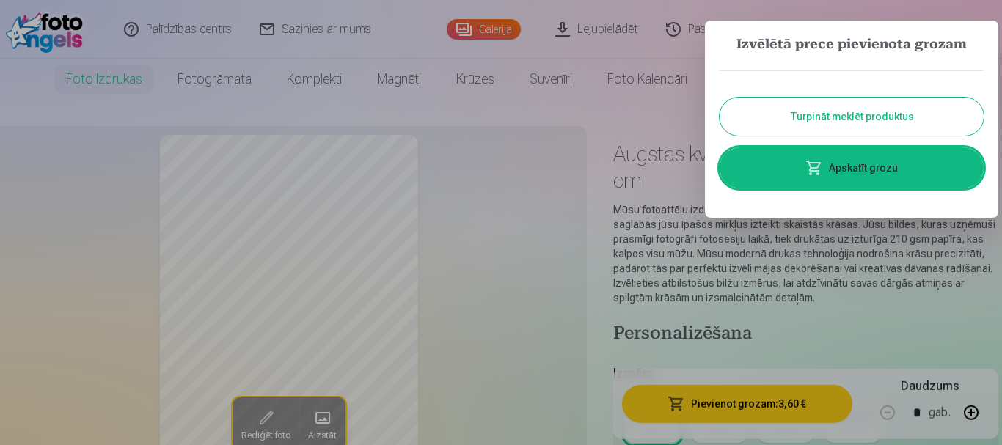
click at [857, 124] on button "Turpināt meklēt produktus" at bounding box center [852, 117] width 264 height 38
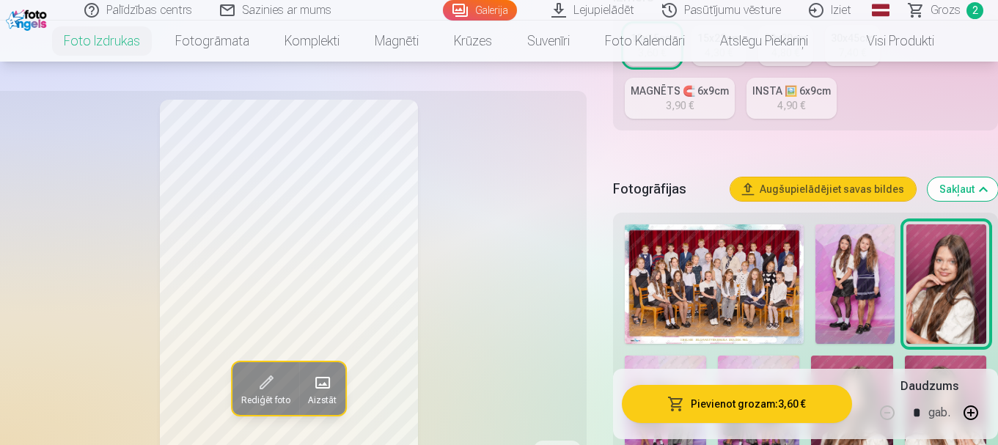
scroll to position [587, 0]
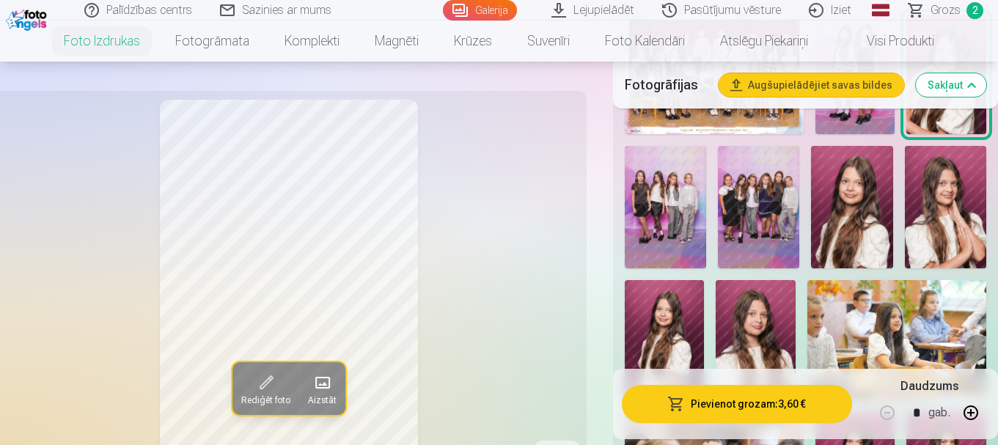
click at [855, 230] on img at bounding box center [851, 207] width 81 height 122
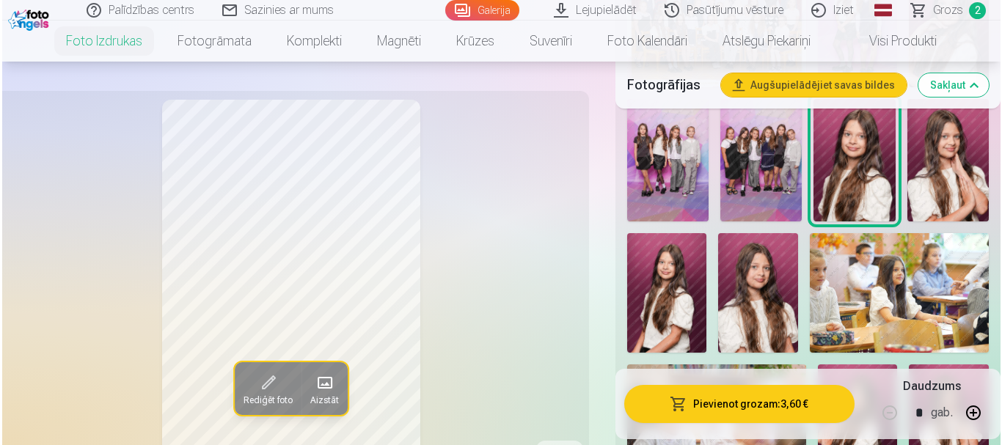
scroll to position [660, 0]
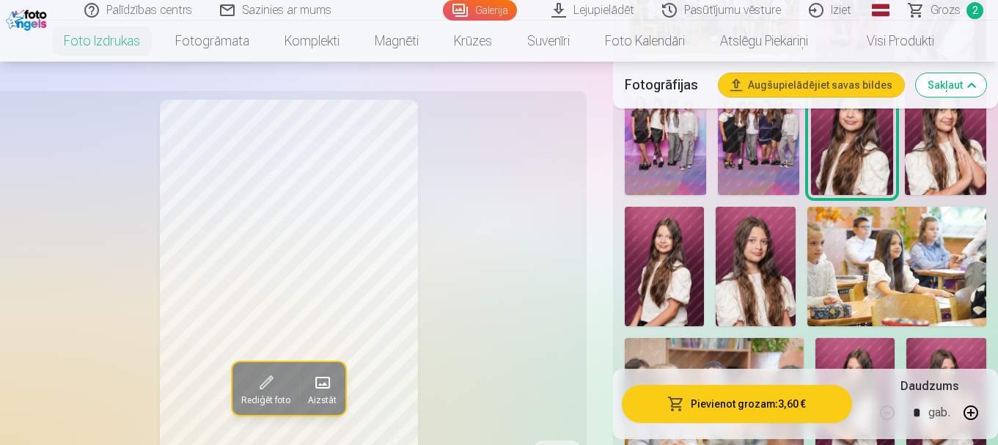
click at [757, 270] on img at bounding box center [755, 267] width 79 height 120
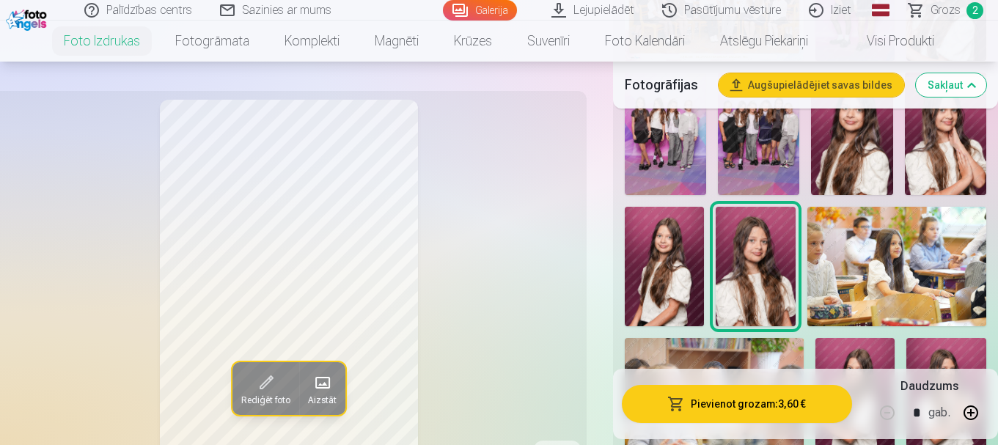
drag, startPoint x: 643, startPoint y: 277, endPoint x: 658, endPoint y: 274, distance: 15.1
click at [644, 277] on img at bounding box center [665, 267] width 80 height 120
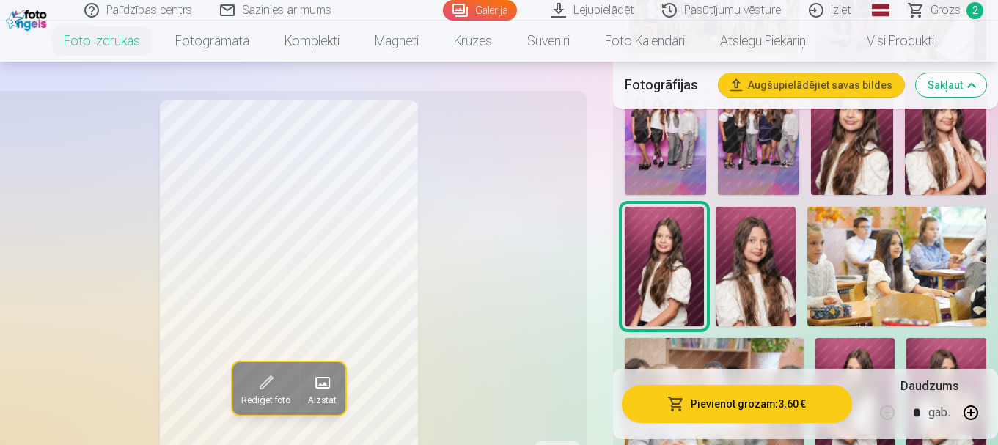
click at [725, 393] on button "Pievienot grozam : 3,60 €" at bounding box center [737, 404] width 230 height 38
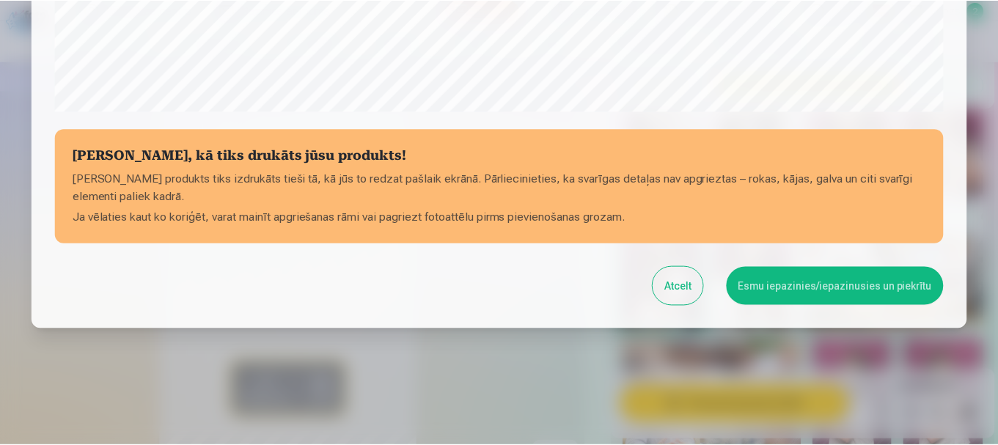
scroll to position [611, 0]
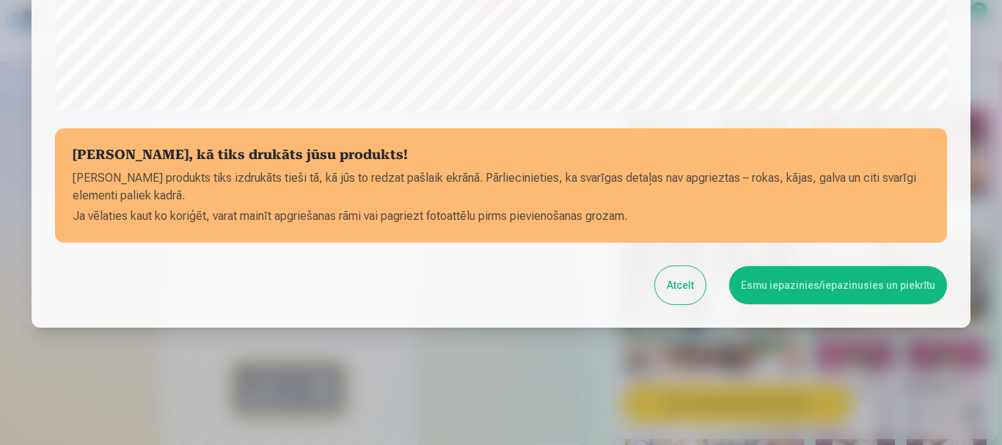
click at [841, 293] on button "Esmu iepazinies/iepazinusies un piekrītu" at bounding box center [838, 285] width 218 height 38
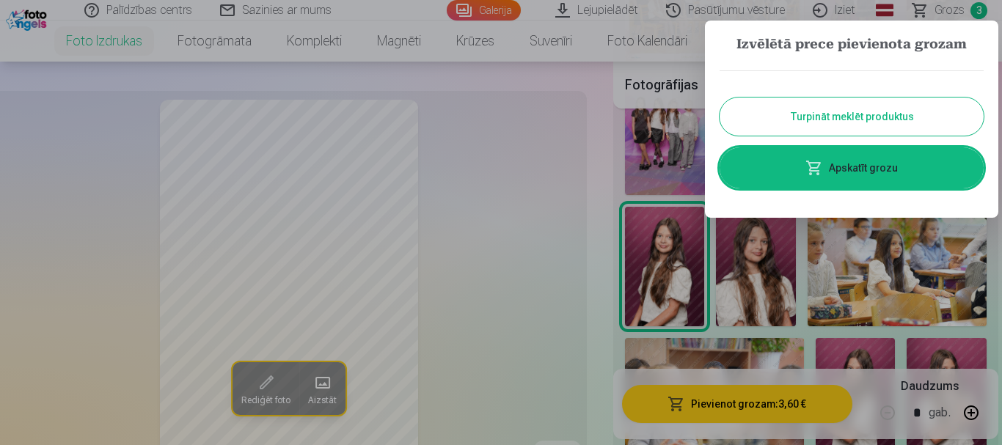
click at [864, 266] on div at bounding box center [501, 222] width 1002 height 445
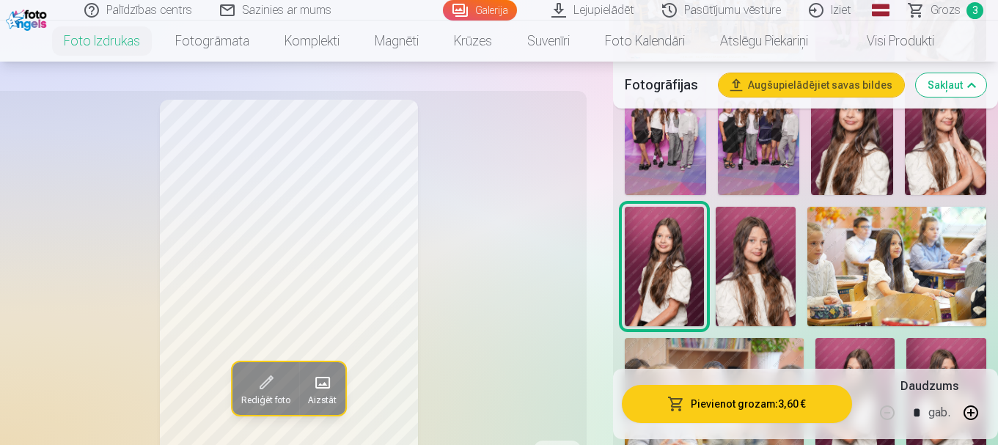
click at [960, 274] on img at bounding box center [897, 267] width 179 height 120
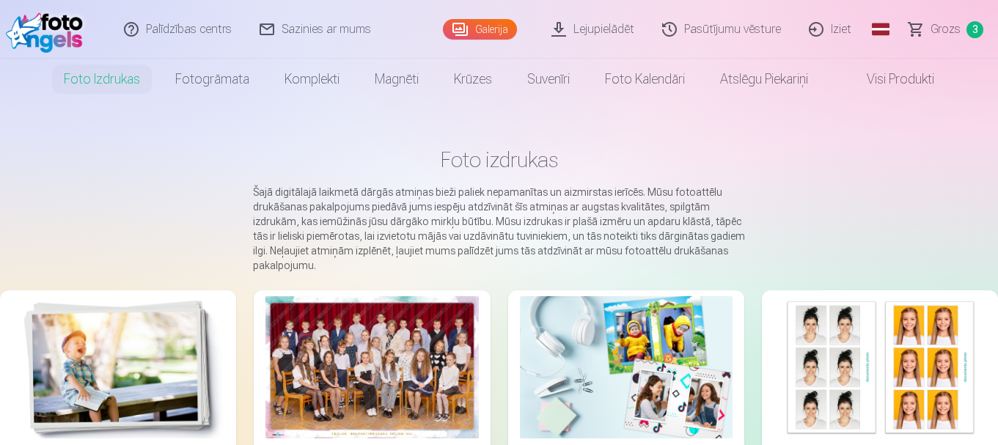
click at [161, 343] on img at bounding box center [118, 367] width 213 height 142
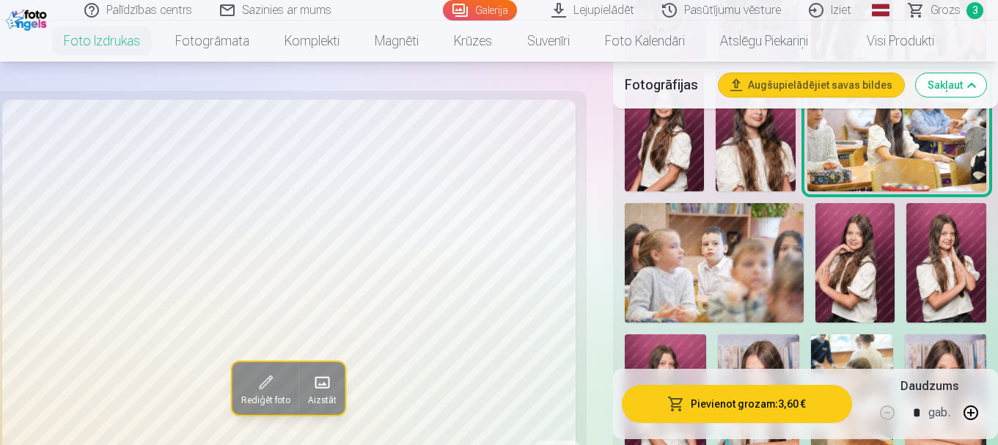
scroll to position [880, 0]
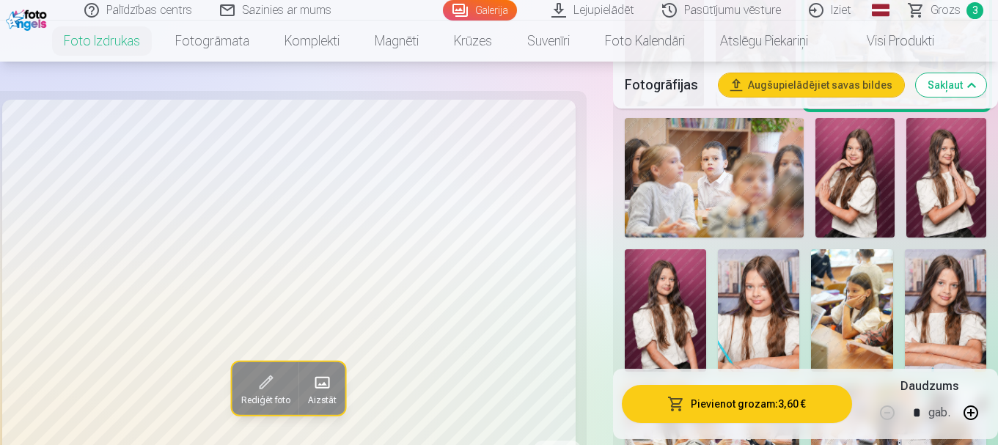
click at [857, 161] on img at bounding box center [856, 178] width 80 height 120
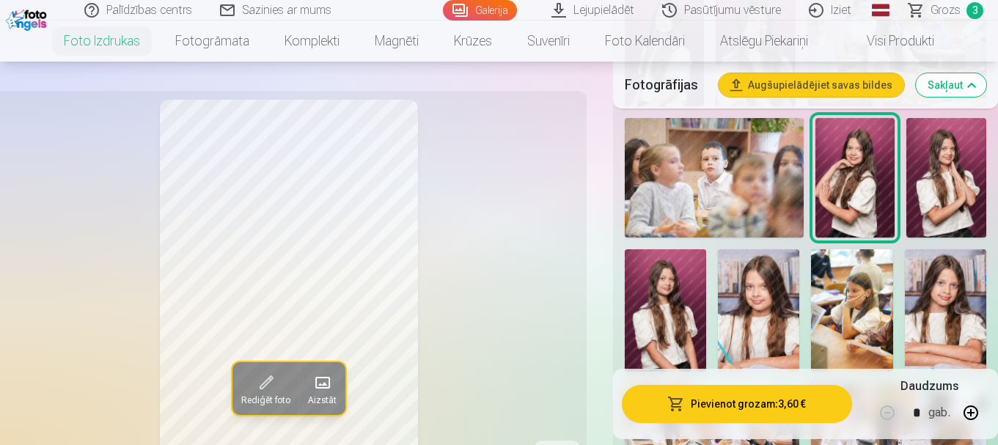
click at [963, 183] on img at bounding box center [947, 178] width 80 height 120
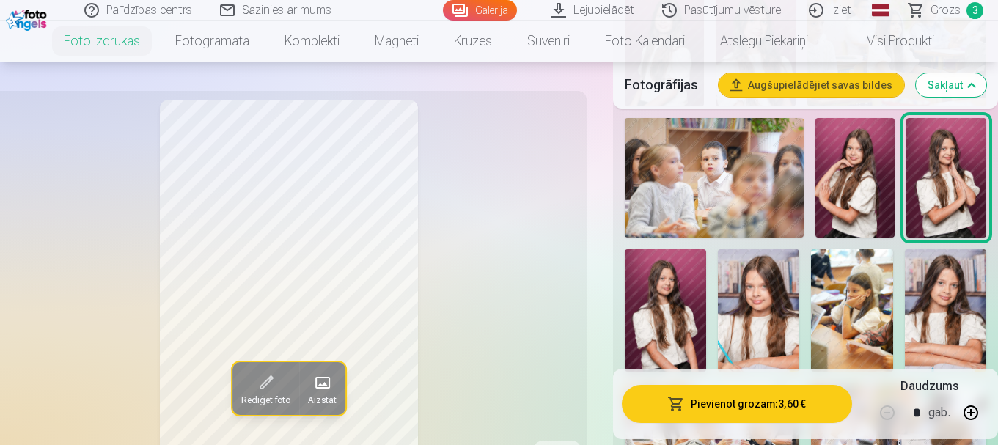
click at [680, 301] on img at bounding box center [665, 310] width 81 height 122
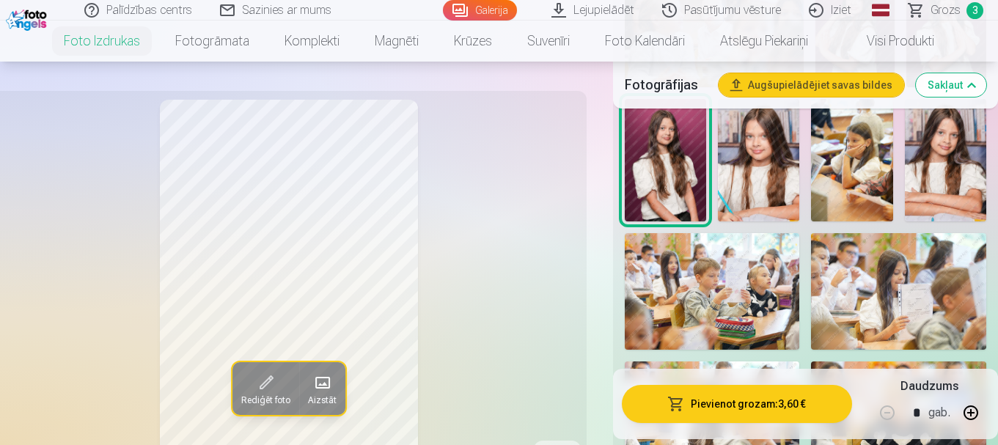
scroll to position [954, 0]
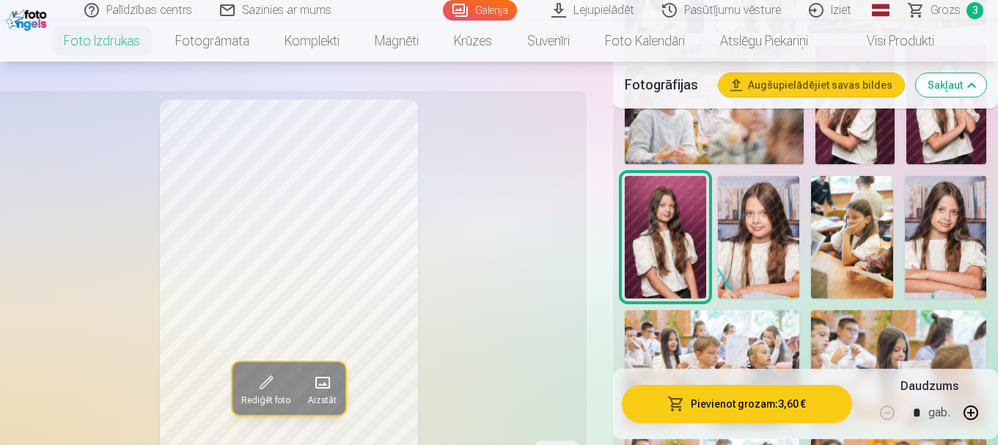
click at [780, 245] on img at bounding box center [758, 237] width 81 height 122
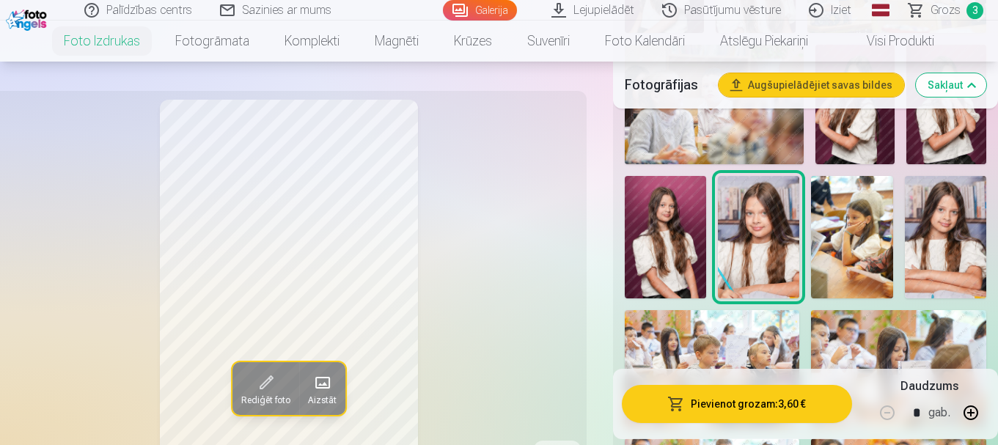
click at [954, 239] on img at bounding box center [945, 237] width 81 height 122
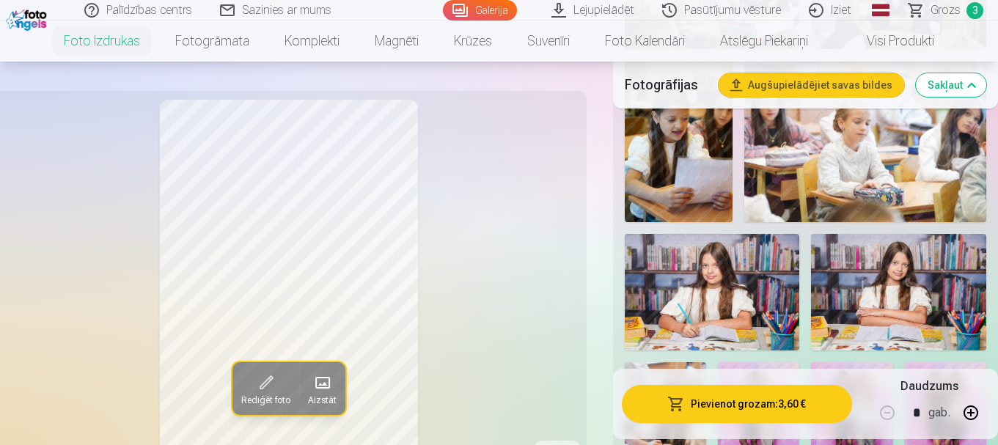
scroll to position [1614, 0]
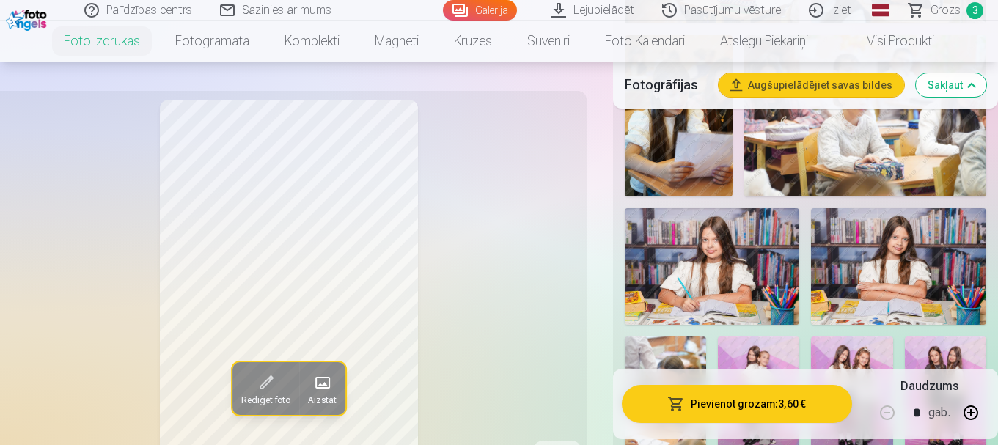
click at [710, 251] on img at bounding box center [712, 266] width 175 height 117
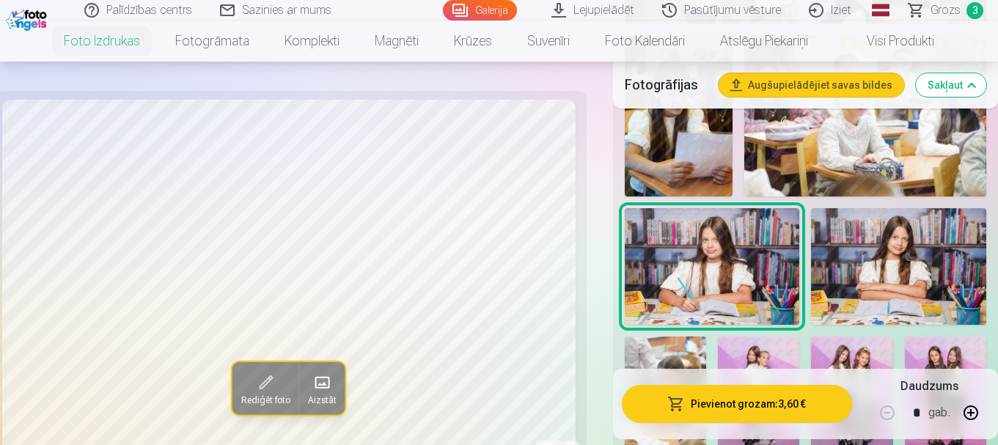
click at [932, 276] on img at bounding box center [898, 266] width 175 height 117
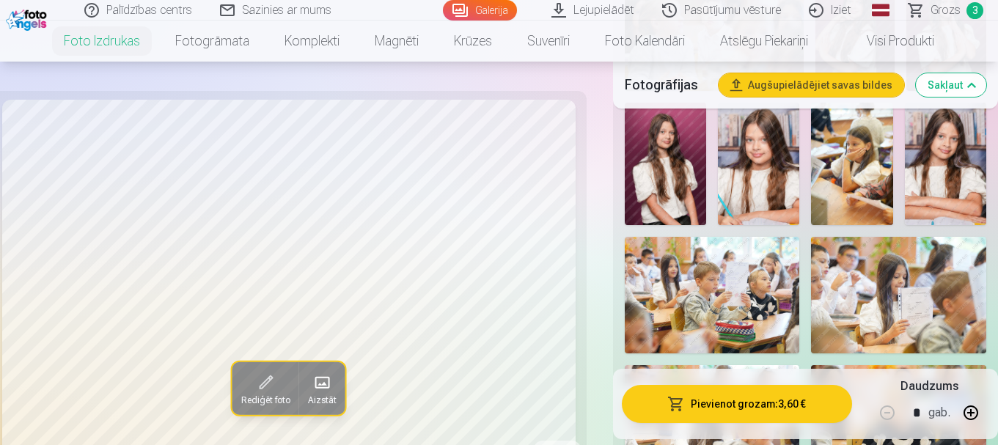
scroll to position [880, 0]
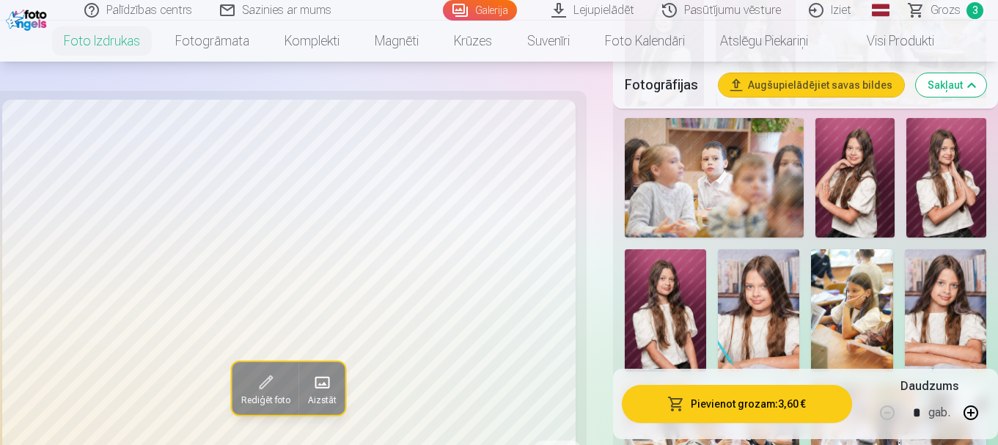
click at [663, 293] on img at bounding box center [665, 310] width 81 height 122
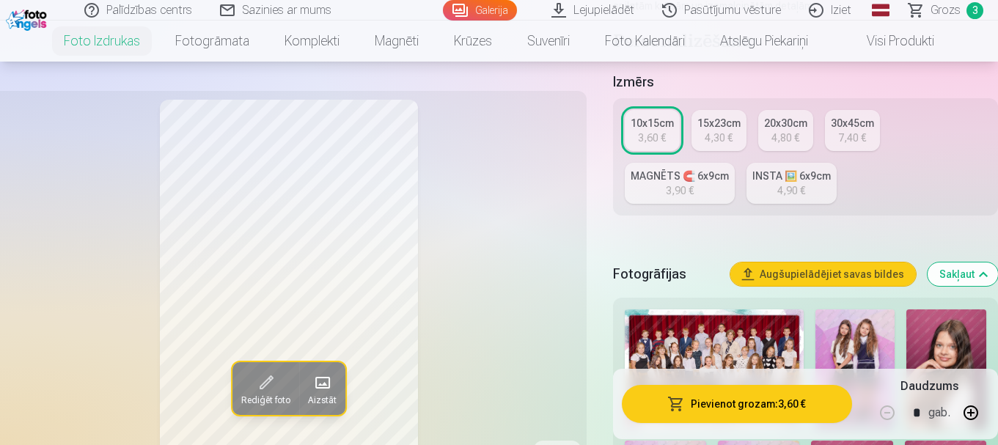
scroll to position [293, 0]
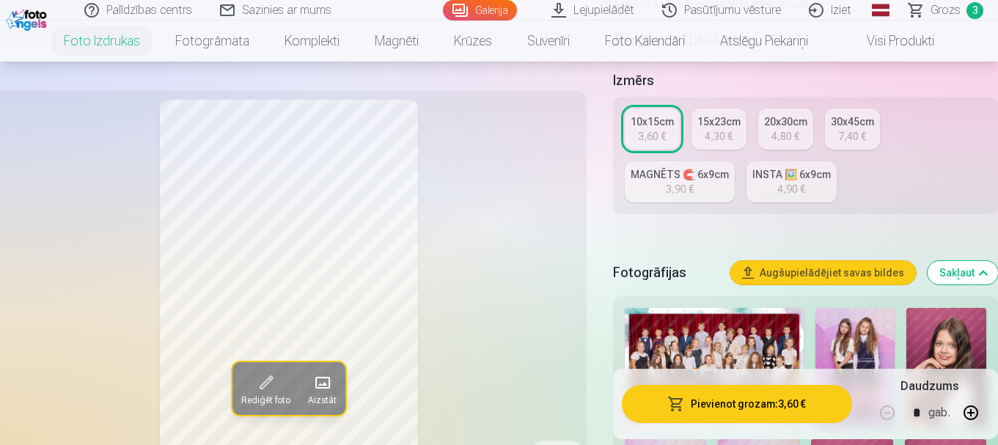
click at [670, 132] on link "10x15cm 3,60 €" at bounding box center [652, 129] width 55 height 41
drag, startPoint x: 717, startPoint y: 125, endPoint x: 729, endPoint y: 156, distance: 33.9
click at [717, 125] on div "15x23cm" at bounding box center [719, 121] width 43 height 15
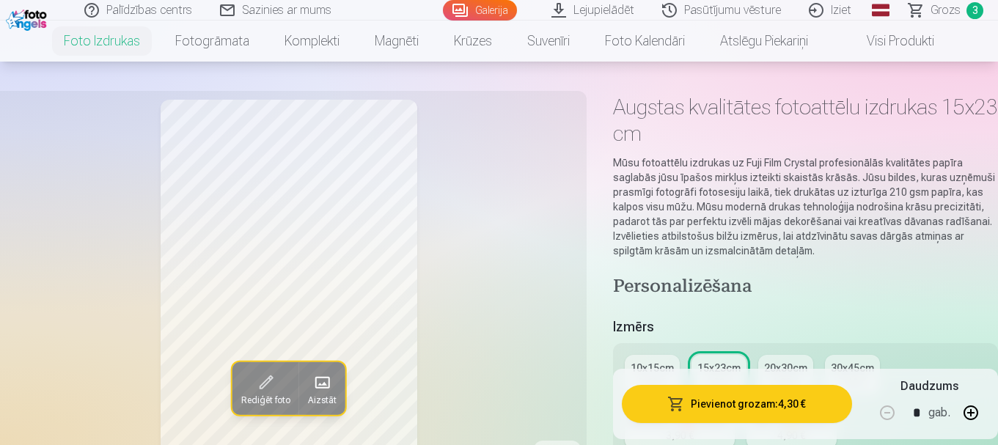
scroll to position [147, 0]
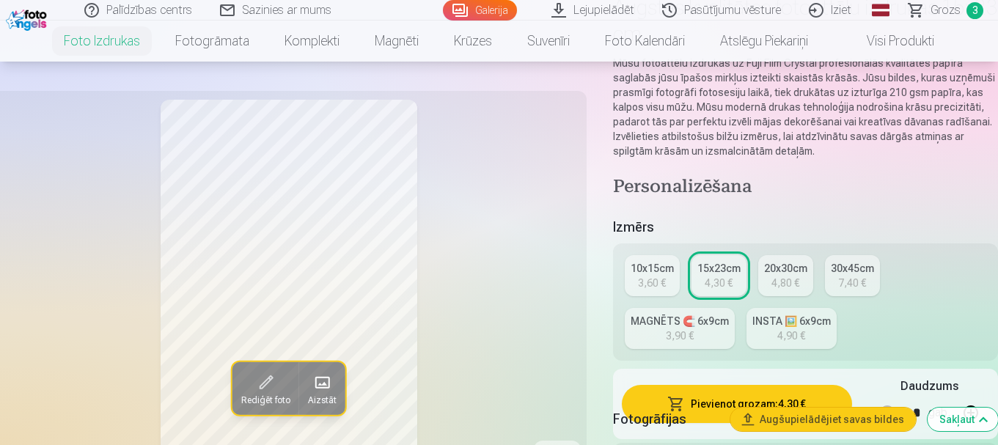
click at [714, 406] on div "Fotogrāfijas Augšupielādējiet savas bildes Sakļaut" at bounding box center [805, 419] width 385 height 47
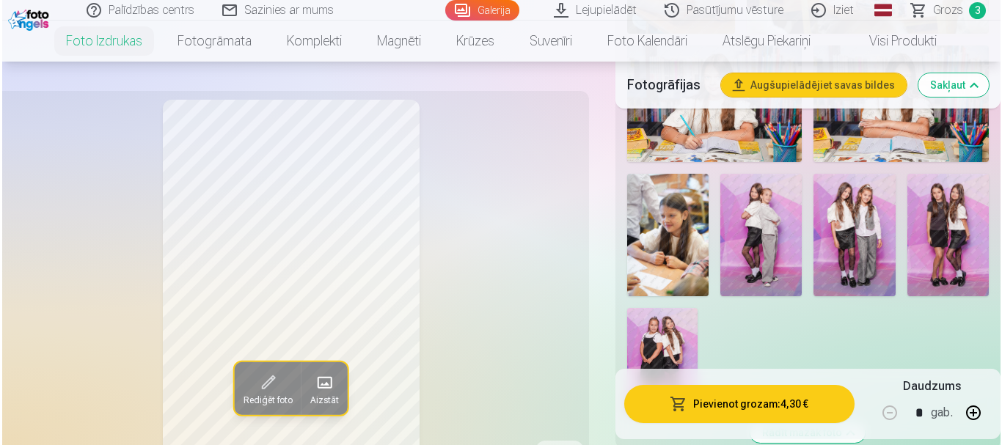
scroll to position [1760, 0]
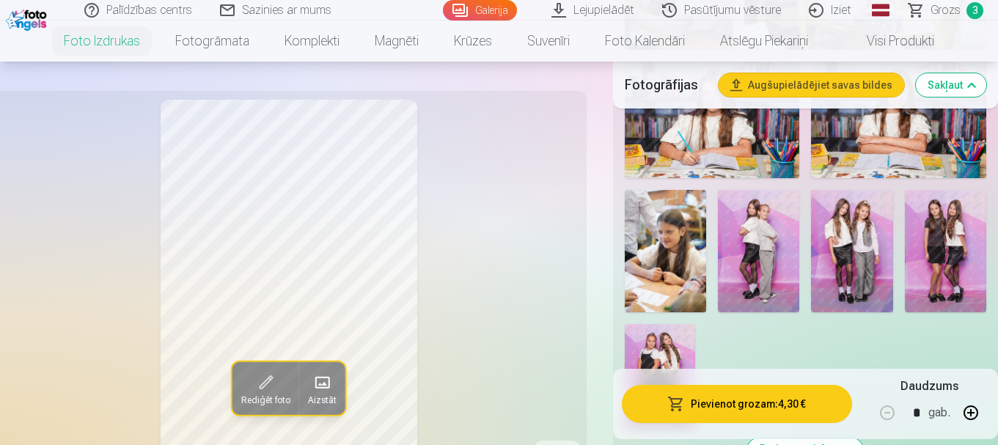
click at [758, 401] on button "Pievienot grozam : 4,30 €" at bounding box center [737, 404] width 230 height 38
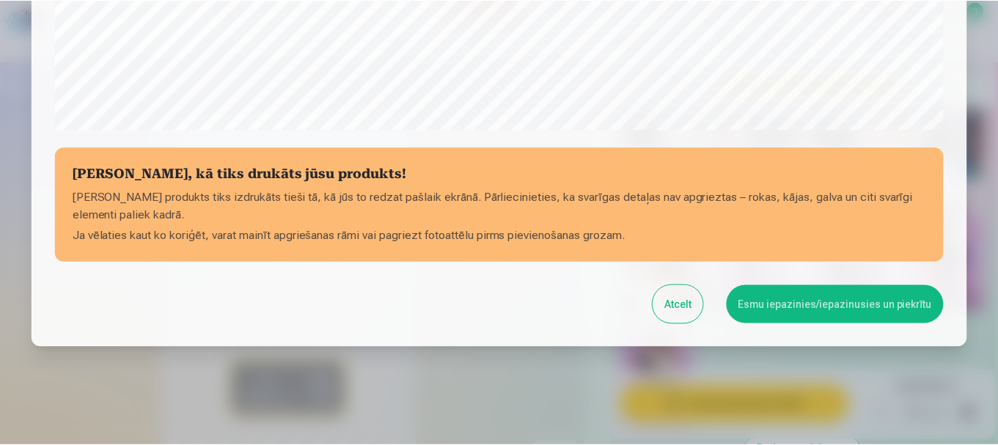
scroll to position [611, 0]
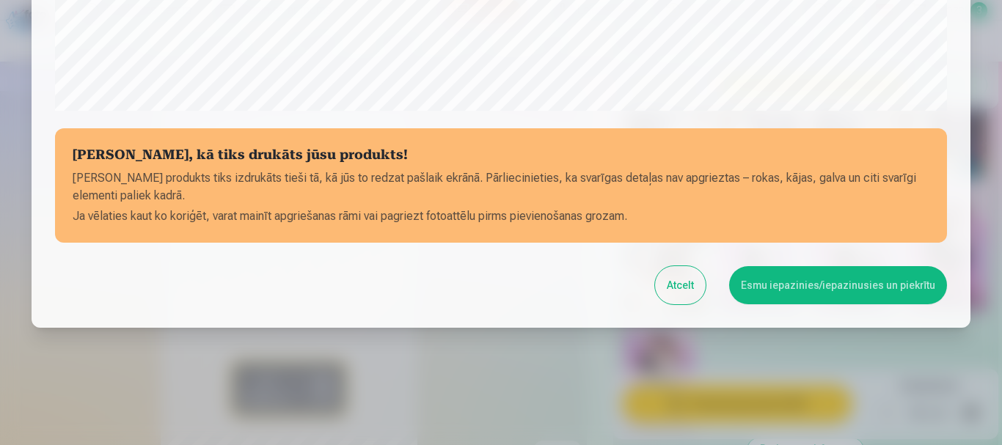
click at [829, 283] on button "Esmu iepazinies/iepazinusies un piekrītu" at bounding box center [838, 285] width 218 height 38
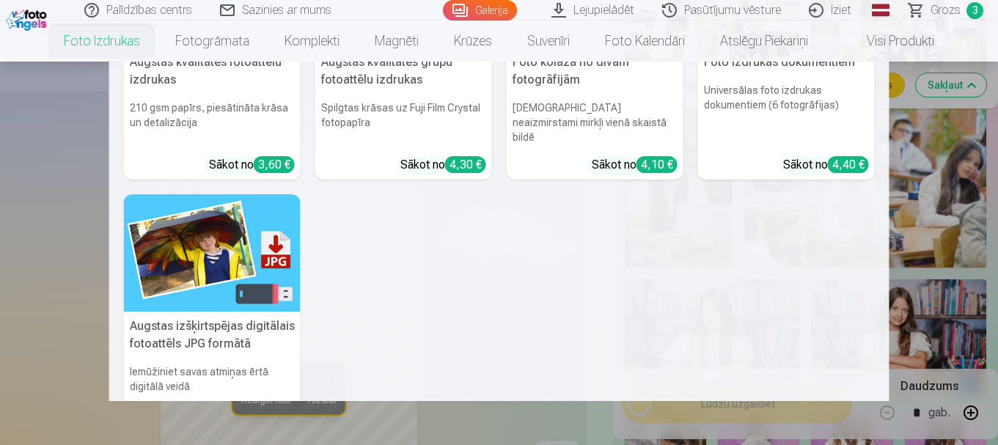
scroll to position [1540, 0]
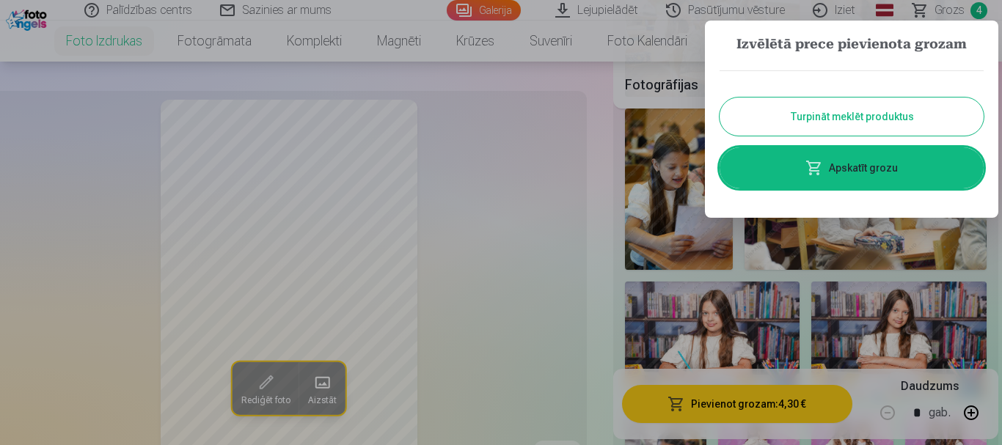
click at [860, 125] on button "Turpināt meklēt produktus" at bounding box center [852, 117] width 264 height 38
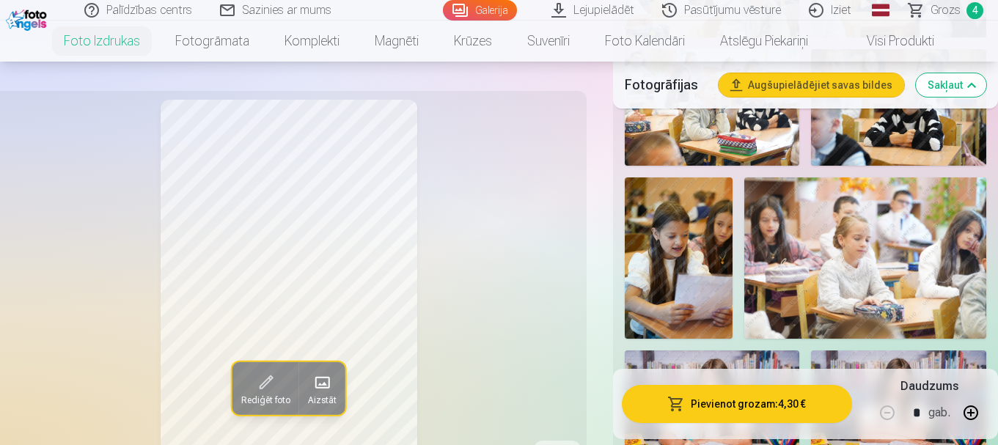
scroll to position [1394, 0]
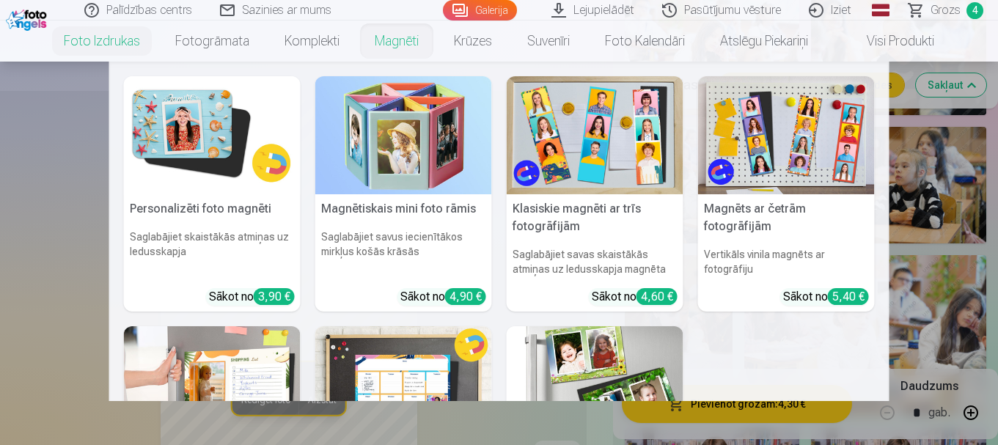
drag, startPoint x: 388, startPoint y: 48, endPoint x: 430, endPoint y: 110, distance: 75.1
click at [389, 48] on link "Magnēti" at bounding box center [396, 41] width 79 height 41
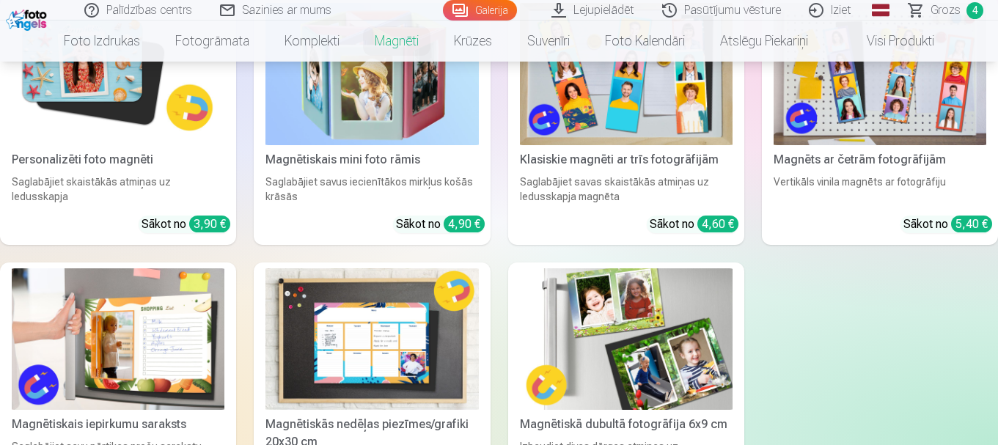
scroll to position [147, 0]
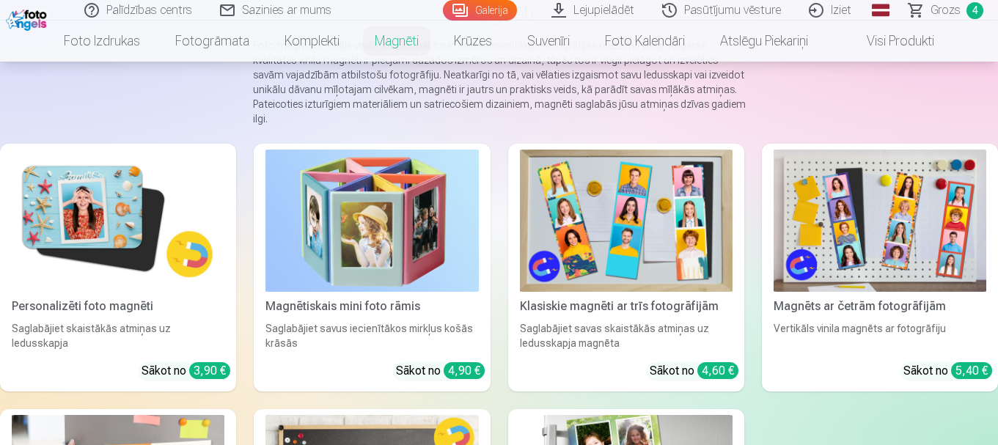
click at [396, 144] on link "Magnētiskais mini foto rāmis Saglabājiet savus iecienītākos mirkļus košās krāsā…" at bounding box center [372, 268] width 236 height 248
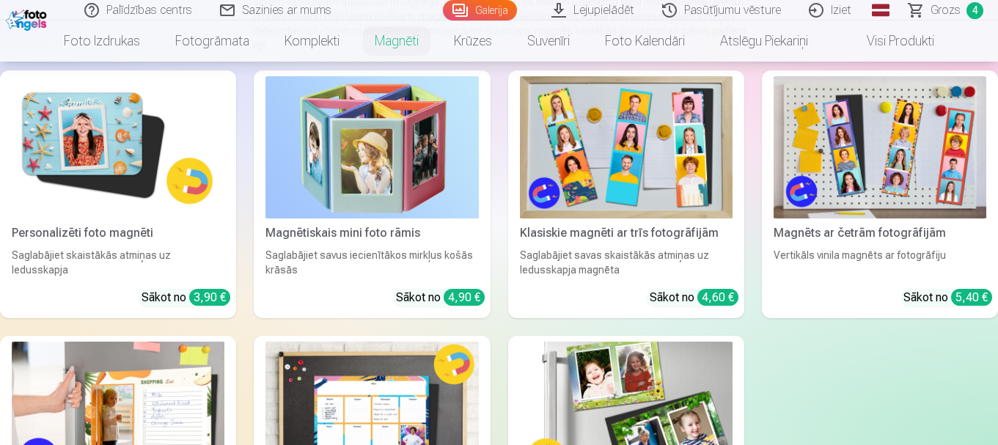
scroll to position [73, 0]
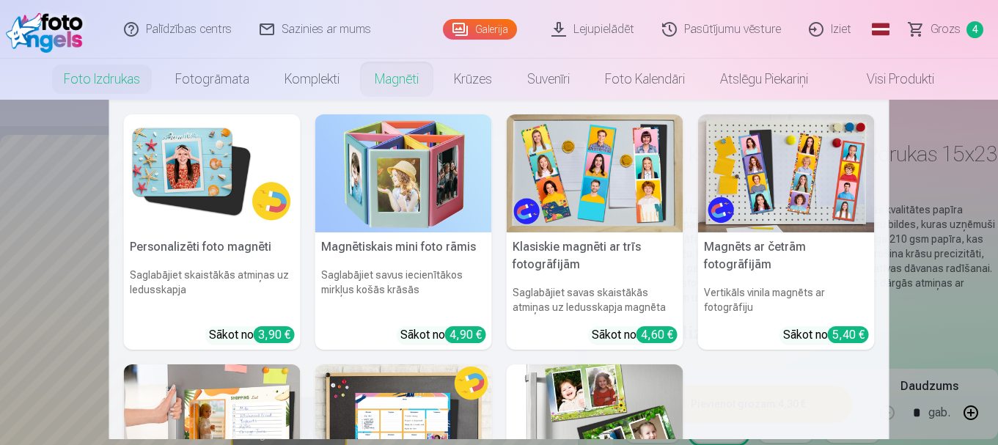
click at [422, 90] on link "Magnēti" at bounding box center [396, 79] width 79 height 41
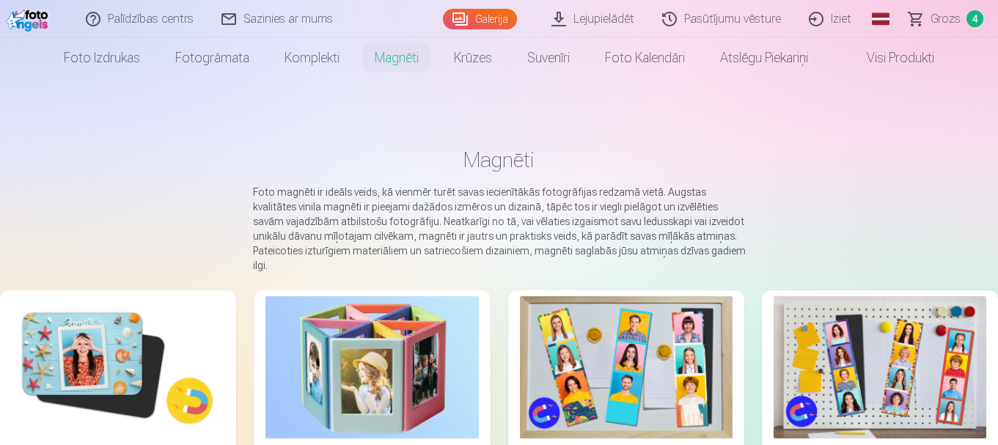
scroll to position [293, 0]
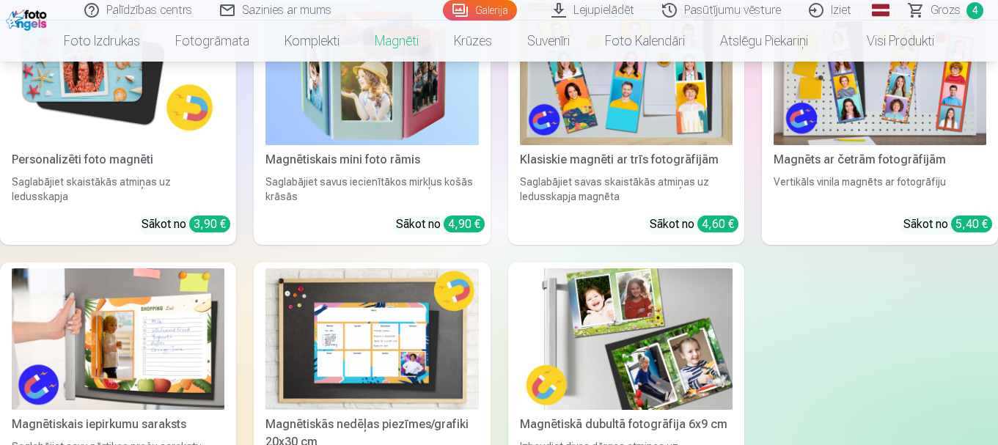
click at [90, 97] on img at bounding box center [118, 74] width 213 height 142
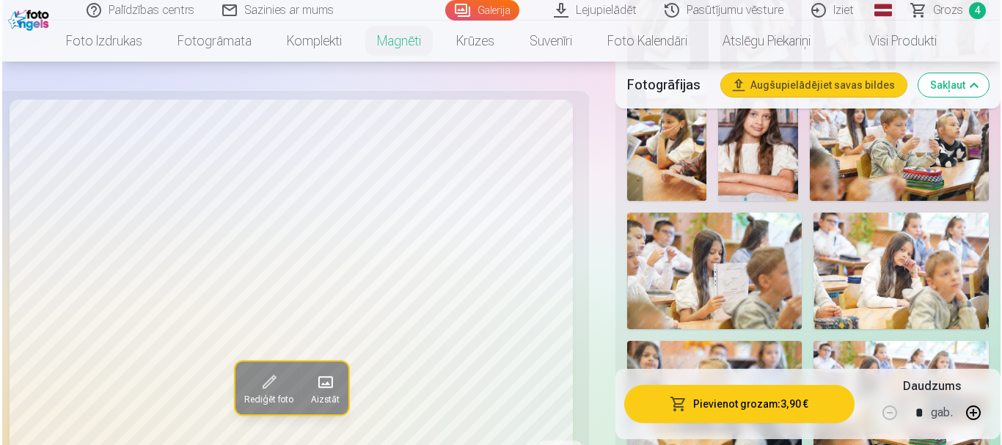
scroll to position [1027, 0]
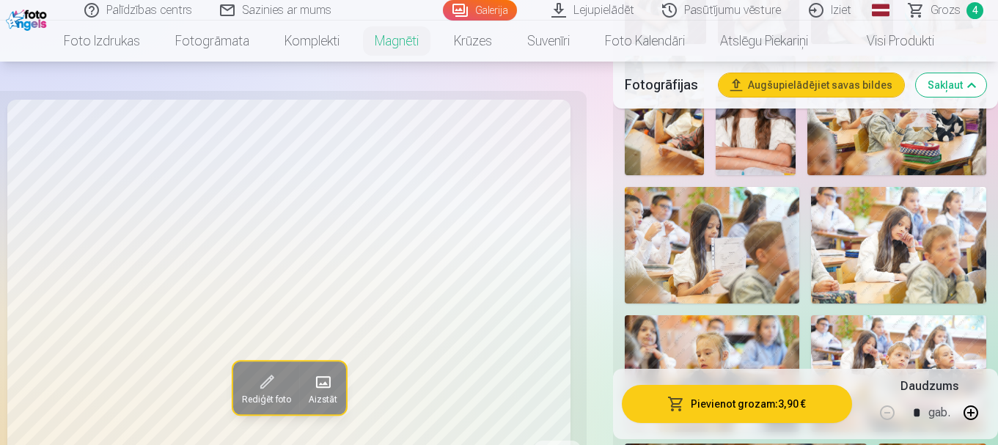
click at [923, 246] on img at bounding box center [898, 245] width 175 height 117
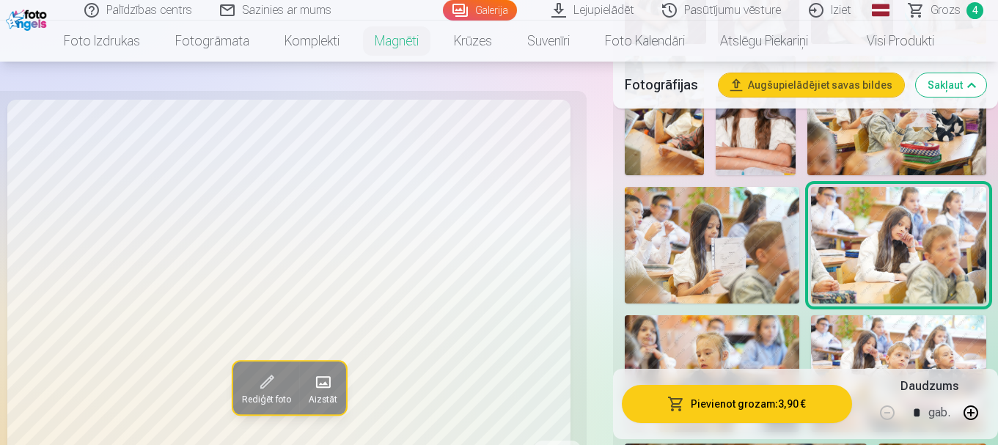
click at [745, 409] on button "Pievienot grozam : 3,90 €" at bounding box center [737, 404] width 230 height 38
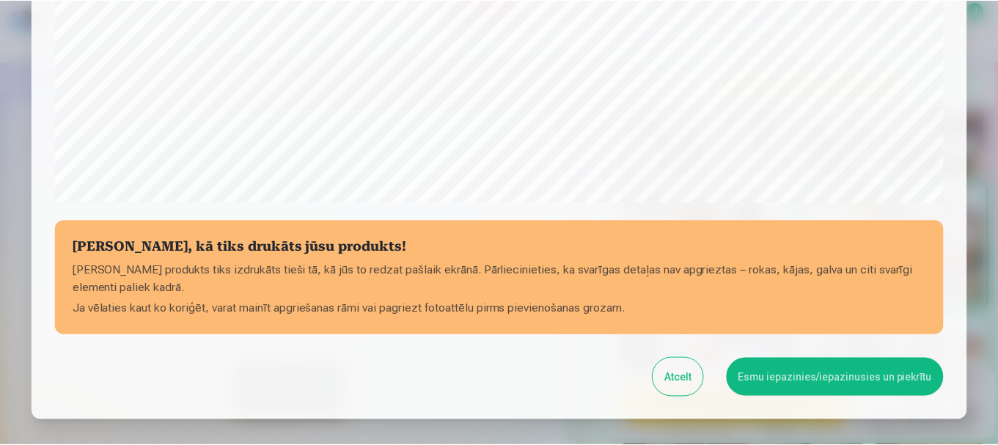
scroll to position [611, 0]
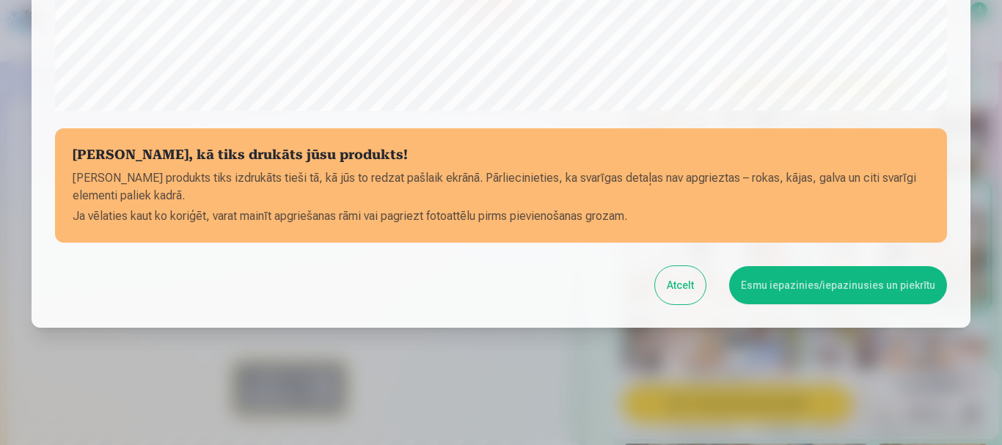
click at [763, 277] on button "Esmu iepazinies/iepazinusies un piekrītu" at bounding box center [838, 285] width 218 height 38
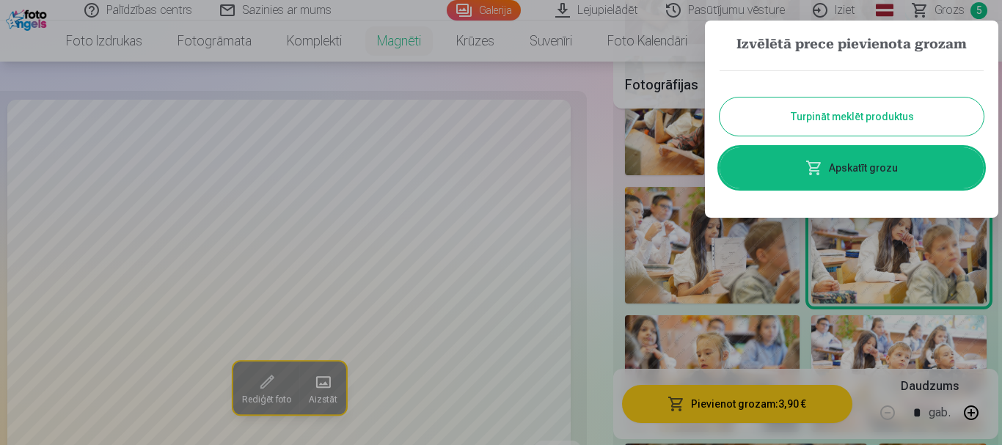
click at [868, 157] on link "Apskatīt grozu" at bounding box center [852, 167] width 264 height 41
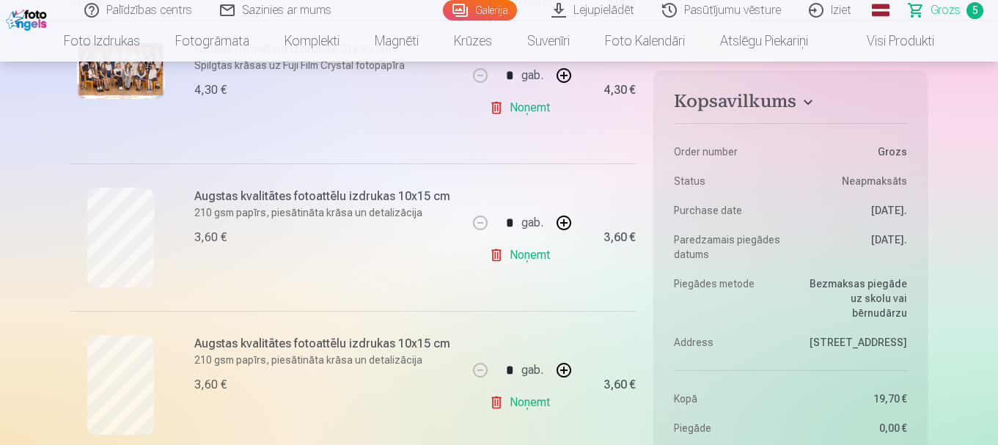
scroll to position [73, 0]
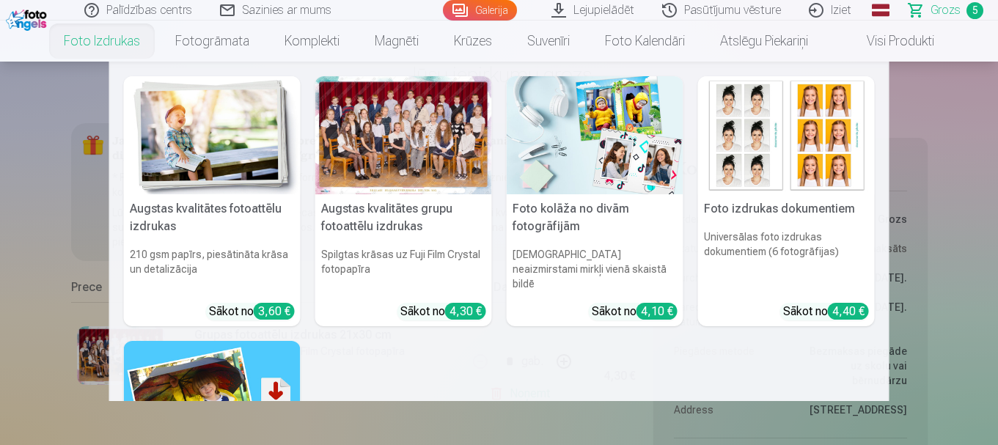
click at [198, 110] on img at bounding box center [212, 135] width 177 height 118
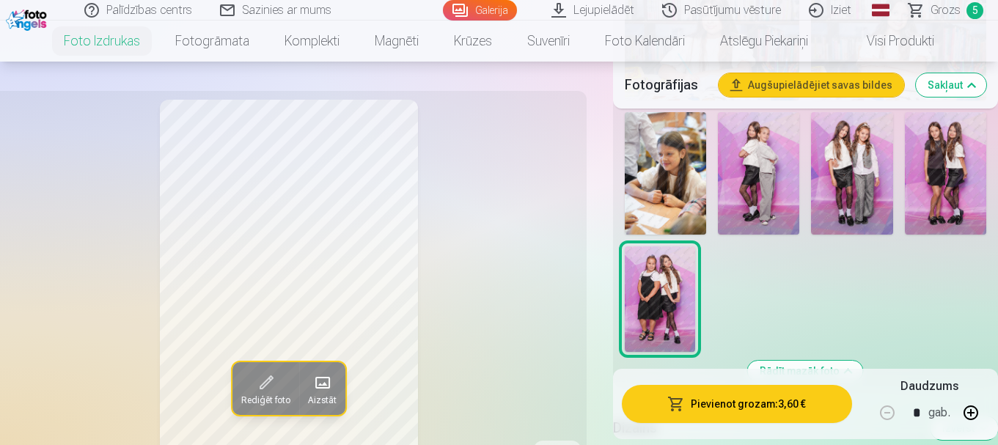
scroll to position [1760, 0]
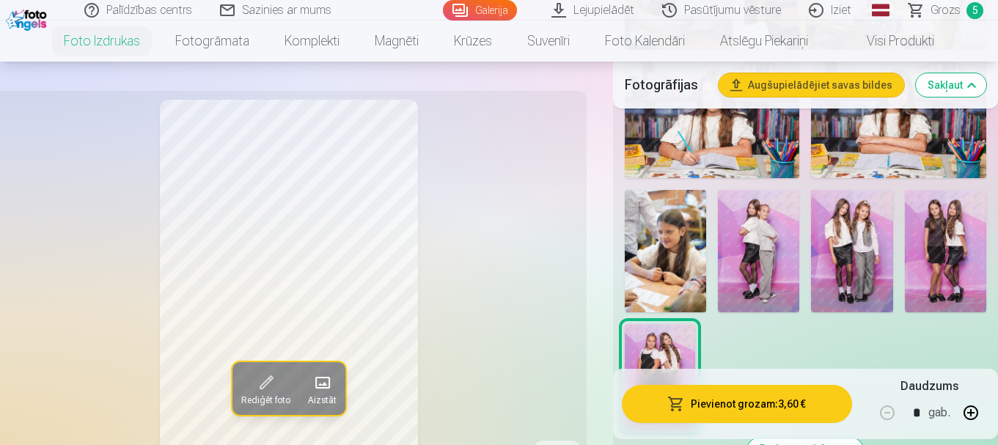
click at [872, 249] on img at bounding box center [851, 251] width 81 height 122
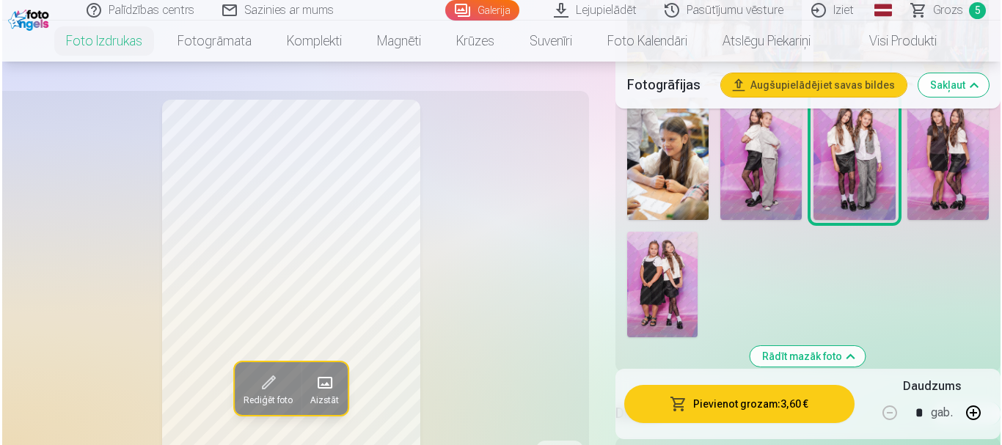
scroll to position [1980, 0]
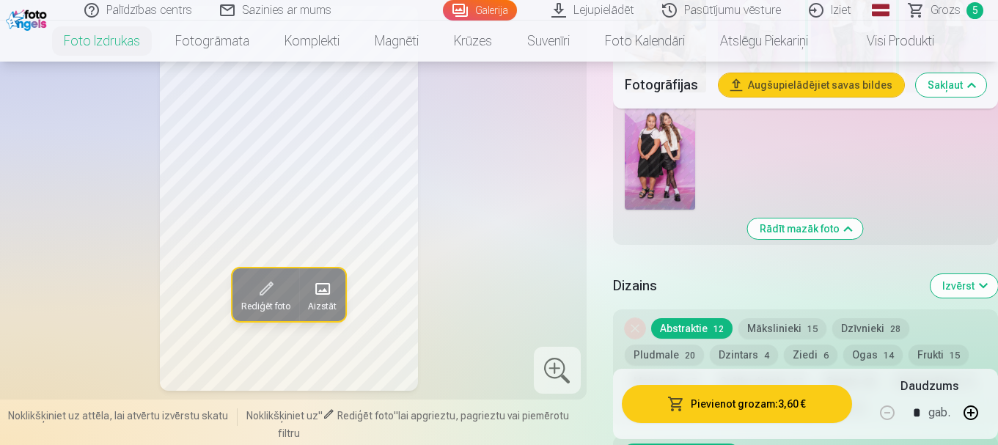
click at [790, 391] on button "Pievienot grozam : 3,60 €" at bounding box center [737, 404] width 230 height 38
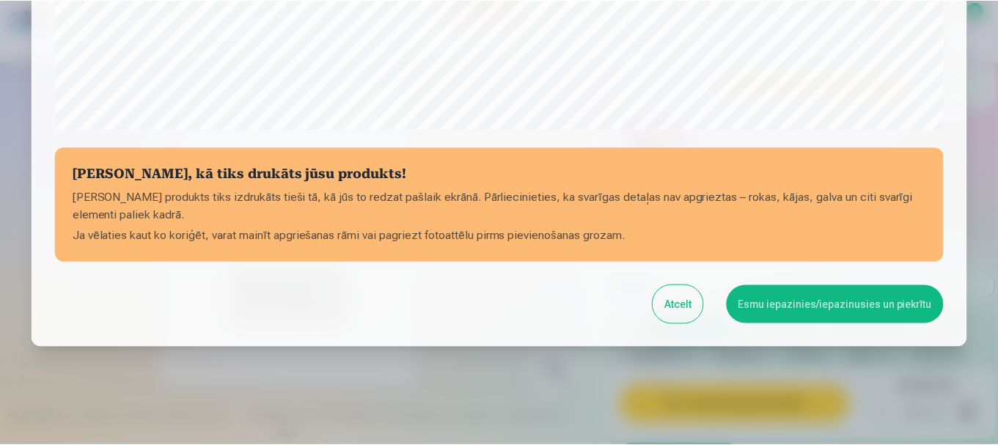
scroll to position [611, 0]
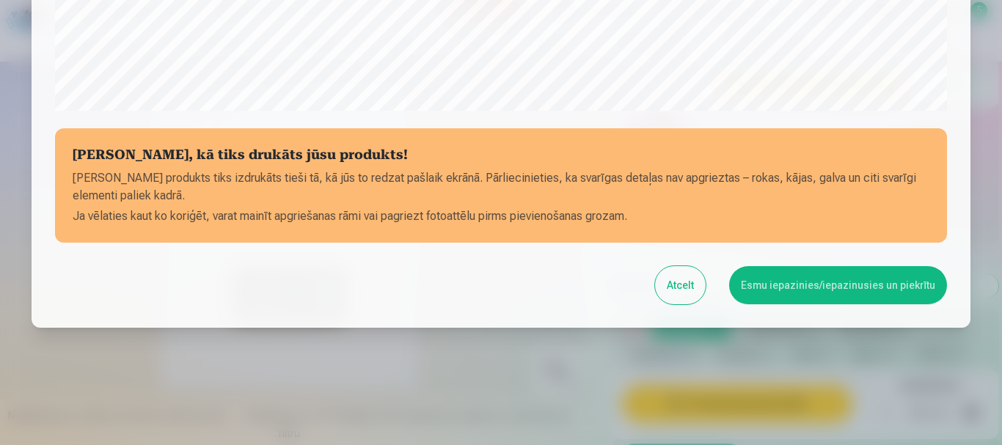
drag, startPoint x: 807, startPoint y: 258, endPoint x: 821, endPoint y: 282, distance: 27.9
click at [824, 287] on button "Esmu iepazinies/iepazinusies un piekrītu" at bounding box center [838, 285] width 218 height 38
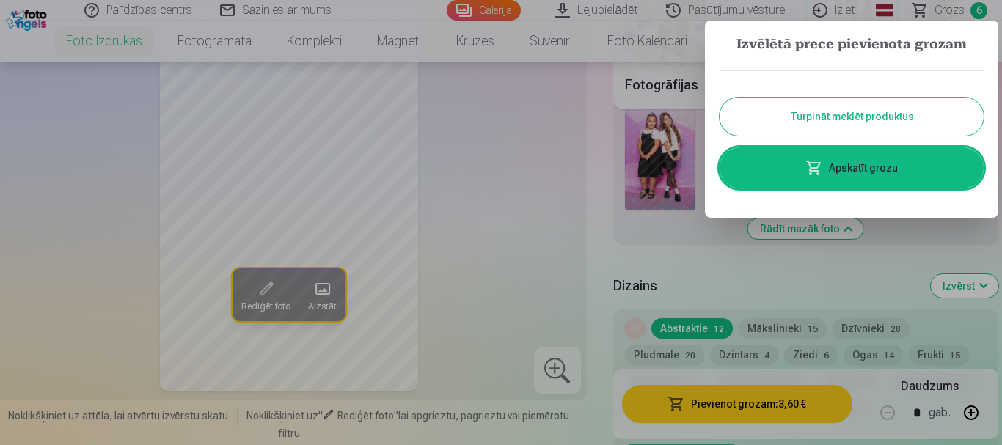
click at [903, 172] on link "Apskatīt grozu" at bounding box center [852, 167] width 264 height 41
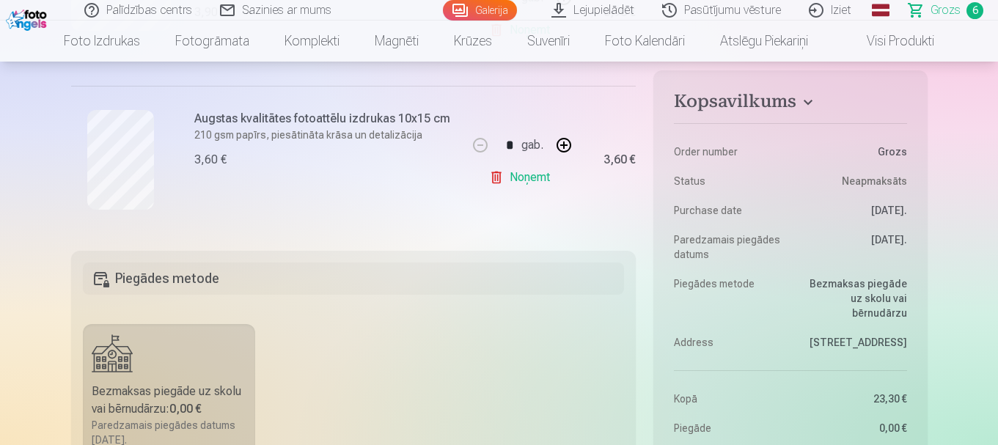
scroll to position [1247, 0]
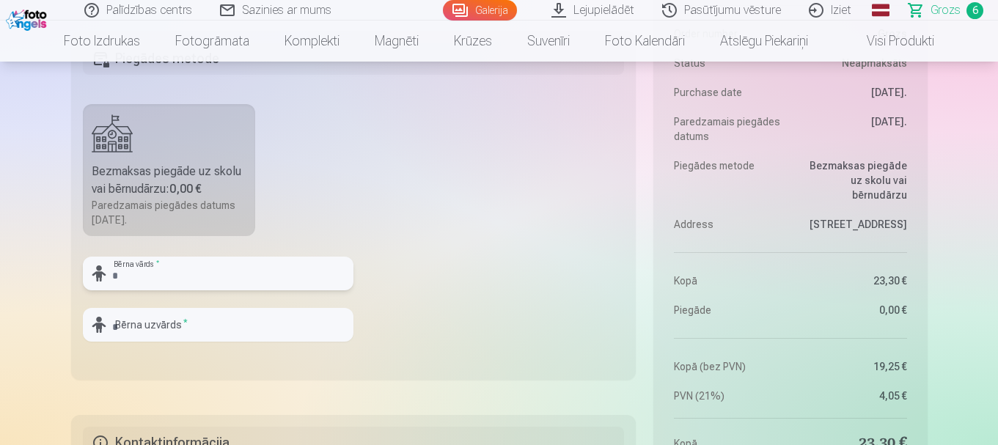
click at [327, 290] on input "text" at bounding box center [218, 274] width 271 height 34
type input "**********"
click at [219, 327] on input "text" at bounding box center [218, 325] width 271 height 34
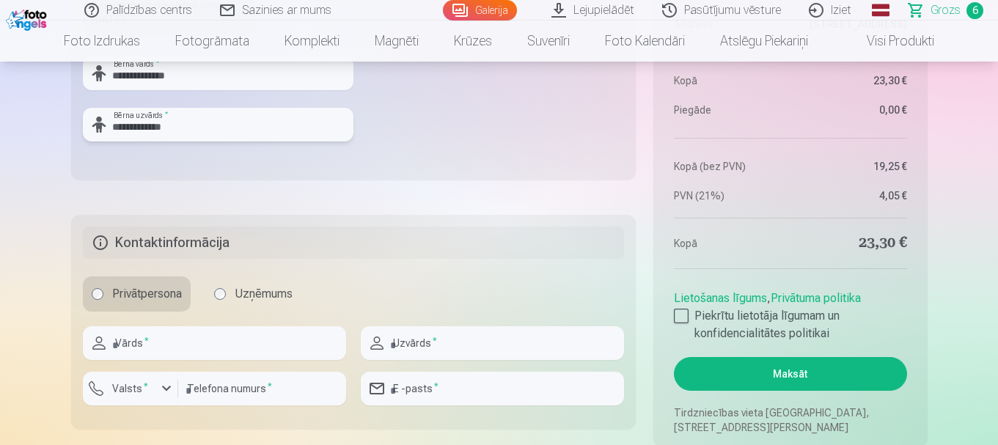
scroll to position [1467, 0]
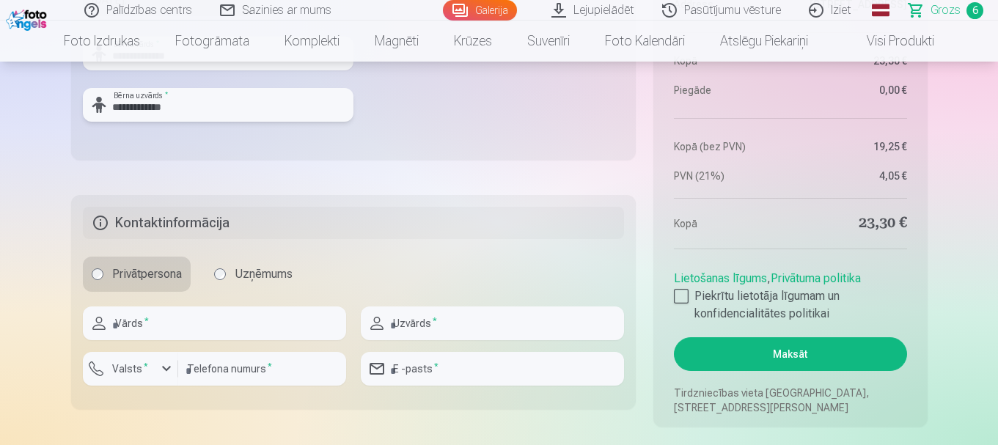
type input "**********"
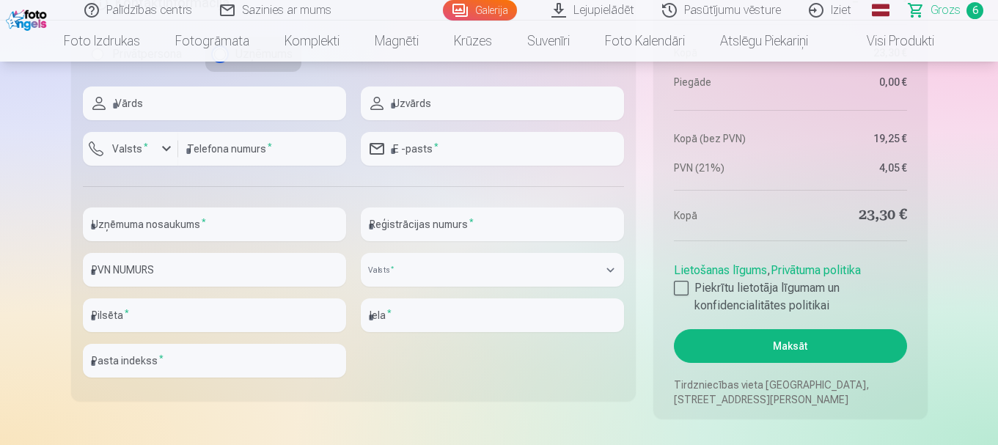
scroll to position [1760, 0]
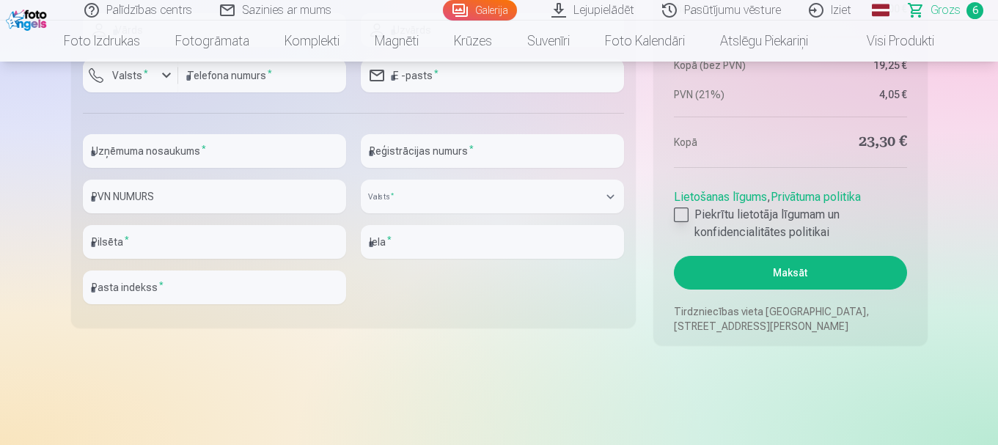
click at [682, 218] on div at bounding box center [681, 215] width 15 height 15
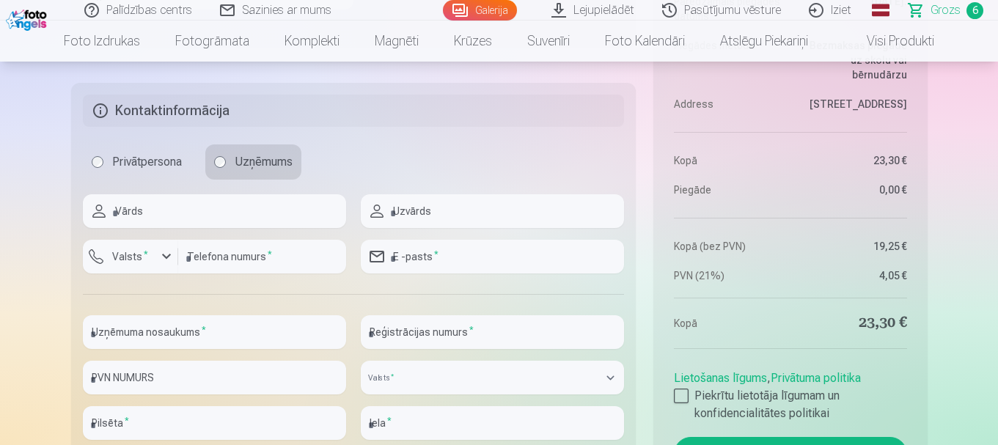
scroll to position [1614, 0]
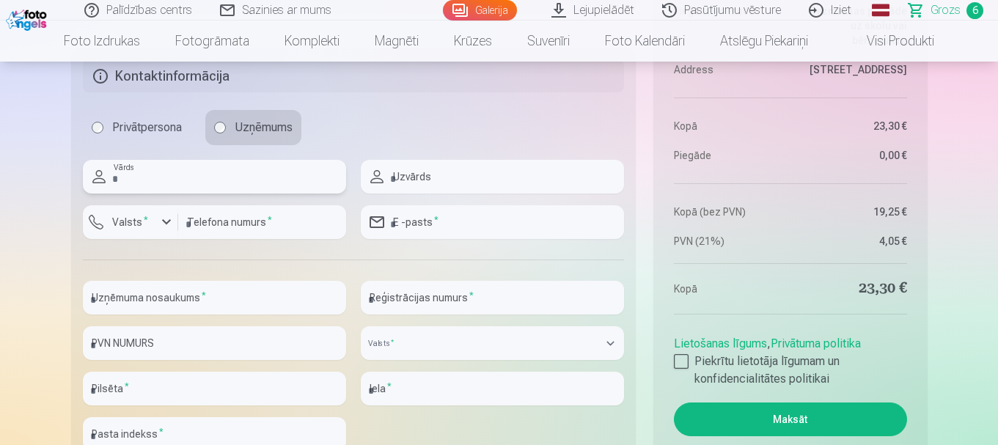
click at [213, 175] on input "text" at bounding box center [214, 177] width 263 height 34
type input "******"
click at [160, 219] on div "button" at bounding box center [167, 222] width 18 height 18
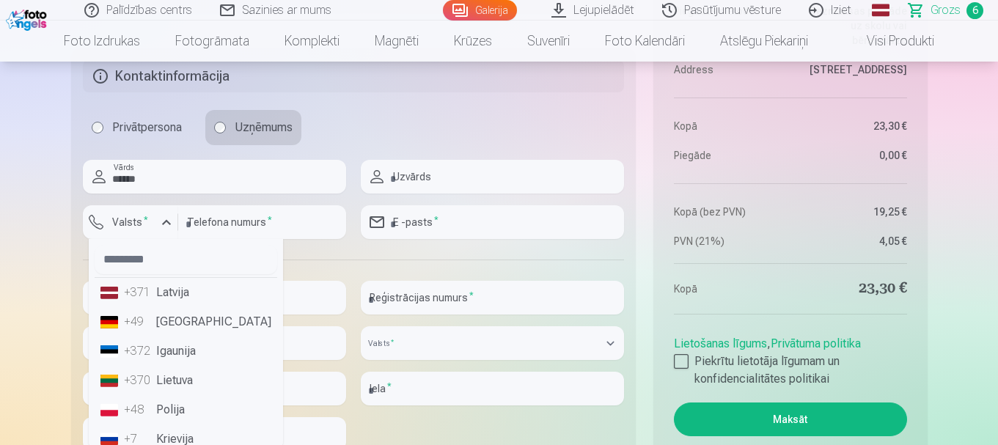
click at [164, 292] on li "+371 Latvija" at bounding box center [186, 292] width 183 height 29
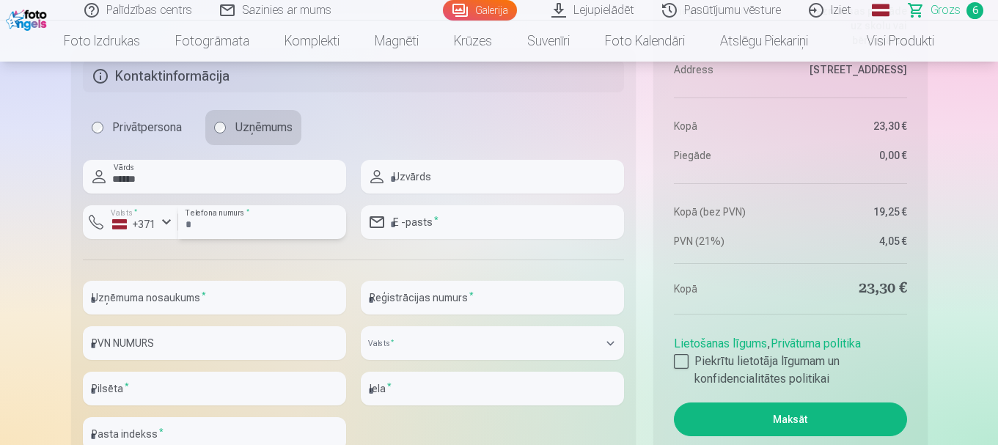
click at [264, 220] on input "number" at bounding box center [262, 222] width 168 height 34
type input "********"
click at [488, 181] on input "text" at bounding box center [492, 177] width 263 height 34
type input "*******"
click at [445, 225] on input "email" at bounding box center [492, 222] width 263 height 34
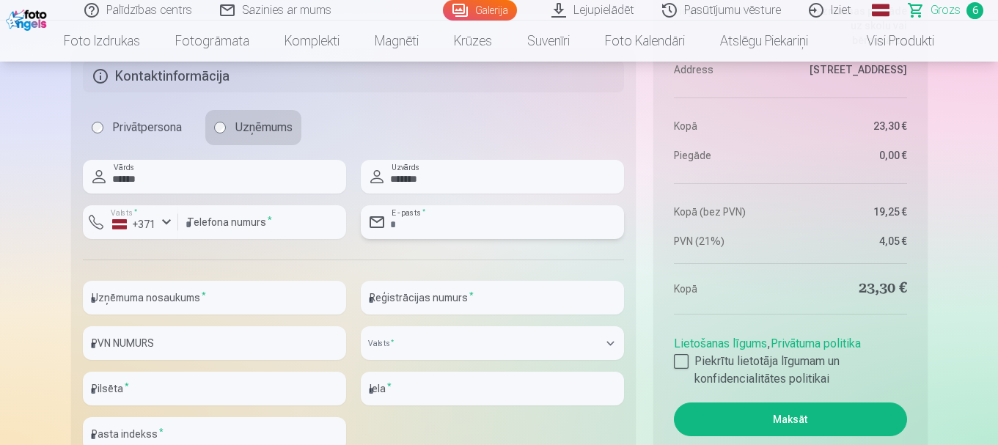
type input "**********"
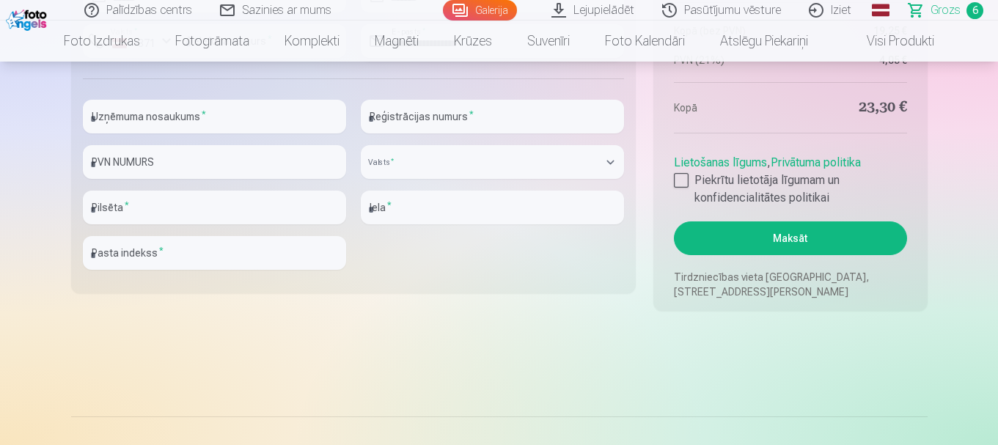
scroll to position [1760, 0]
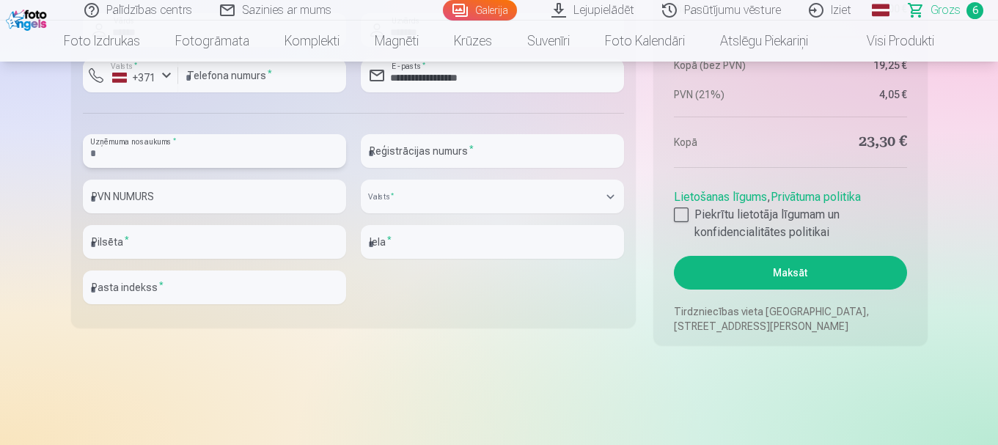
click at [223, 158] on input "text" at bounding box center [214, 151] width 263 height 34
type input "**********"
click at [214, 254] on input "text" at bounding box center [214, 242] width 263 height 34
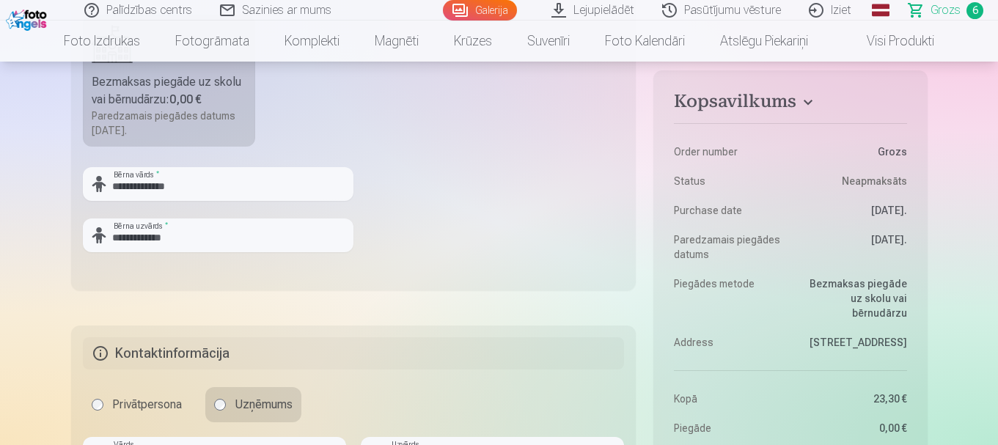
scroll to position [1320, 0]
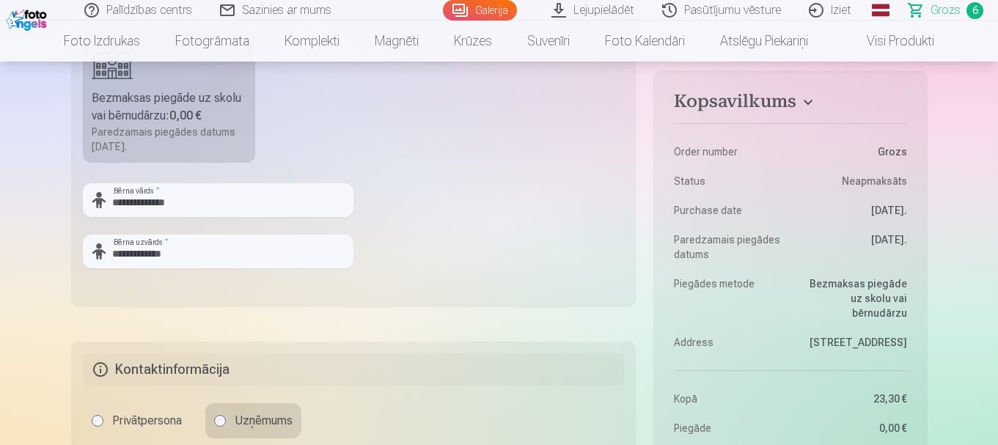
type input "*******"
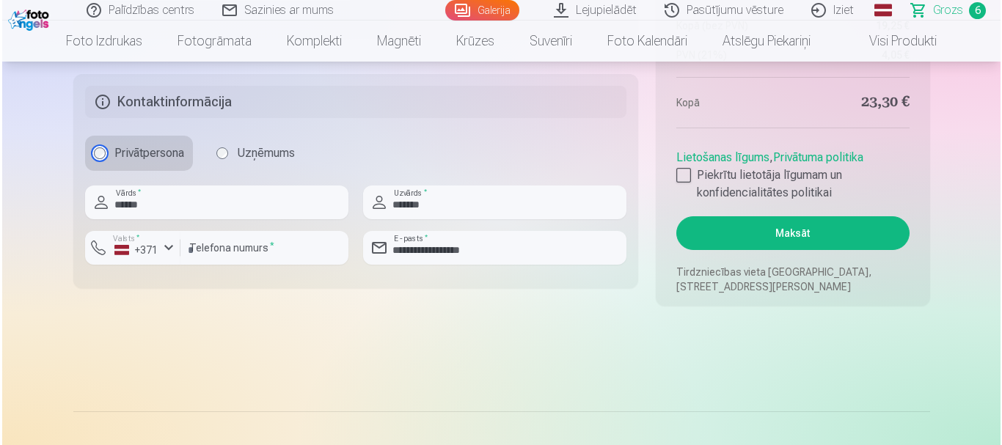
scroll to position [1614, 0]
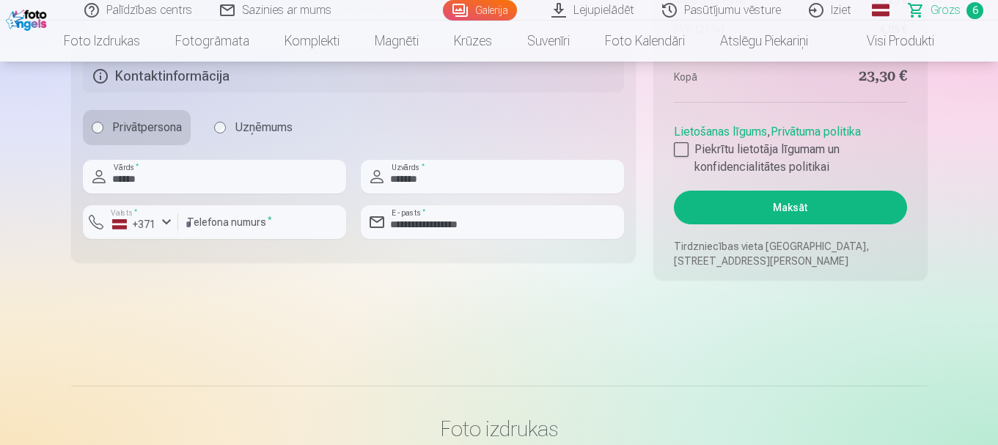
click at [835, 203] on button "Maksāt" at bounding box center [790, 208] width 233 height 34
